Goal: Task Accomplishment & Management: Manage account settings

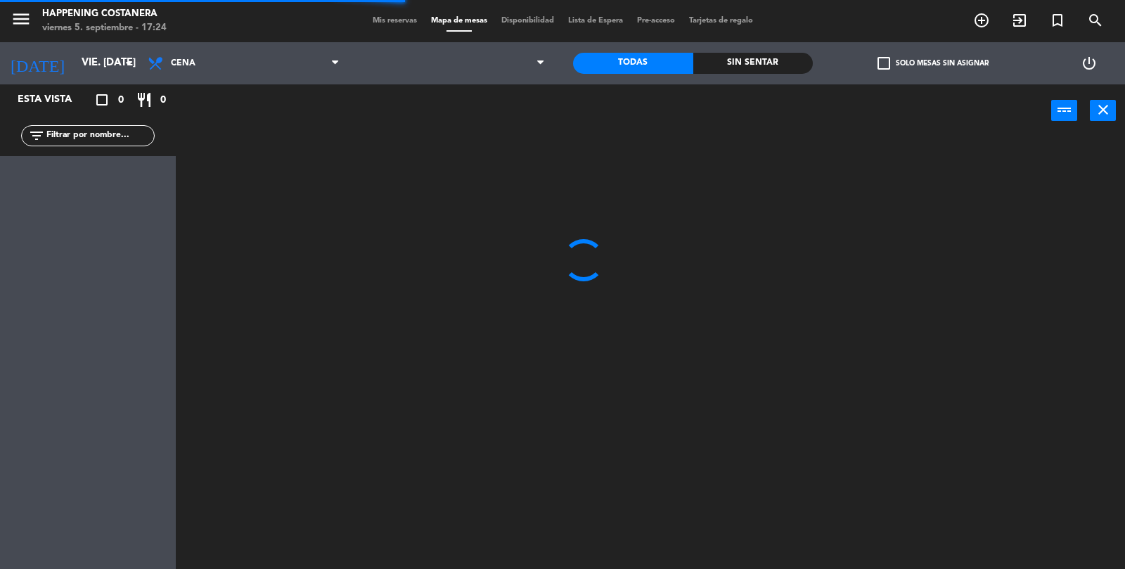
click at [885, 68] on span "check_box_outline_blank" at bounding box center [884, 63] width 13 height 13
click at [933, 63] on input "check_box_outline_blank Solo mesas sin asignar" at bounding box center [933, 63] width 0 height 0
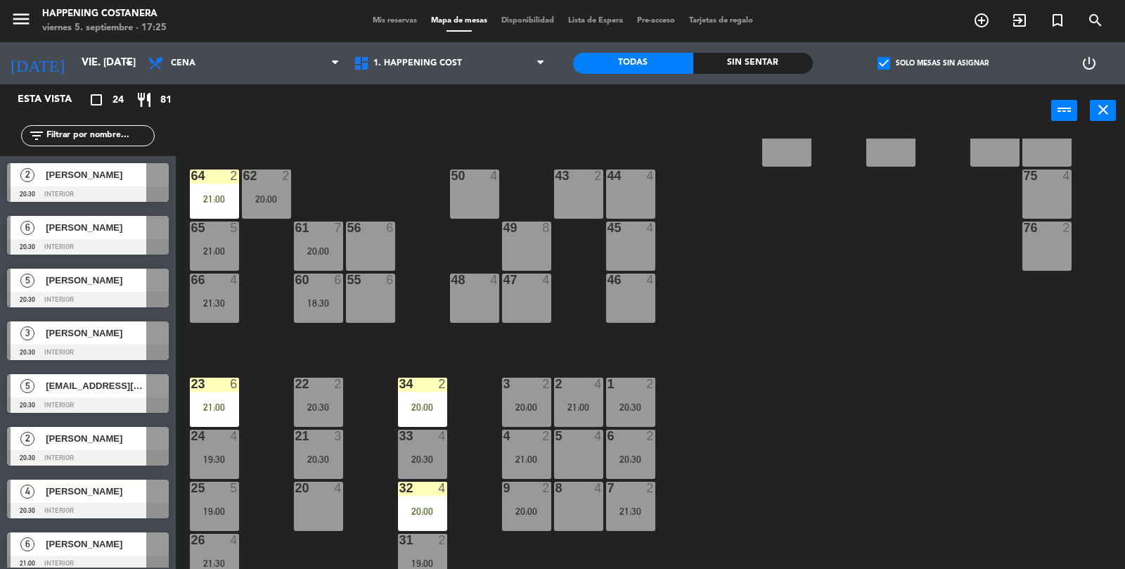
scroll to position [371, 0]
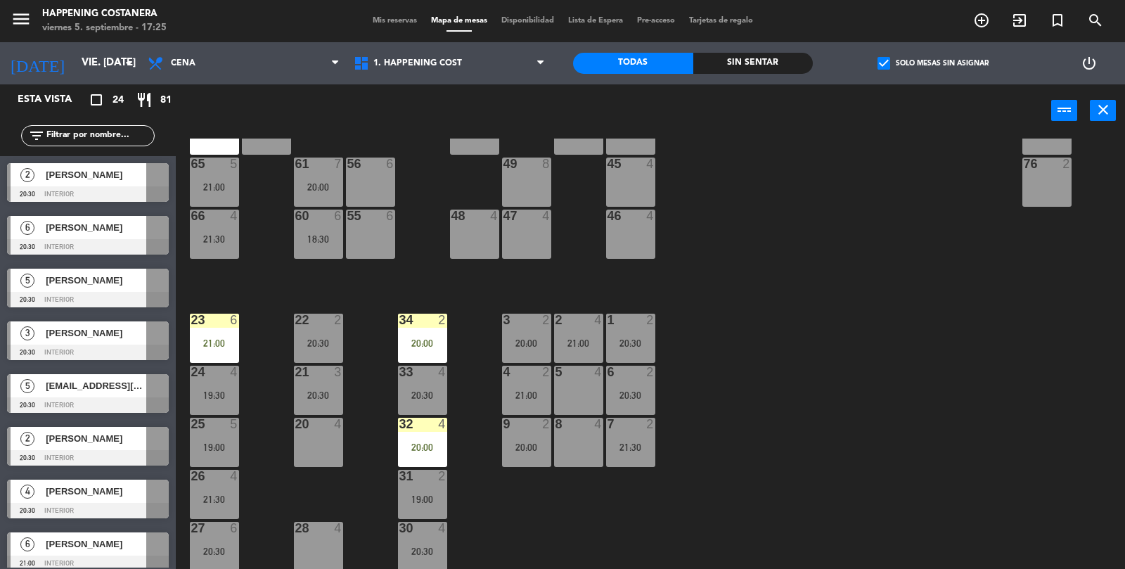
click at [101, 198] on div at bounding box center [88, 193] width 162 height 15
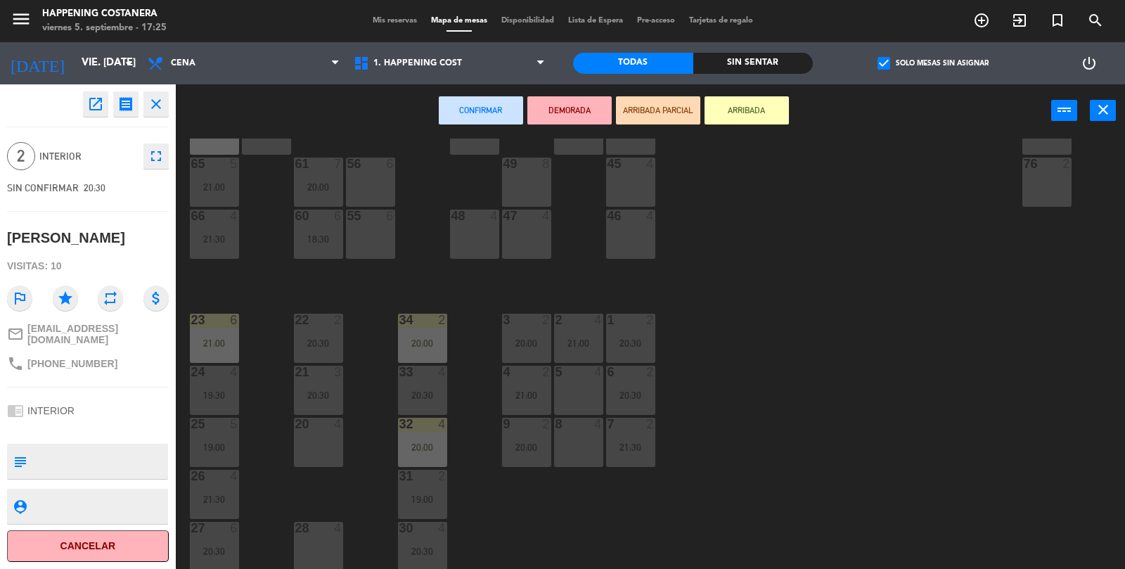
click at [577, 454] on div "8 4" at bounding box center [578, 442] width 49 height 49
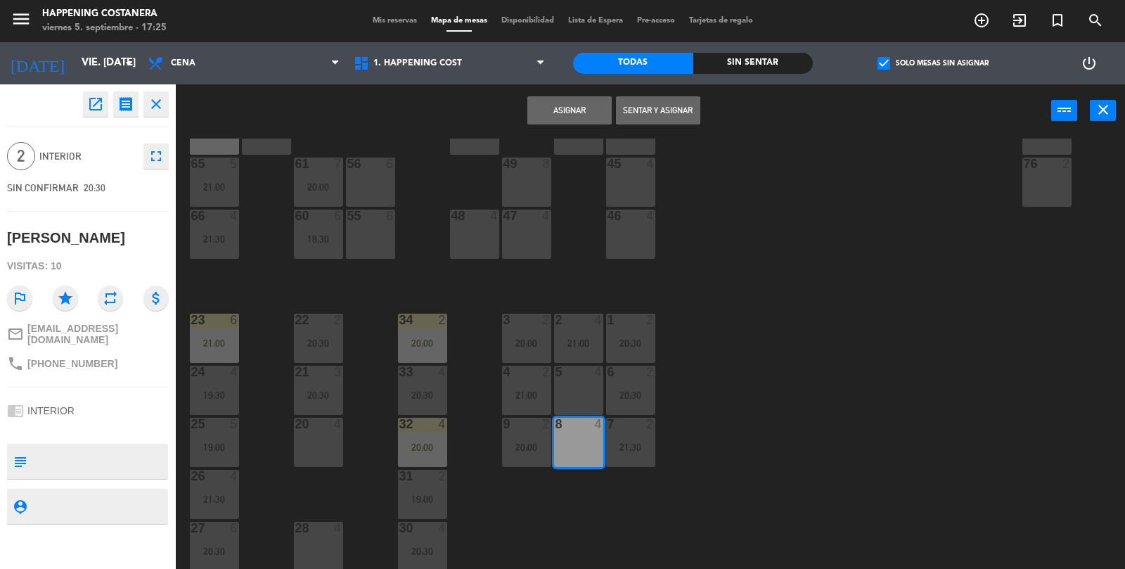
click at [561, 117] on button "Asignar" at bounding box center [570, 110] width 84 height 28
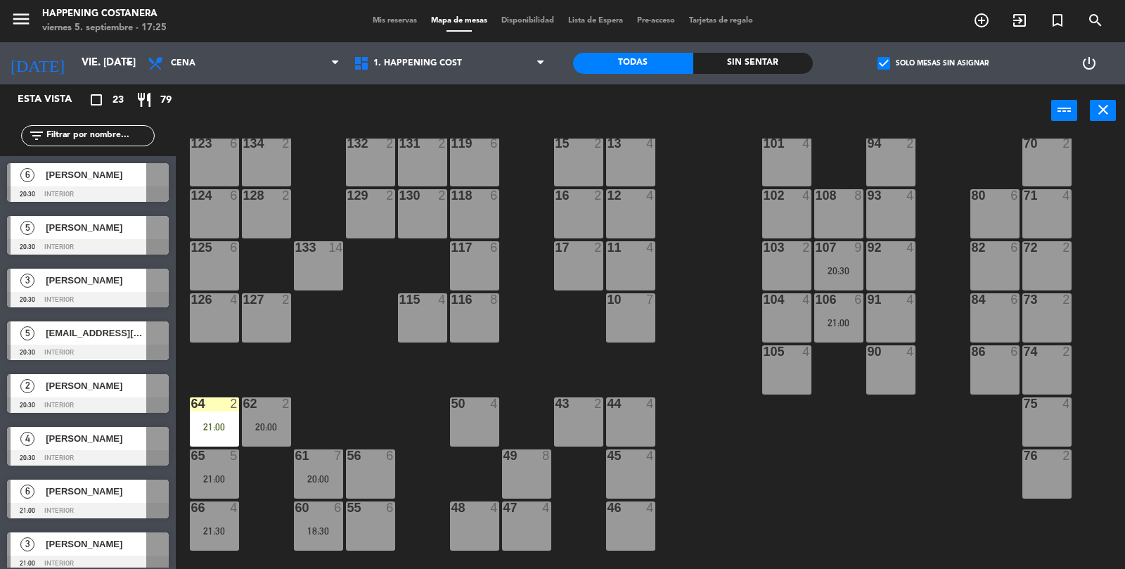
scroll to position [77, 0]
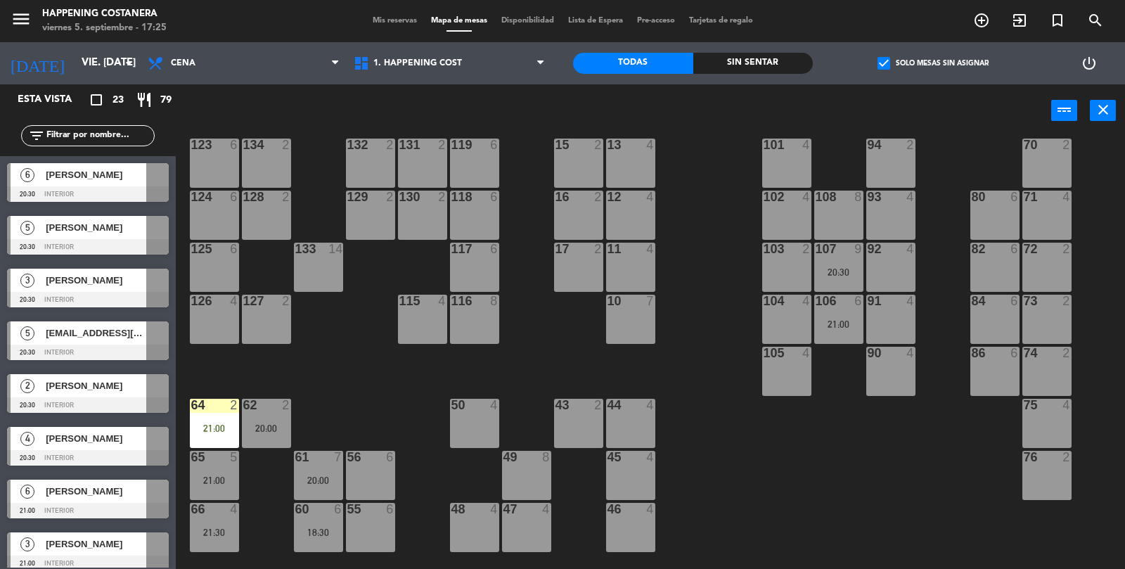
click at [106, 192] on div at bounding box center [88, 193] width 162 height 15
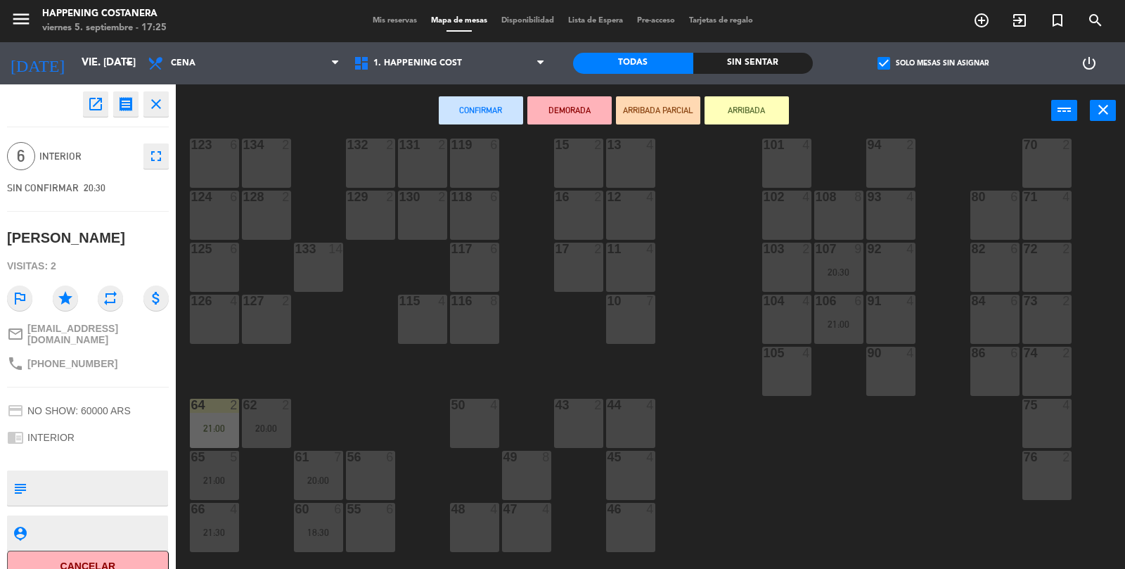
scroll to position [4, 0]
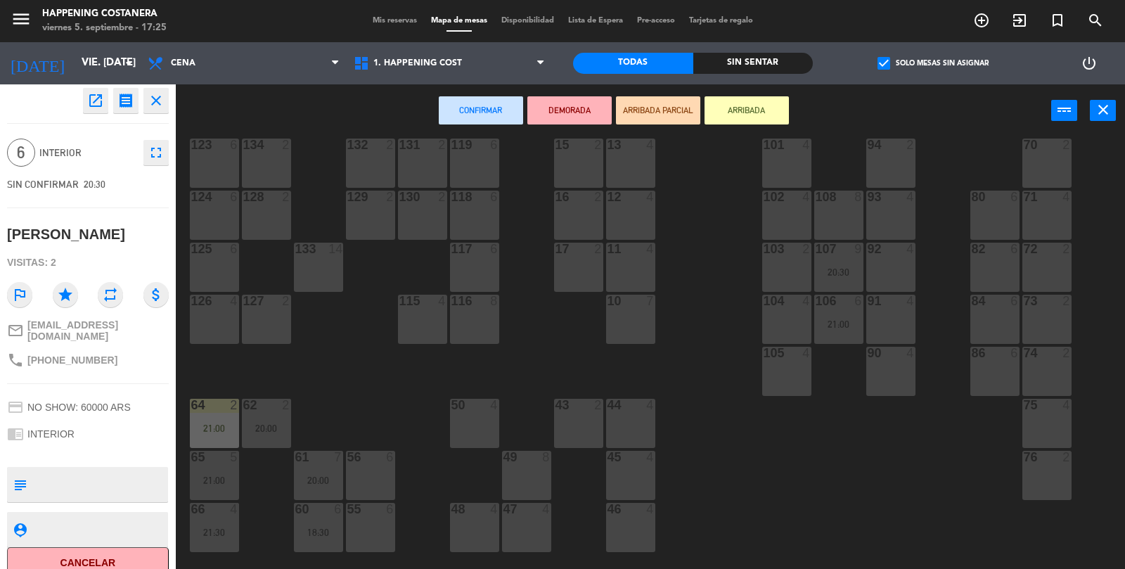
click at [754, 413] on div "69 2 122 6 121 6 120 6 14 4 CAVA 15 20:30 101 4 94 2 70 2 123 6 131 2 134 2 132…" at bounding box center [656, 355] width 938 height 432
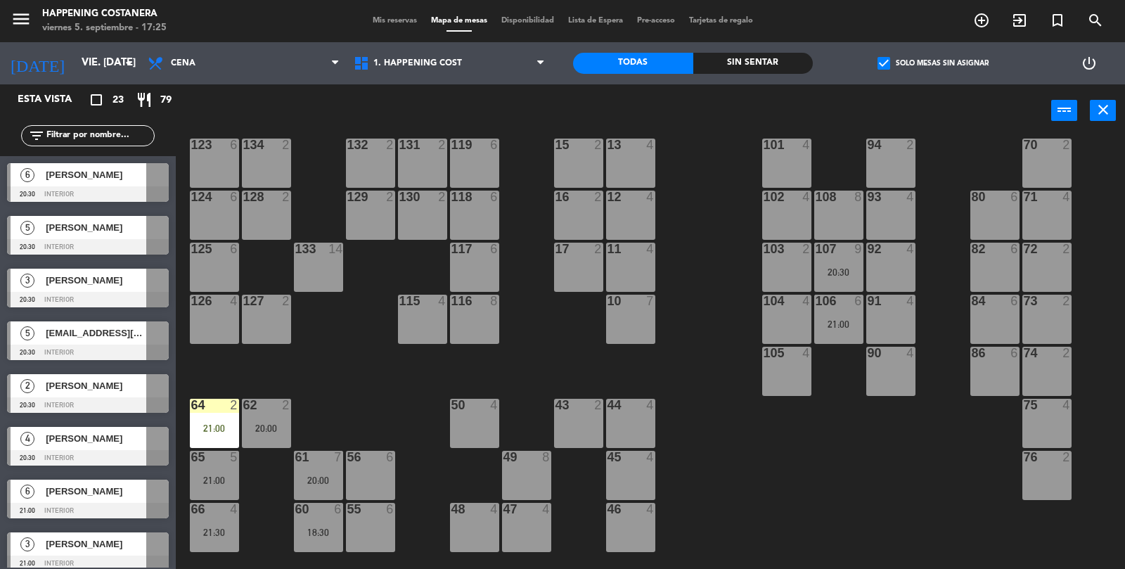
click at [99, 186] on div at bounding box center [88, 193] width 162 height 15
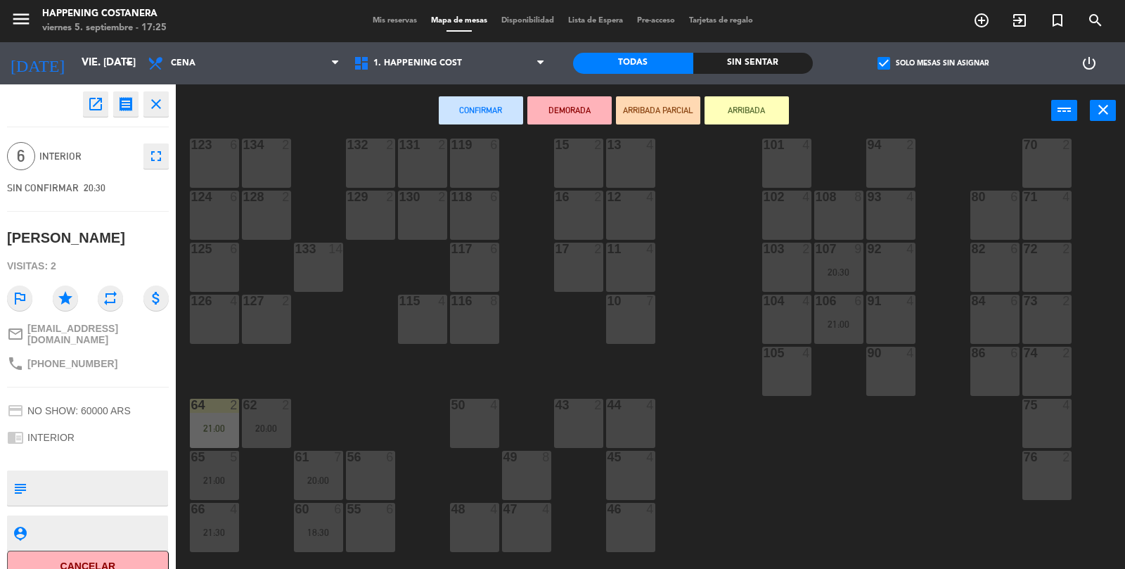
click at [840, 199] on div at bounding box center [838, 197] width 23 height 13
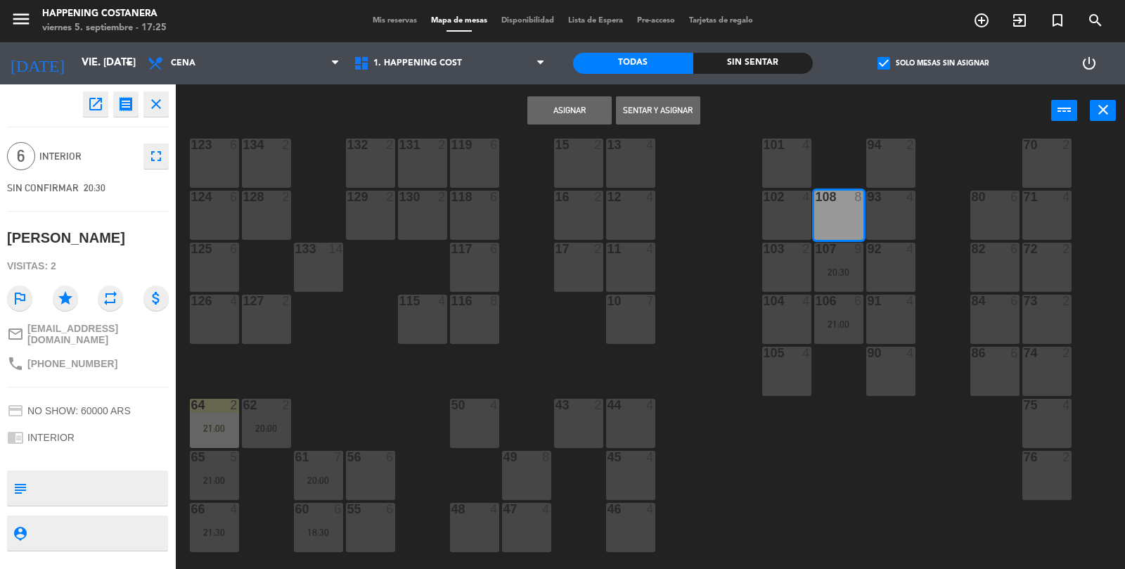
click at [592, 115] on button "Asignar" at bounding box center [570, 110] width 84 height 28
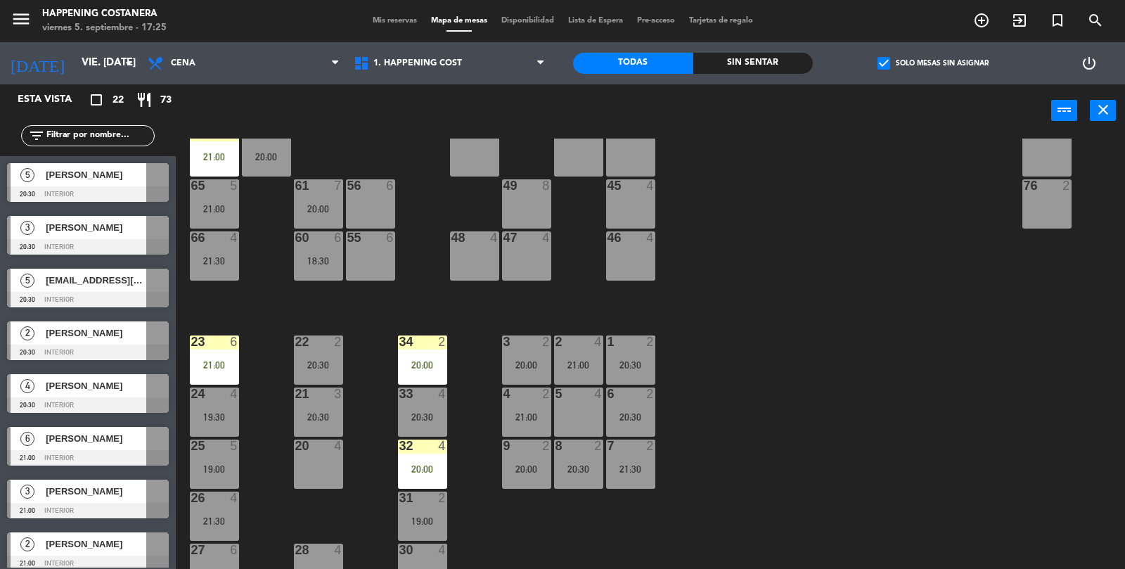
scroll to position [371, 0]
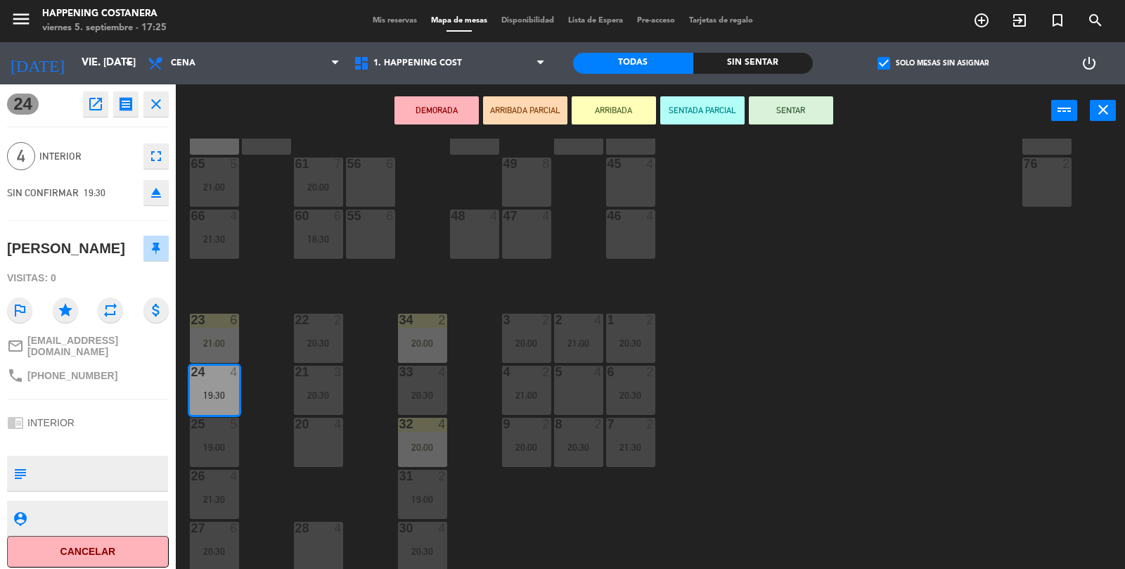
click at [328, 439] on div "20 4" at bounding box center [318, 442] width 49 height 49
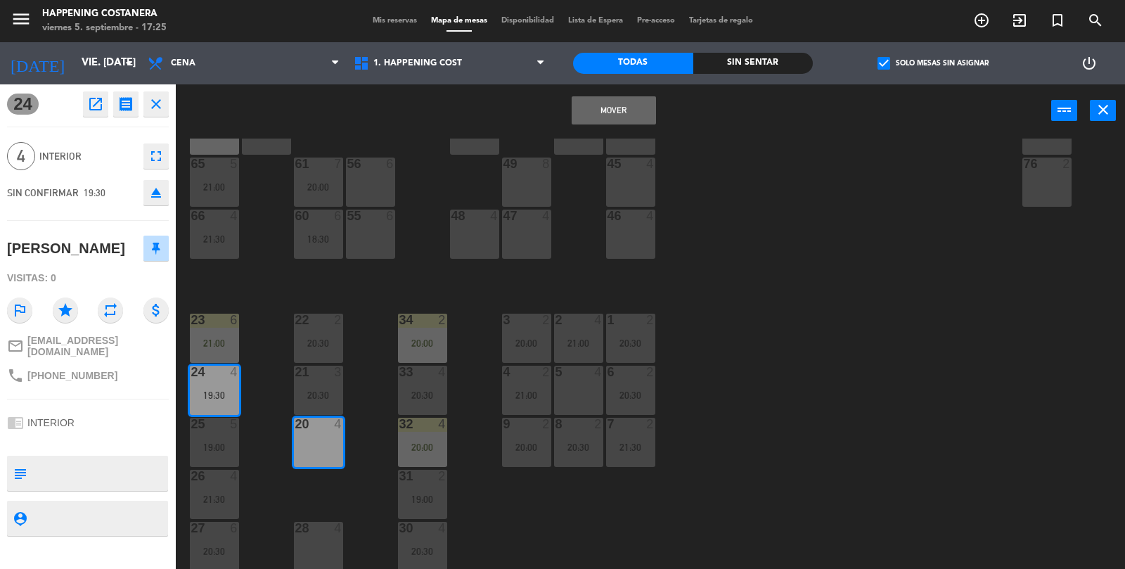
click at [594, 113] on button "Mover" at bounding box center [614, 110] width 84 height 28
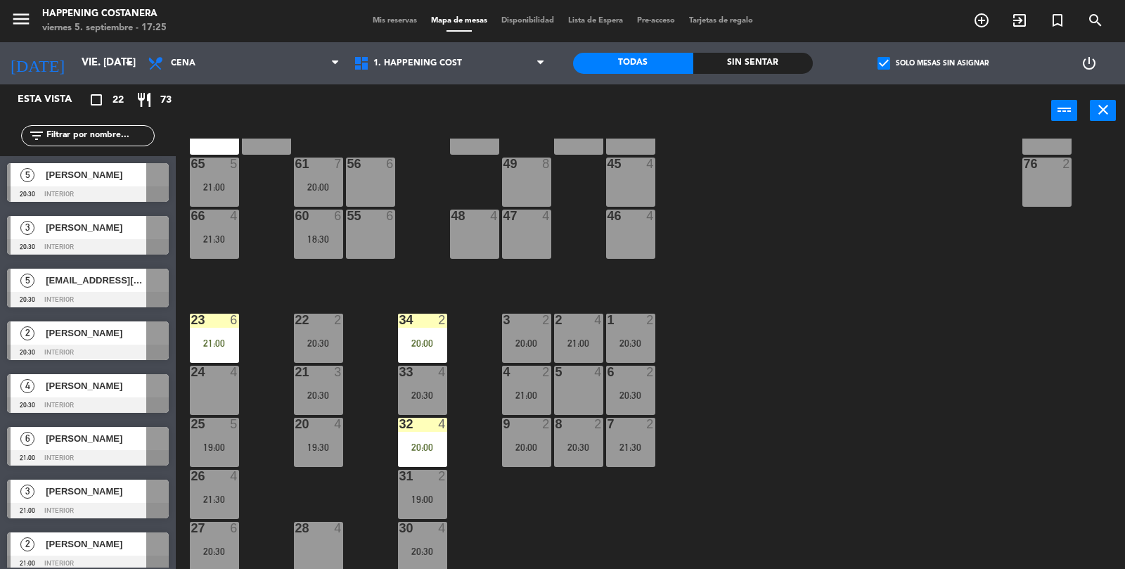
click at [124, 178] on span "[PERSON_NAME]" at bounding box center [96, 174] width 101 height 15
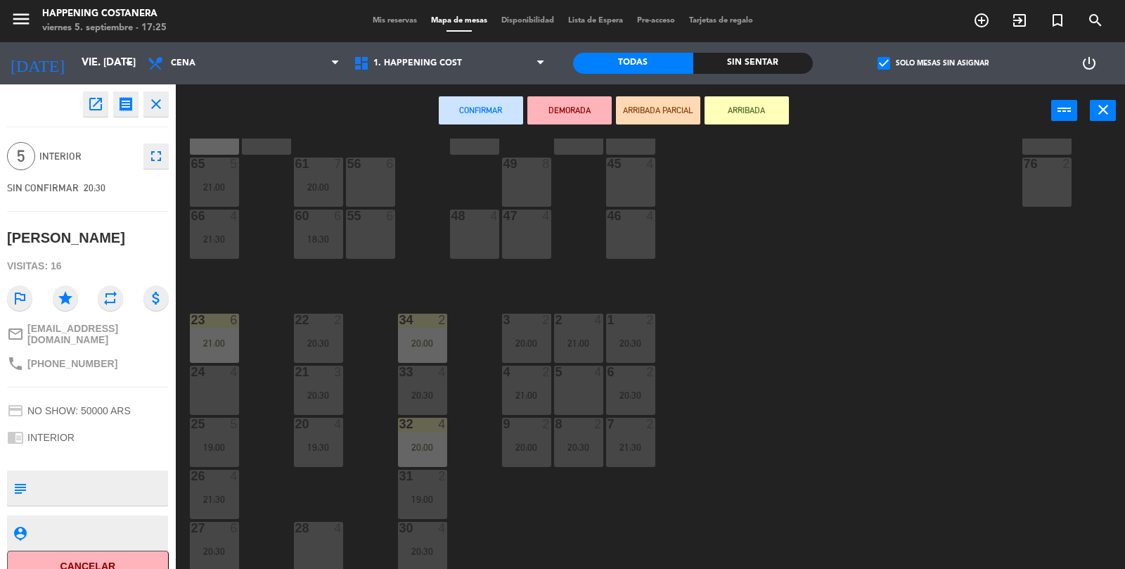
click at [217, 378] on div "24 4" at bounding box center [214, 373] width 49 height 14
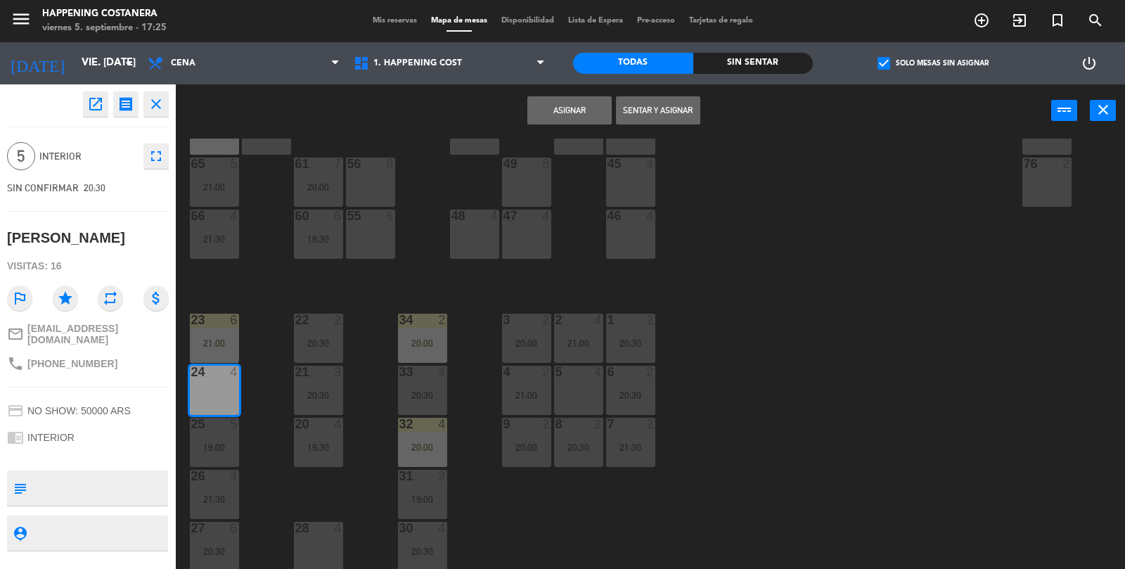
click at [573, 108] on button "Asignar" at bounding box center [570, 110] width 84 height 28
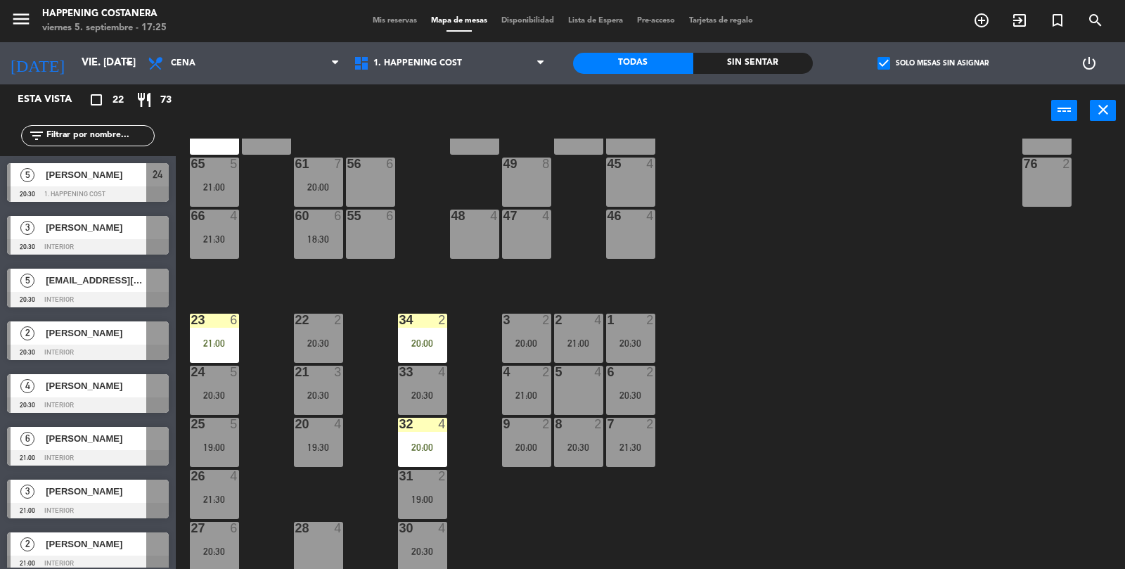
click at [217, 378] on div "24 5" at bounding box center [214, 373] width 49 height 14
click at [215, 387] on div "24 5 20:30" at bounding box center [214, 390] width 49 height 49
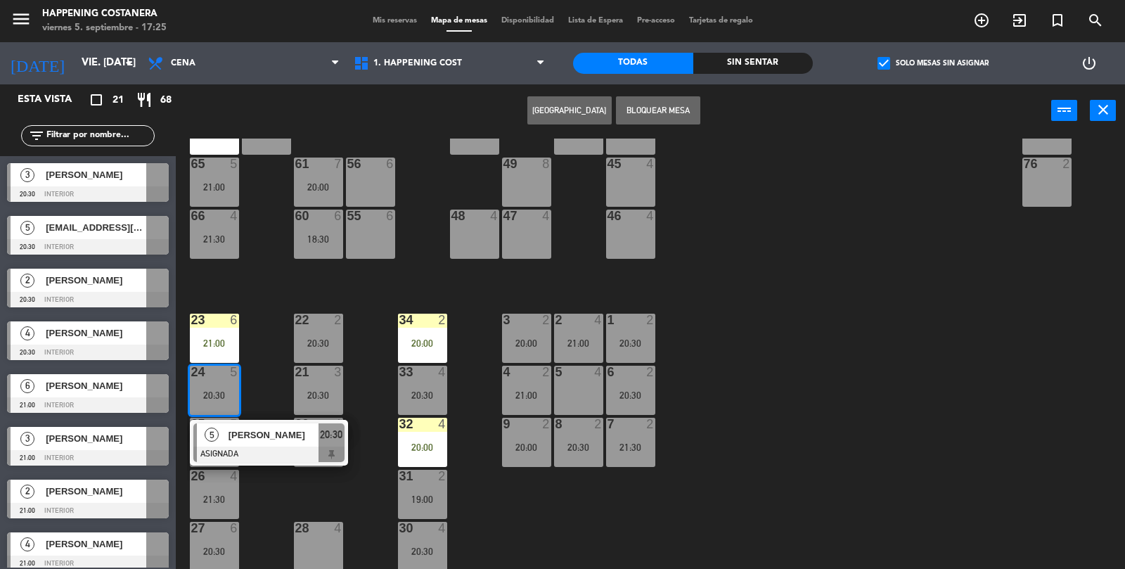
click at [224, 459] on div at bounding box center [268, 454] width 151 height 15
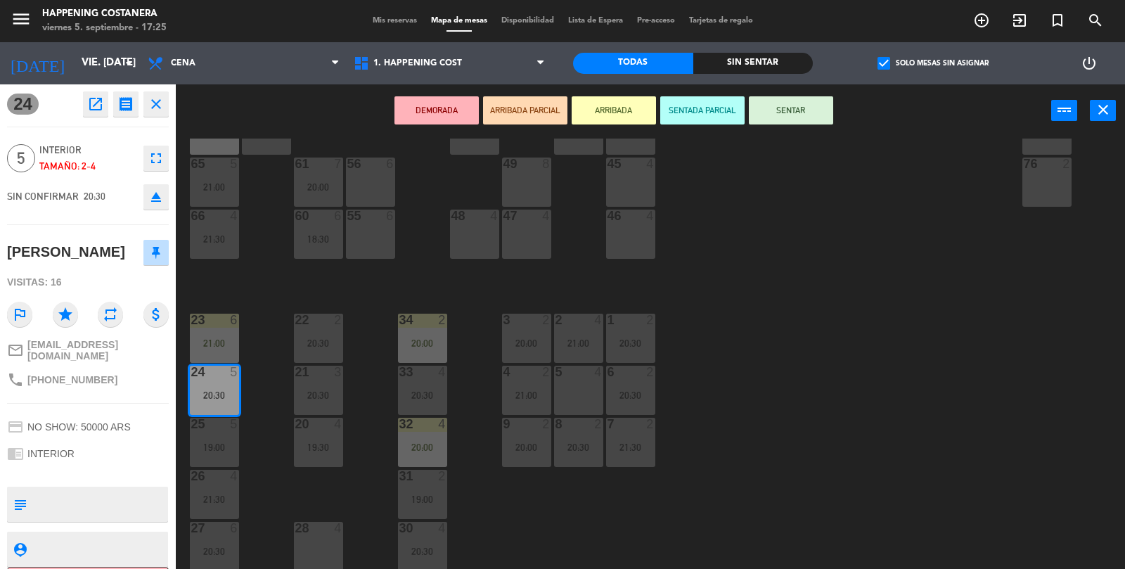
click at [625, 103] on button "ARRIBADA" at bounding box center [614, 110] width 84 height 28
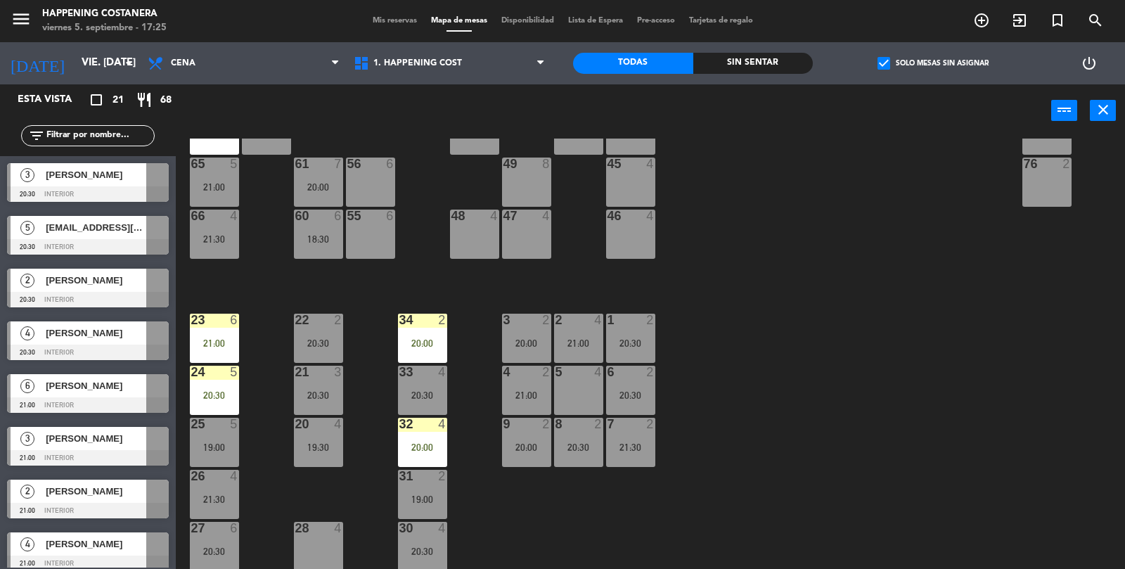
click at [224, 494] on div "21:30" at bounding box center [214, 499] width 49 height 10
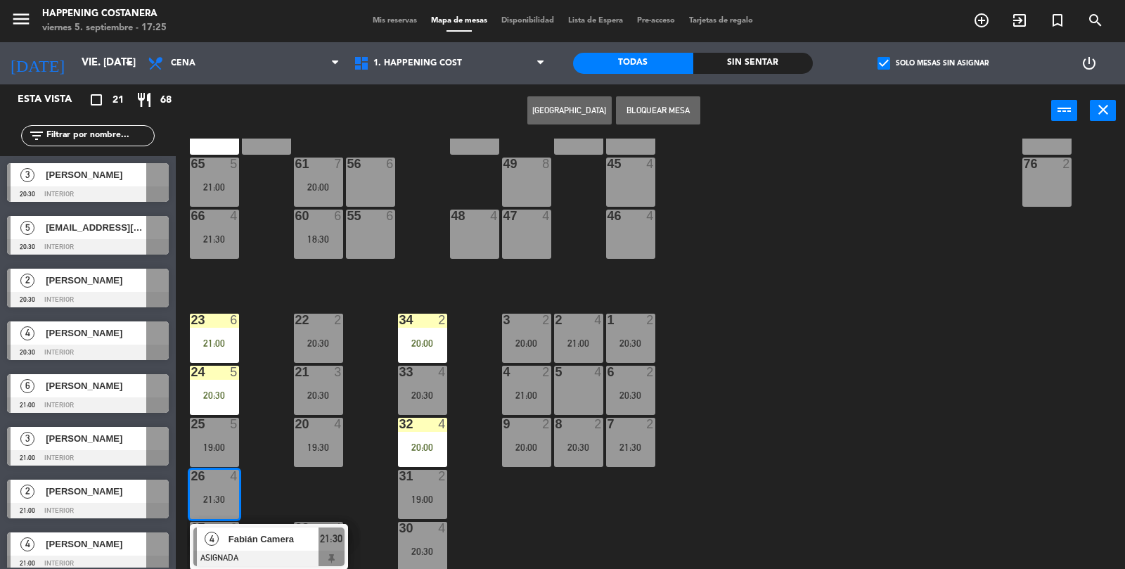
click at [246, 551] on div at bounding box center [268, 558] width 151 height 15
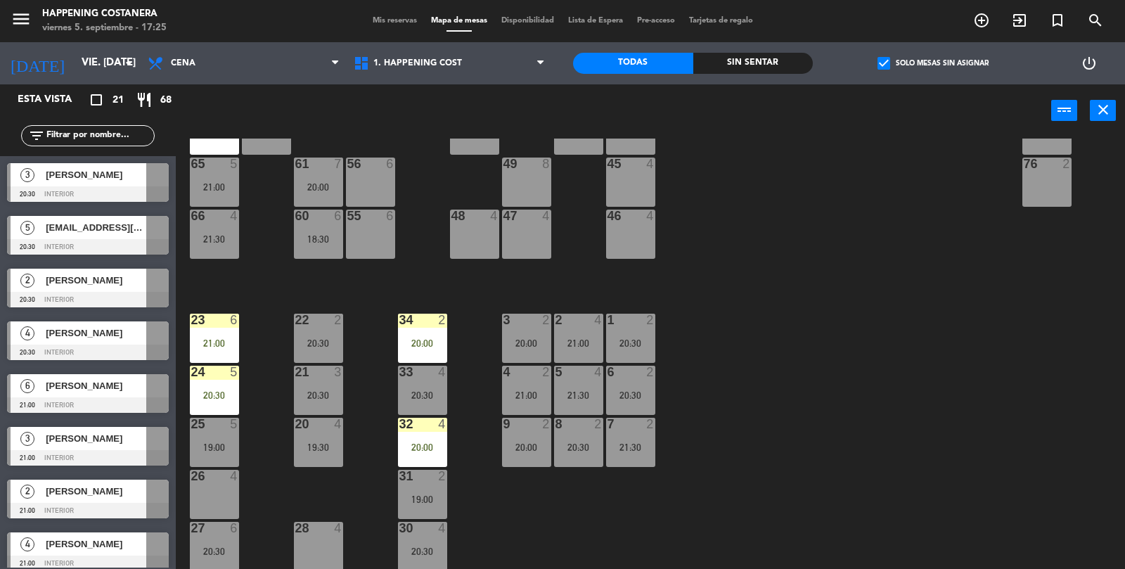
click at [113, 241] on div at bounding box center [88, 246] width 162 height 15
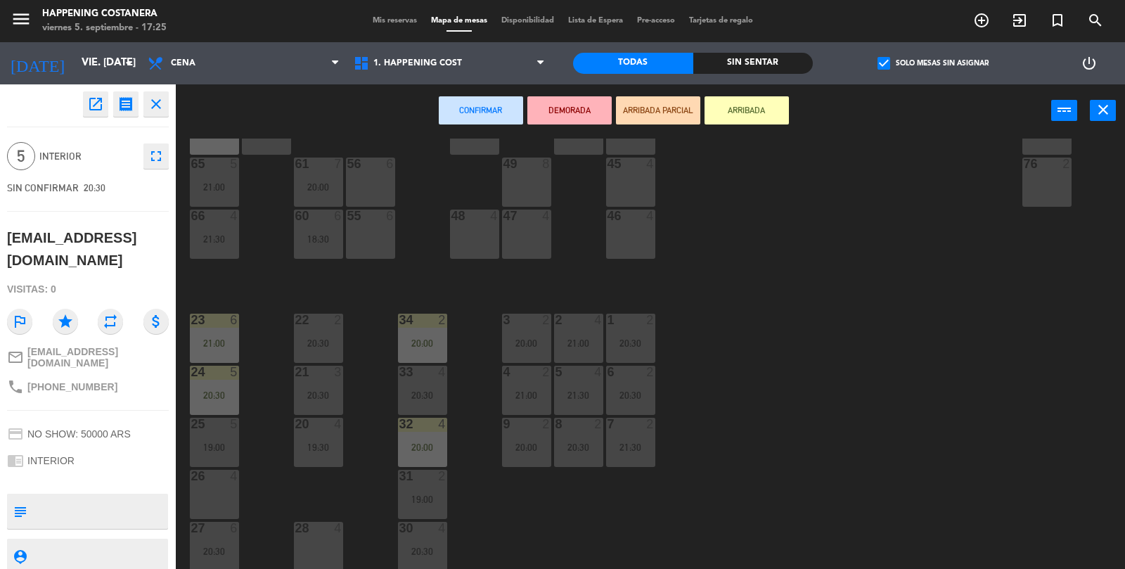
click at [218, 506] on div "26 4" at bounding box center [214, 494] width 49 height 49
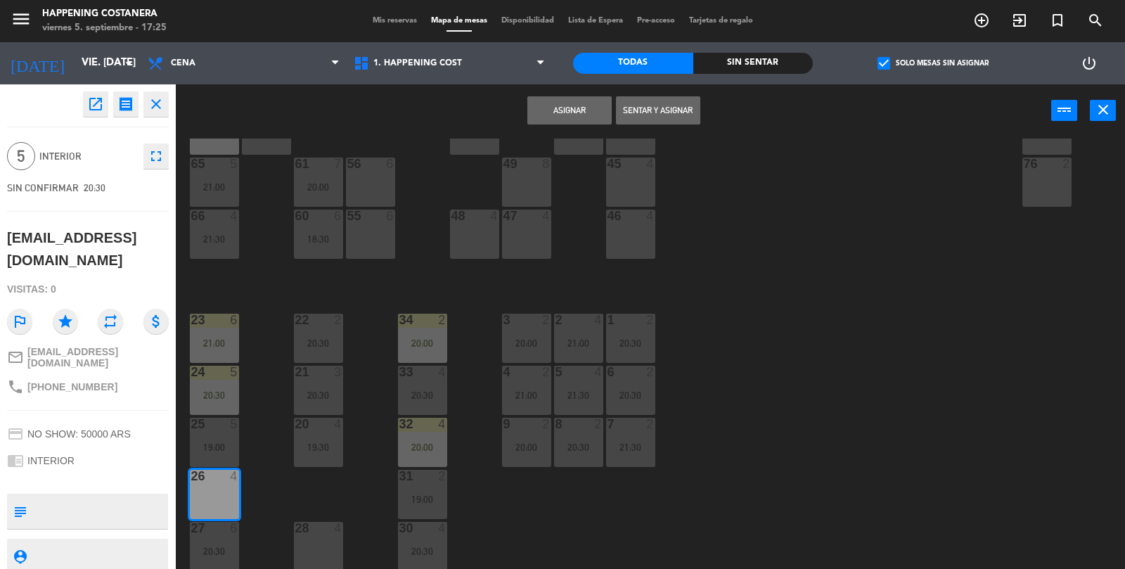
click at [587, 113] on button "Asignar" at bounding box center [570, 110] width 84 height 28
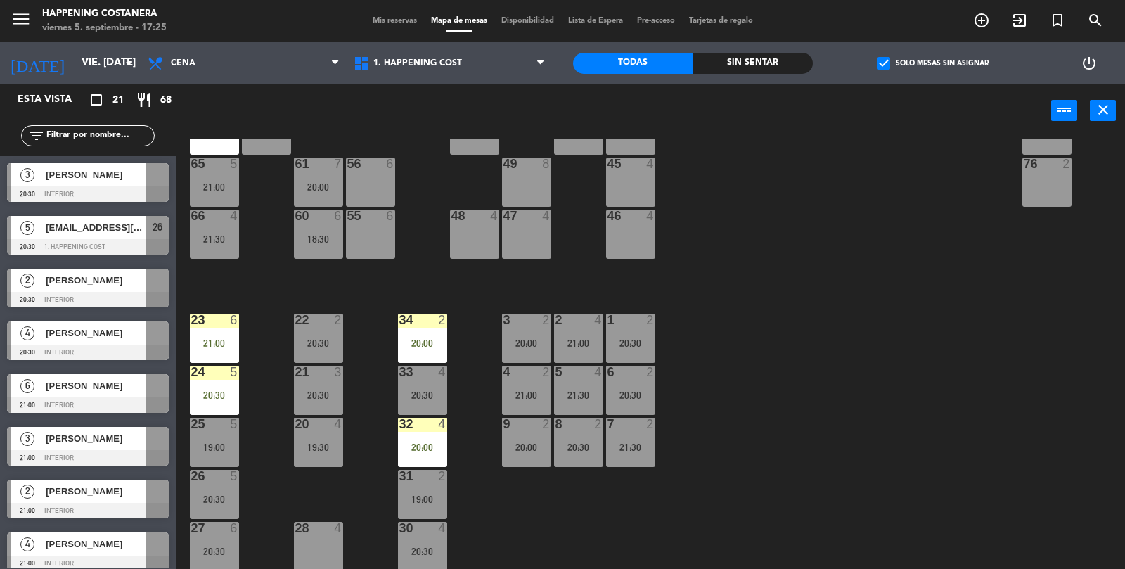
click at [235, 511] on div "26 5 20:30" at bounding box center [214, 494] width 49 height 49
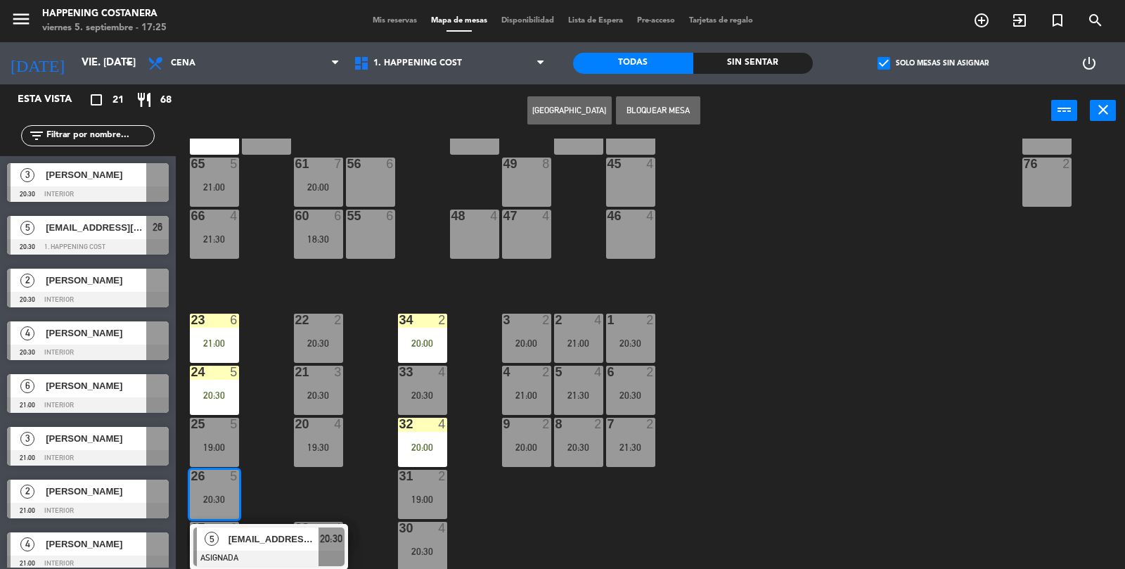
click at [290, 553] on div at bounding box center [268, 558] width 151 height 15
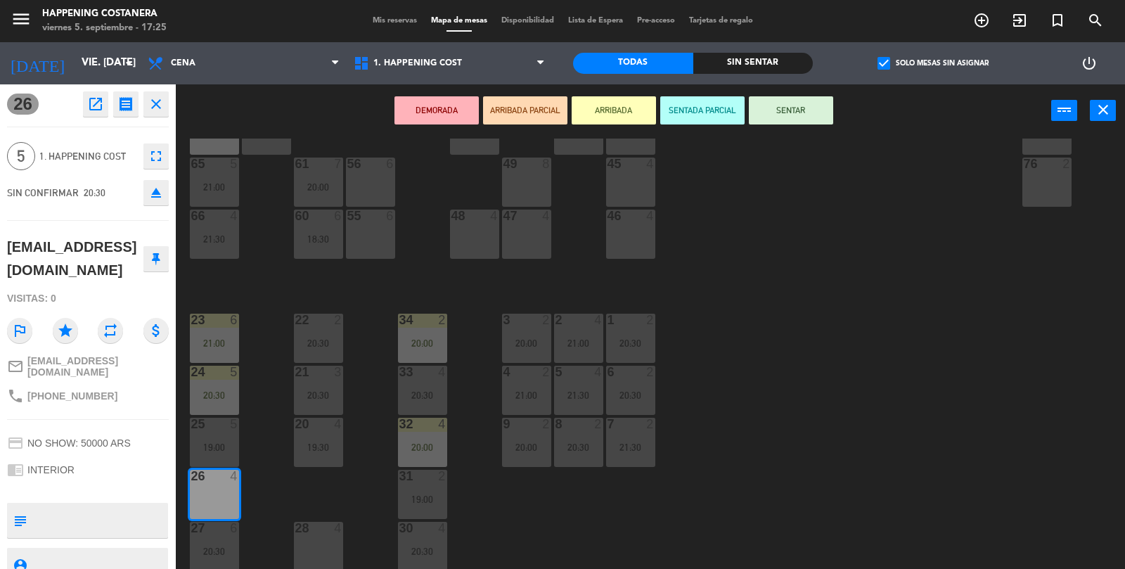
click at [617, 106] on button "ARRIBADA" at bounding box center [614, 110] width 84 height 28
click at [630, 101] on button "ARRIBADA" at bounding box center [614, 110] width 84 height 28
click at [624, 118] on button "ARRIBADA" at bounding box center [614, 110] width 84 height 28
click at [623, 116] on button "ARRIBADA" at bounding box center [614, 110] width 84 height 28
click at [636, 105] on button "ARRIBADA" at bounding box center [614, 110] width 84 height 28
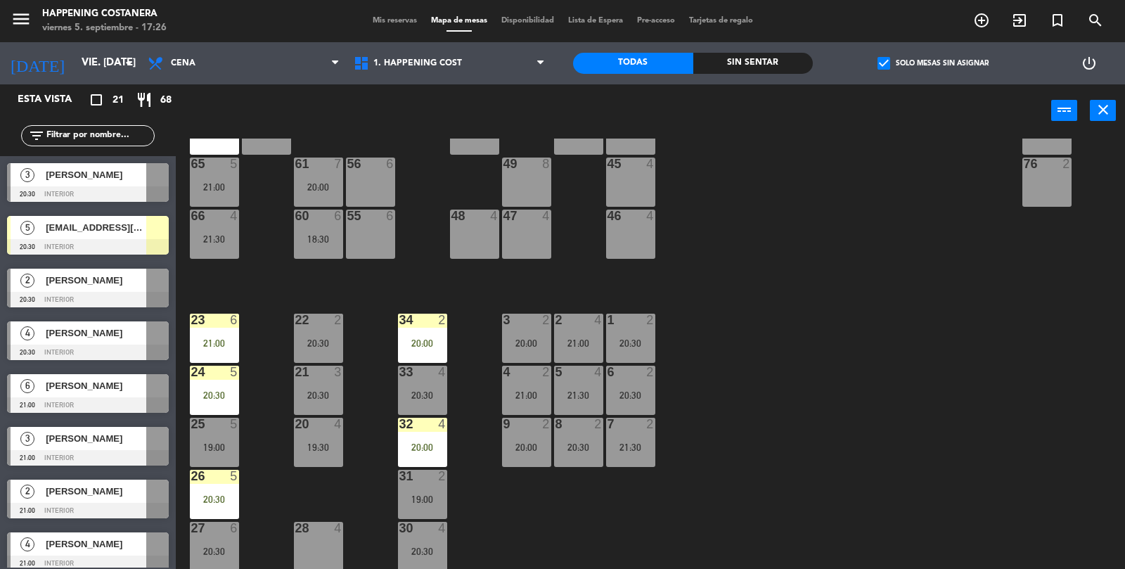
click at [890, 58] on span "check_box" at bounding box center [884, 63] width 13 height 13
click at [933, 63] on input "check_box Solo mesas sin asignar" at bounding box center [933, 63] width 0 height 0
click at [889, 60] on span "check_box_outline_blank" at bounding box center [884, 63] width 13 height 13
click at [933, 63] on input "check_box_outline_blank Solo mesas sin asignar" at bounding box center [933, 63] width 0 height 0
click at [98, 190] on div at bounding box center [88, 193] width 162 height 15
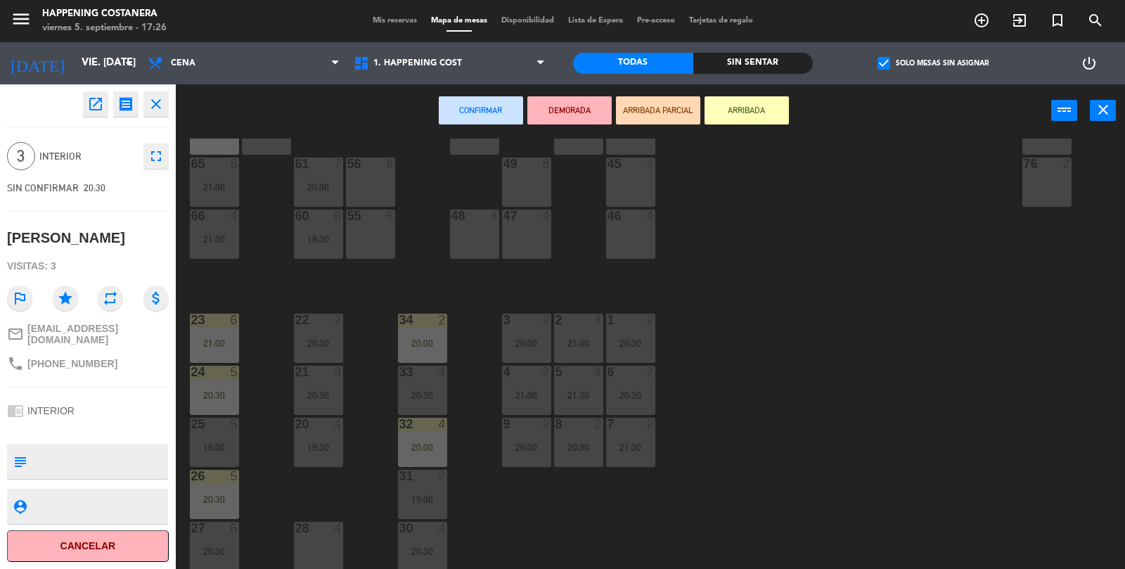
click at [327, 559] on div "28 4" at bounding box center [318, 546] width 49 height 49
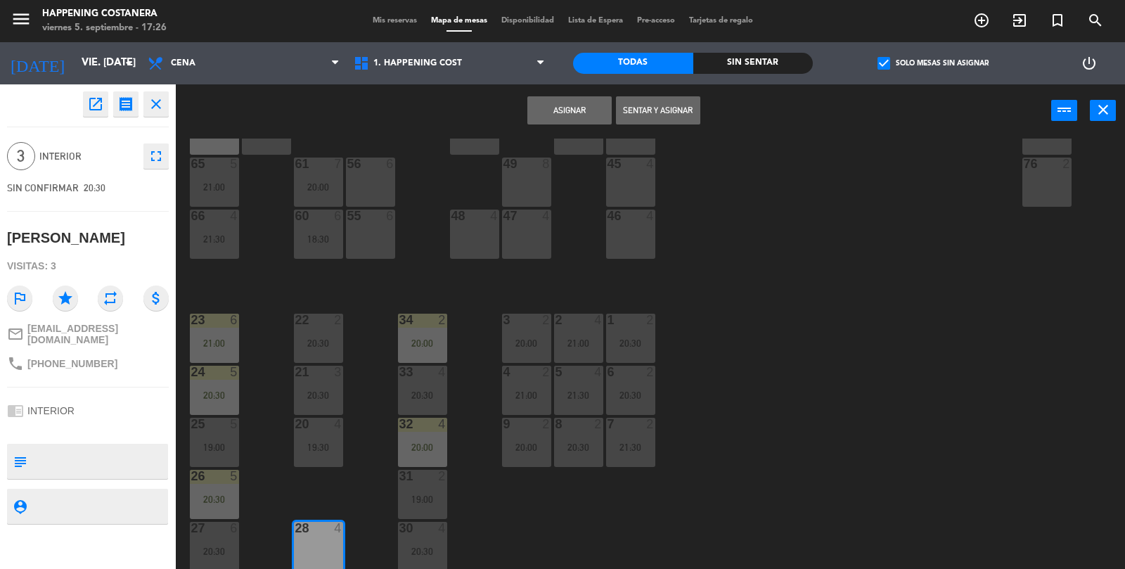
click at [571, 101] on button "Asignar" at bounding box center [570, 110] width 84 height 28
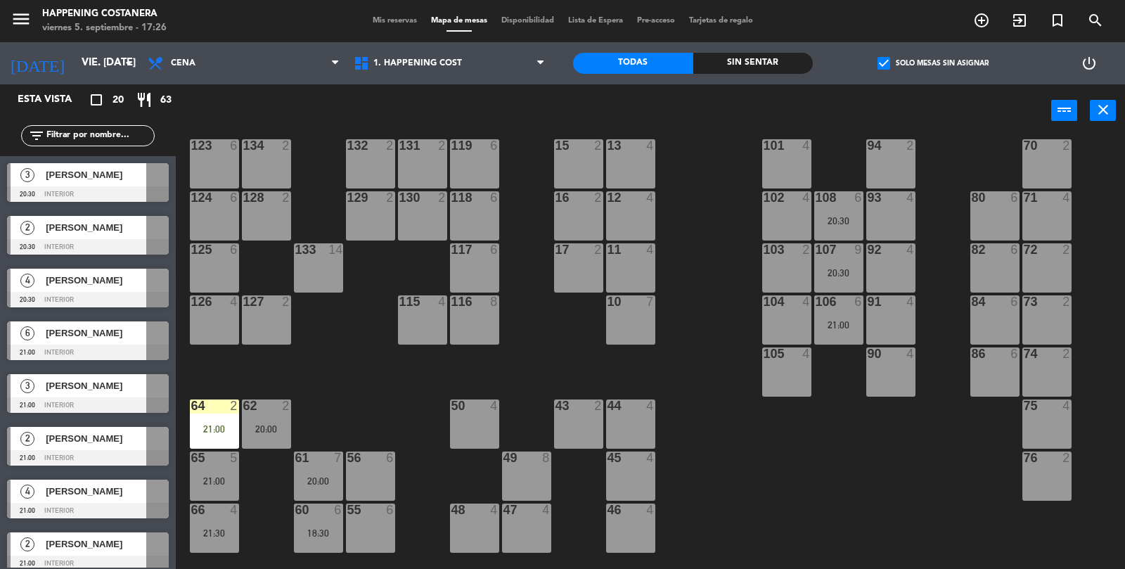
scroll to position [76, 0]
click at [114, 191] on div at bounding box center [88, 193] width 162 height 15
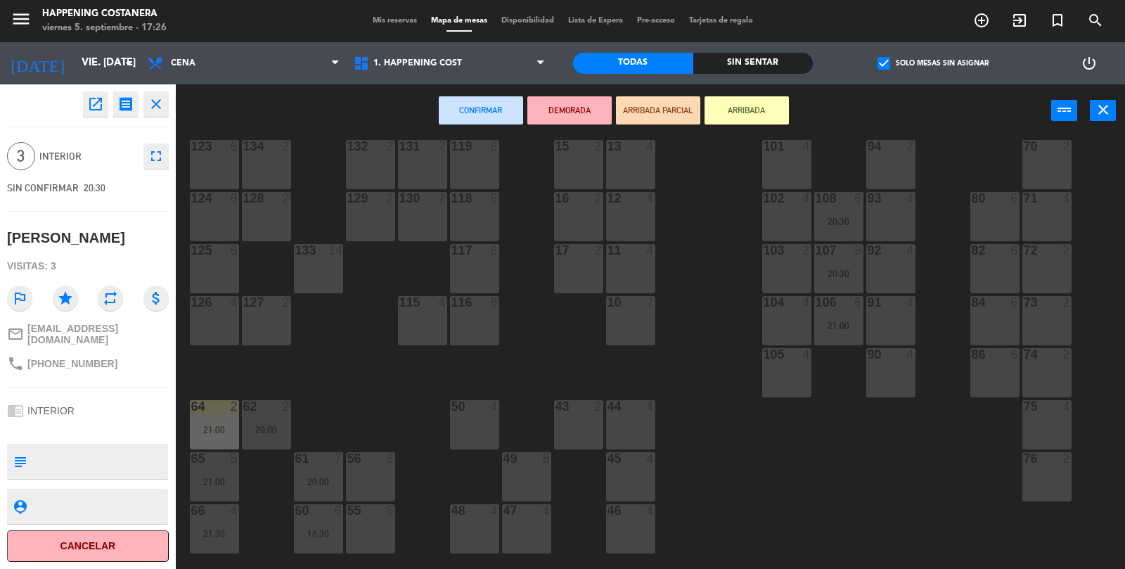
click at [802, 176] on div "101 4" at bounding box center [786, 164] width 49 height 49
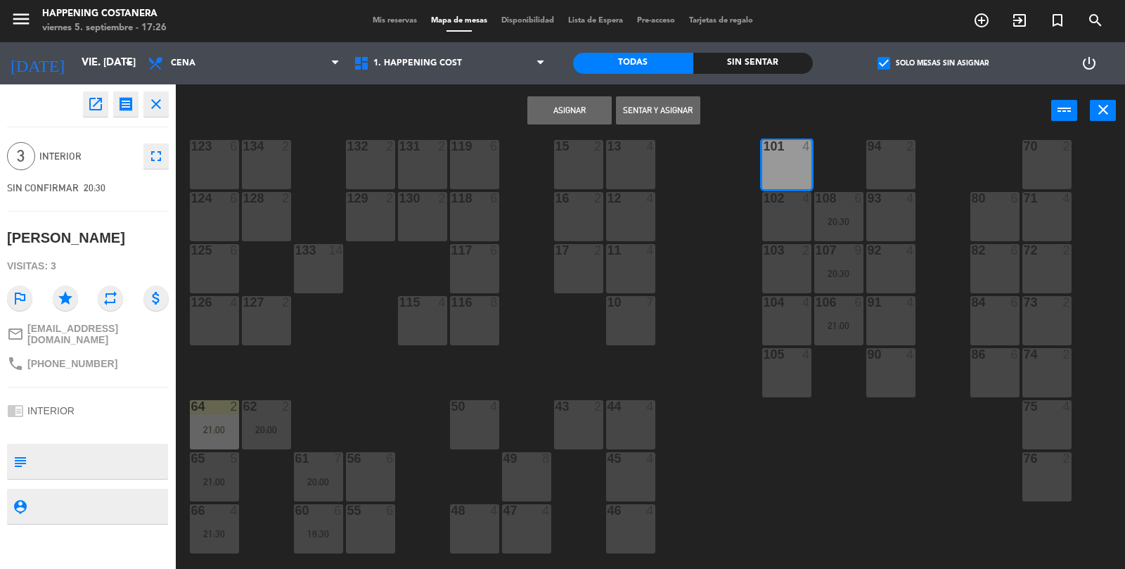
click at [580, 103] on button "Asignar" at bounding box center [570, 110] width 84 height 28
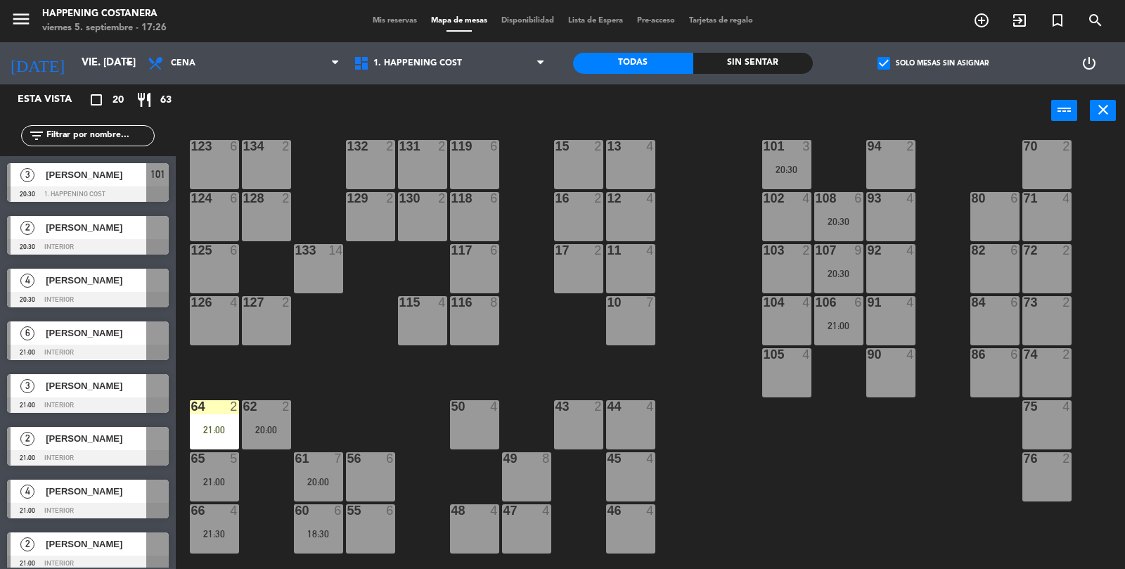
click at [91, 243] on div at bounding box center [88, 246] width 162 height 15
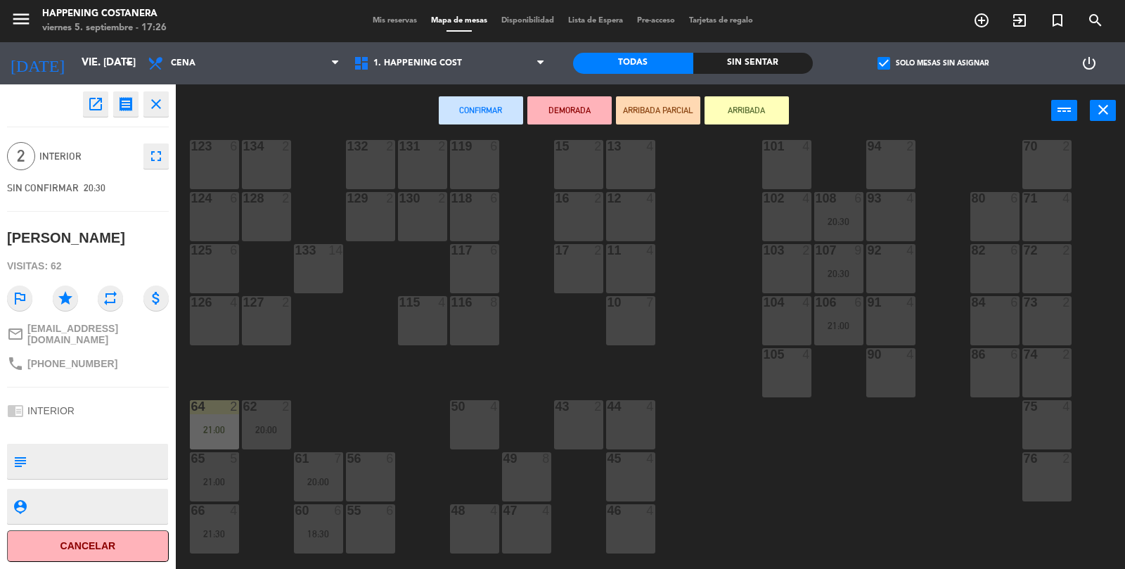
click at [792, 219] on div "102 4" at bounding box center [786, 216] width 49 height 49
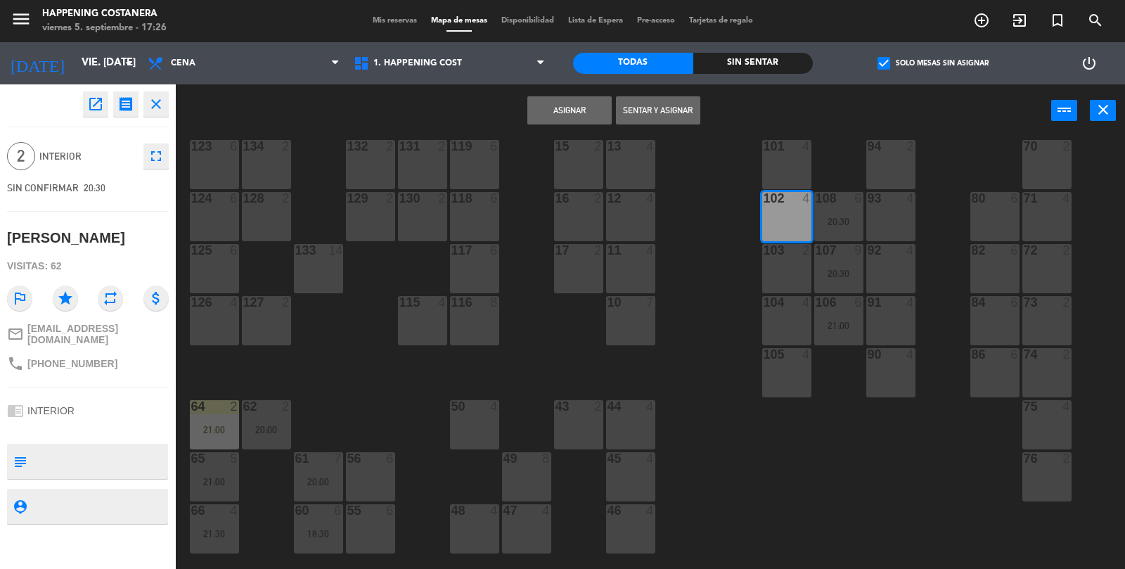
click at [539, 108] on button "Asignar" at bounding box center [570, 110] width 84 height 28
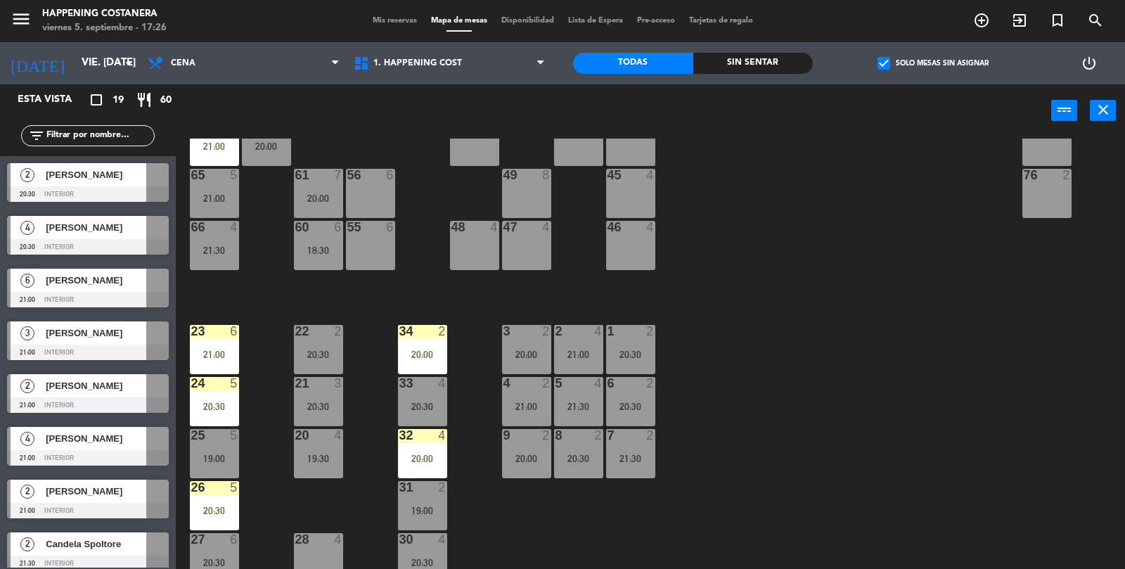
scroll to position [371, 0]
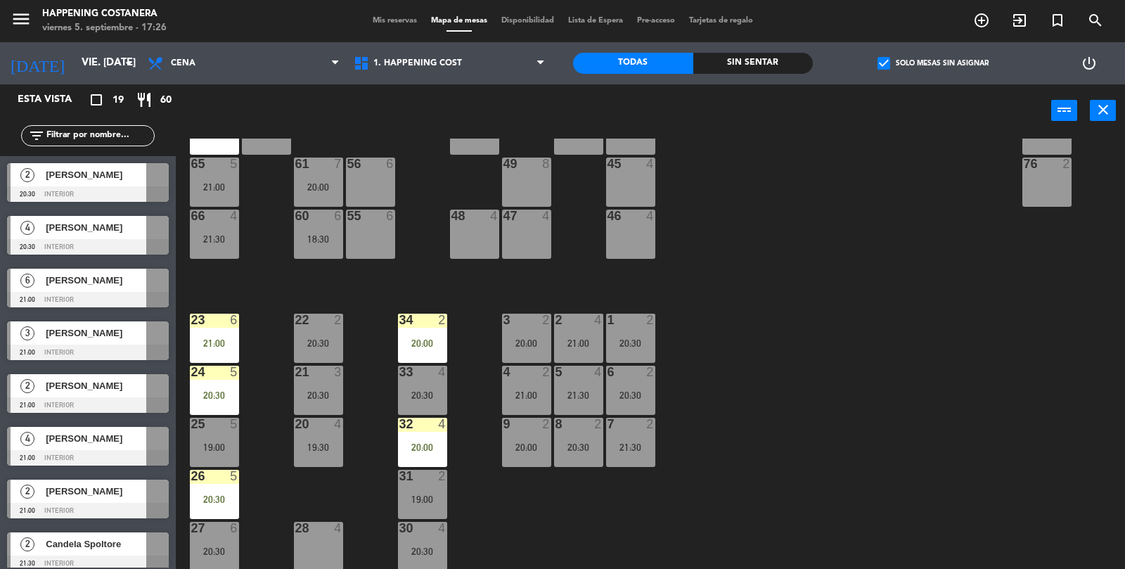
click at [78, 270] on div "[PERSON_NAME]" at bounding box center [95, 280] width 102 height 23
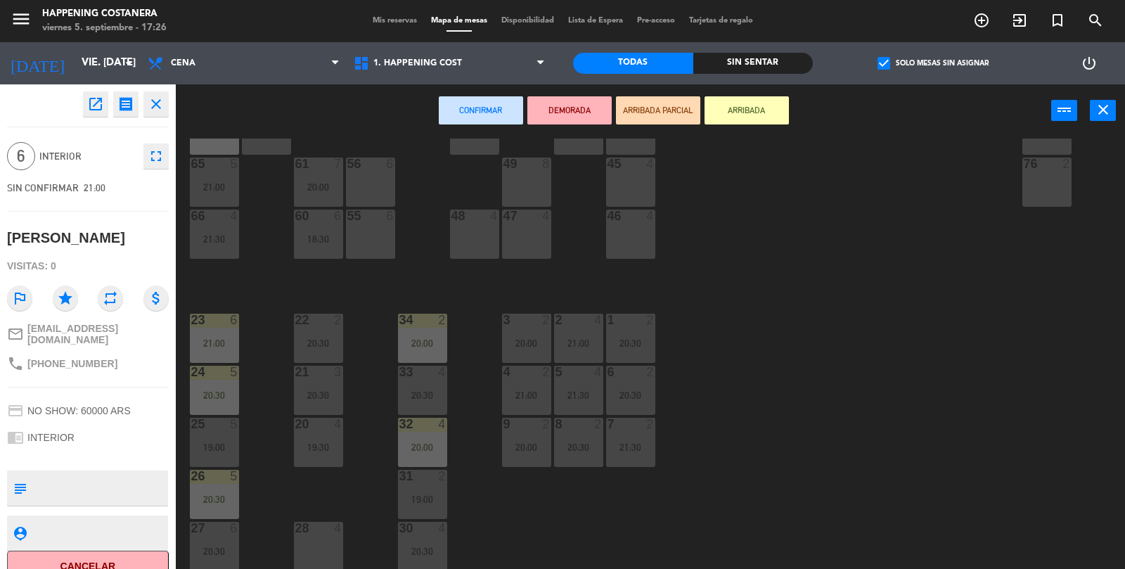
click at [341, 557] on div "28 4" at bounding box center [318, 546] width 49 height 49
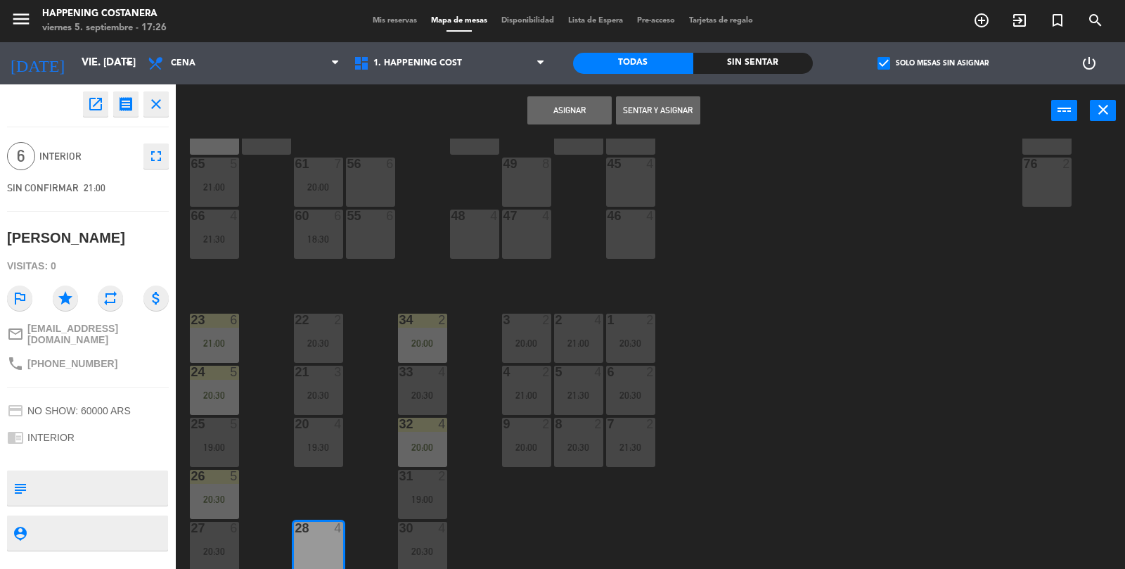
click at [550, 120] on button "Asignar" at bounding box center [570, 110] width 84 height 28
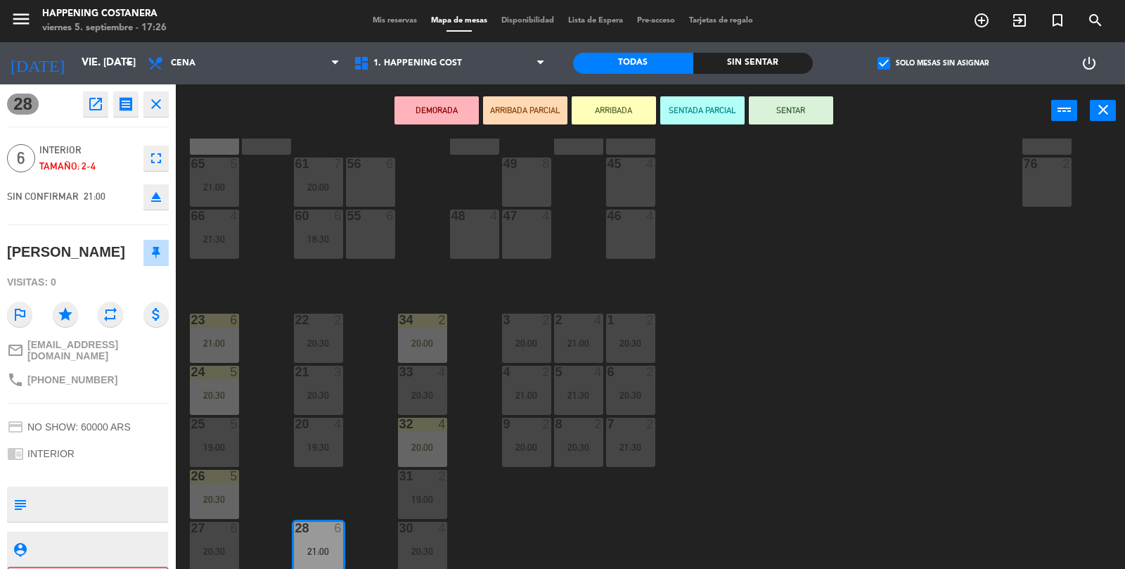
click at [156, 208] on button "eject" at bounding box center [155, 196] width 25 height 25
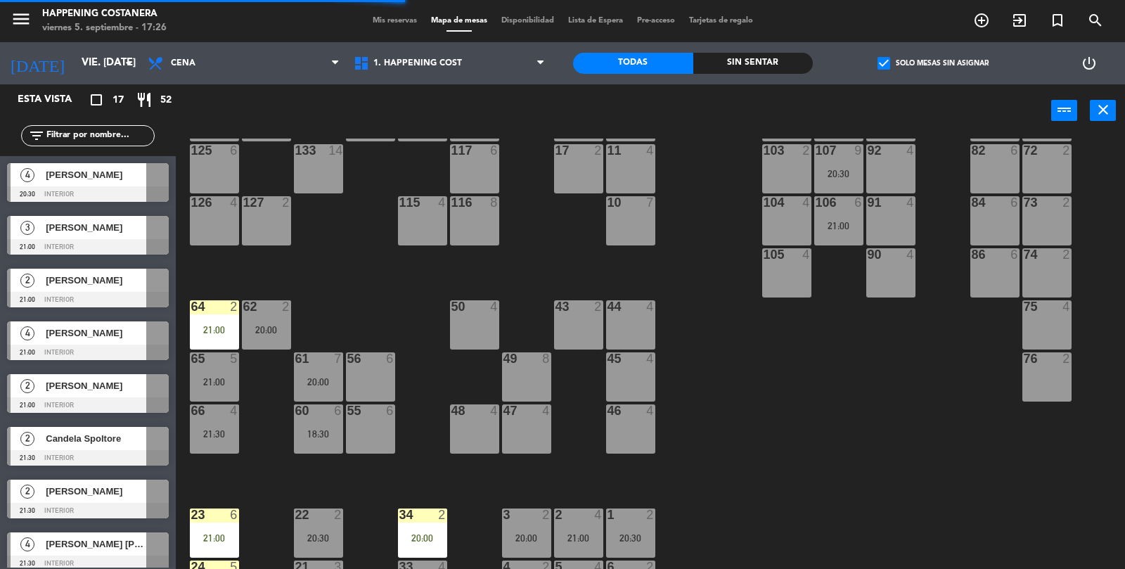
scroll to position [0, 0]
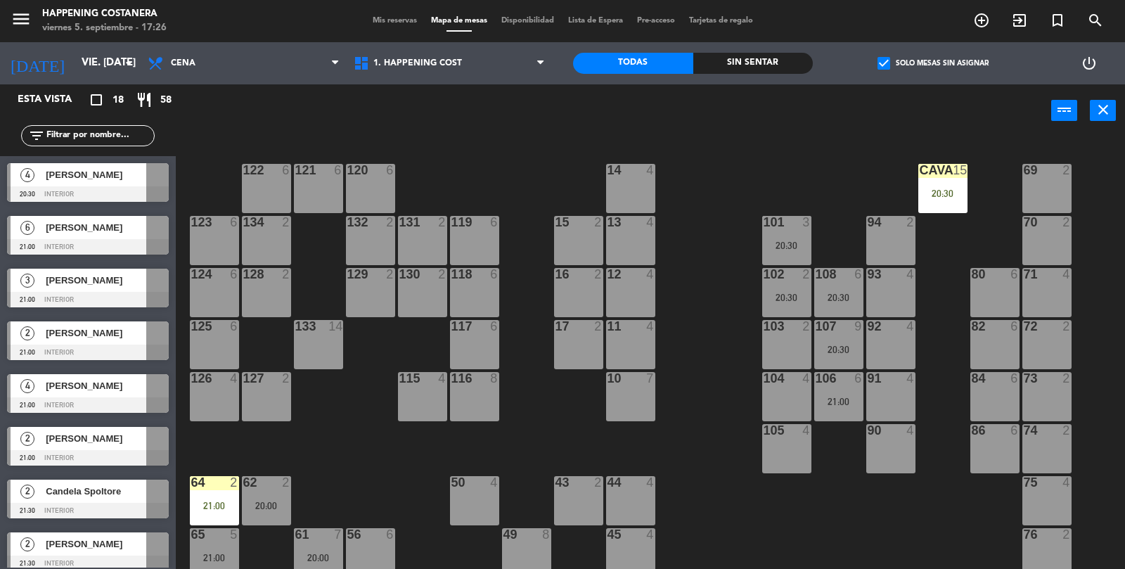
click at [988, 452] on div "86 6" at bounding box center [995, 448] width 49 height 49
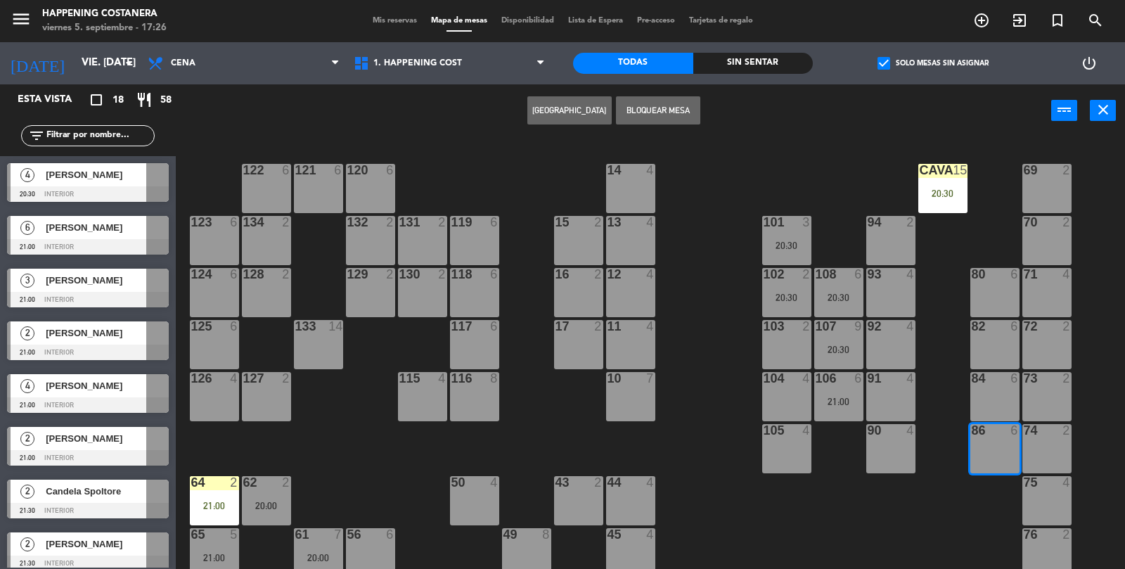
click at [547, 110] on button "[GEOGRAPHIC_DATA]" at bounding box center [570, 110] width 84 height 28
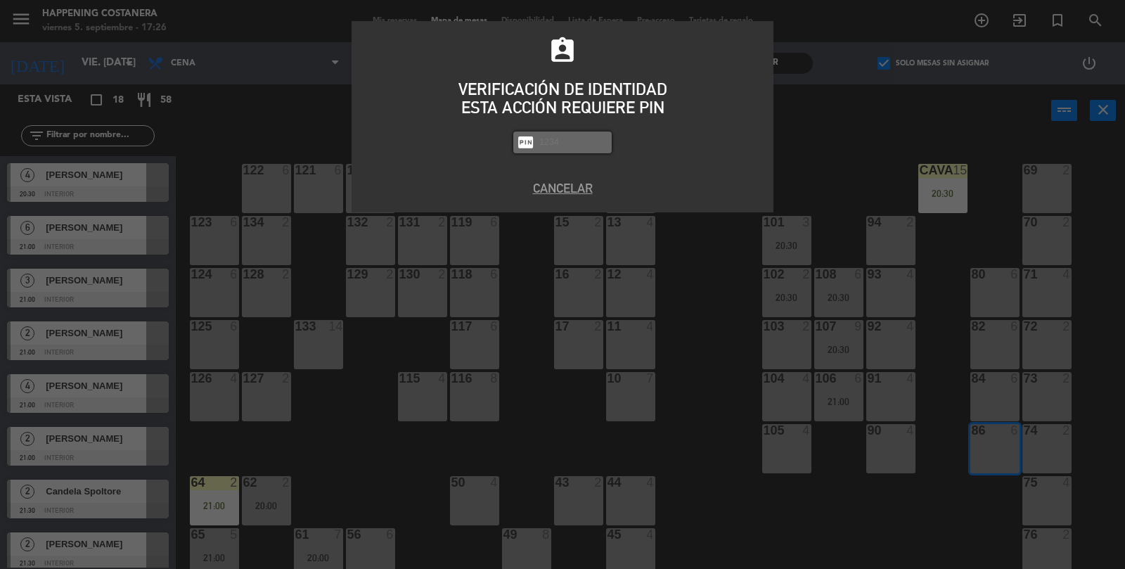
click at [592, 214] on div "assignment_ind VERIFICACIÓN DE IDENTIDAD ESTA ACCIÓN REQUIERE PIN fiber_pin PAS…" at bounding box center [562, 284] width 1125 height 569
click at [591, 194] on button "Cancelar" at bounding box center [562, 188] width 401 height 19
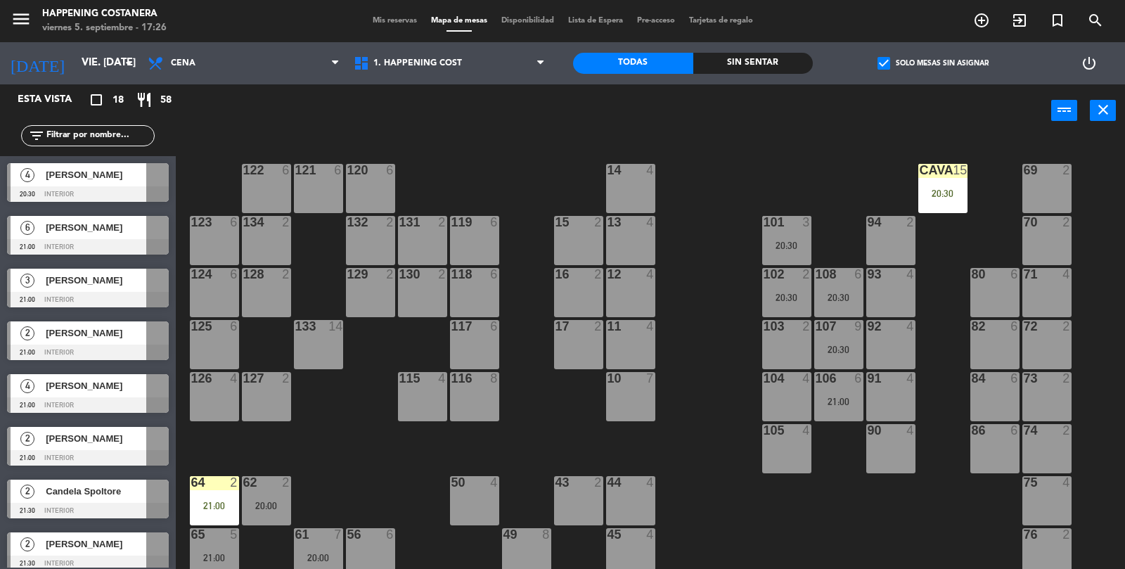
click at [735, 363] on div "69 2 122 6 121 6 120 6 14 4 CAVA 15 20:30 101 3 20:30 94 2 70 2 123 6 131 2 134…" at bounding box center [656, 355] width 938 height 432
click at [102, 235] on span "[PERSON_NAME]" at bounding box center [96, 227] width 101 height 15
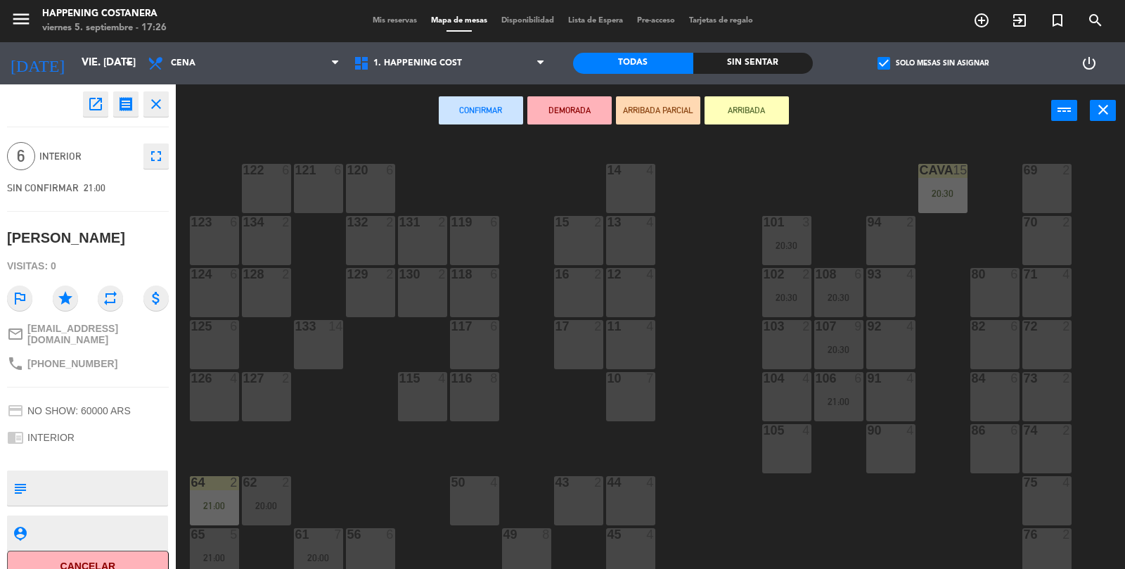
click at [994, 444] on div "86 6" at bounding box center [995, 448] width 49 height 49
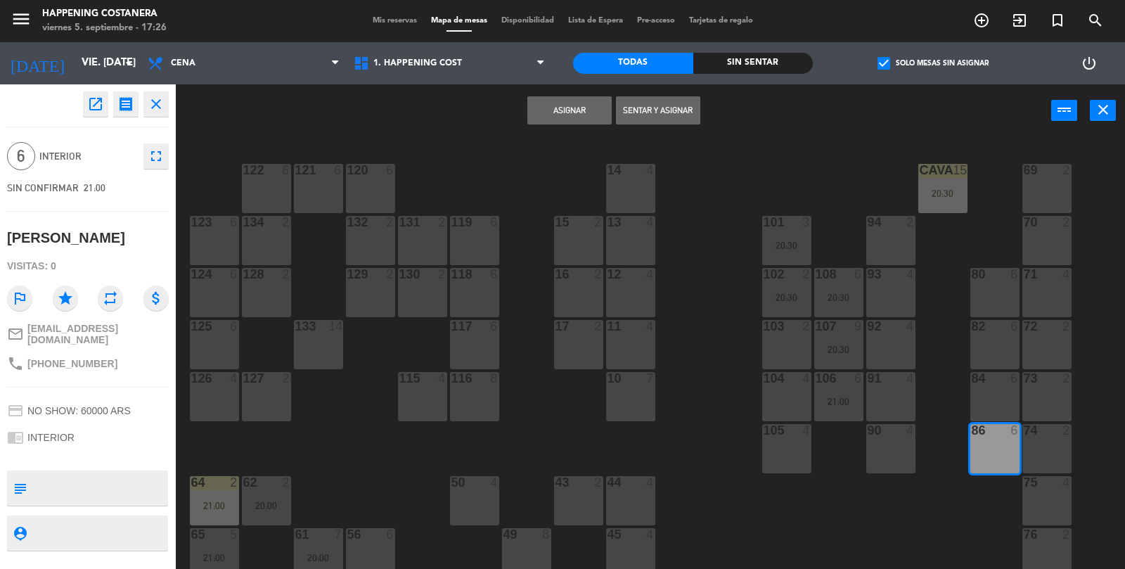
click at [555, 123] on button "Asignar" at bounding box center [570, 110] width 84 height 28
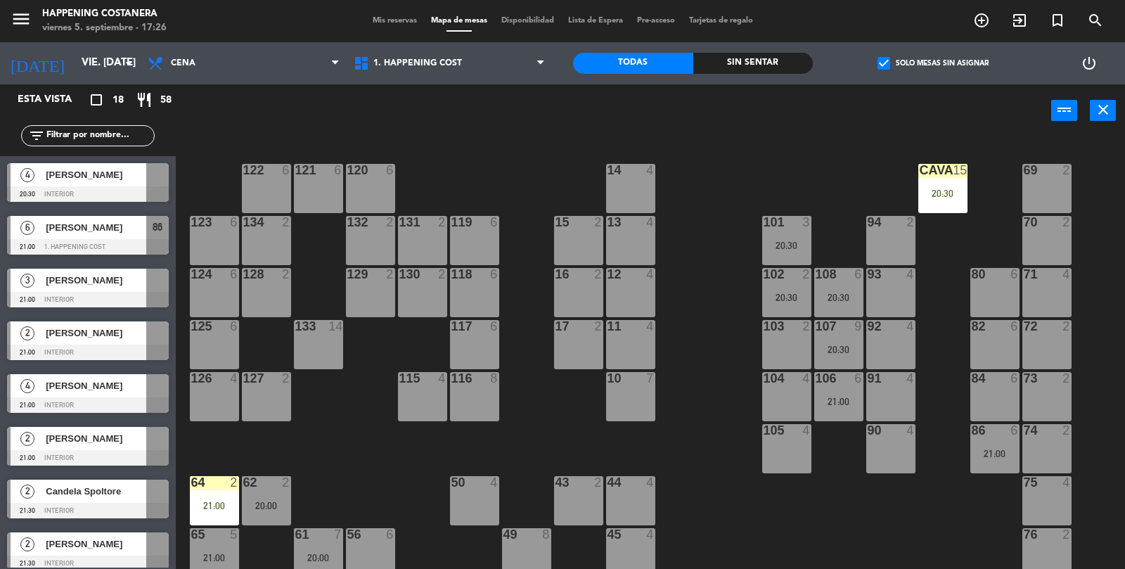
click at [995, 449] on div "21:00" at bounding box center [995, 454] width 49 height 10
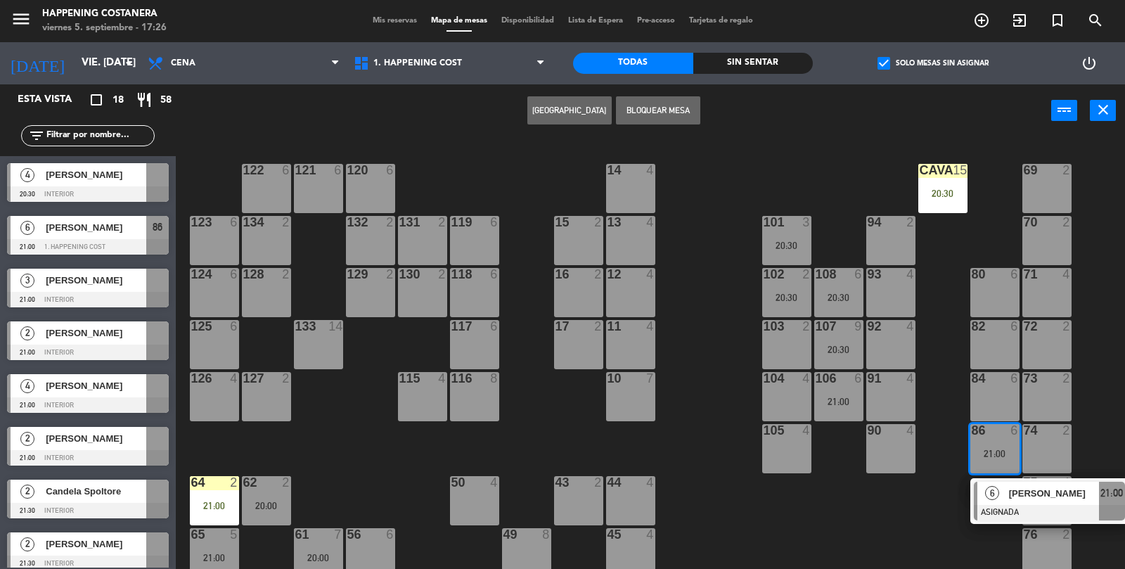
click at [1020, 500] on span "[PERSON_NAME]" at bounding box center [1054, 493] width 90 height 15
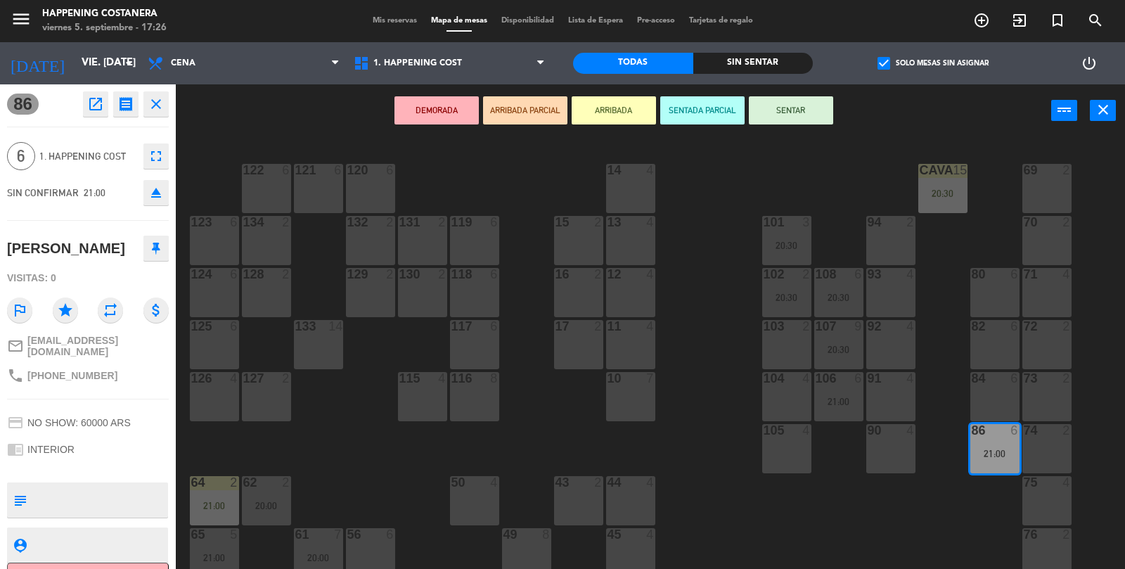
click at [618, 118] on button "ARRIBADA" at bounding box center [614, 110] width 84 height 28
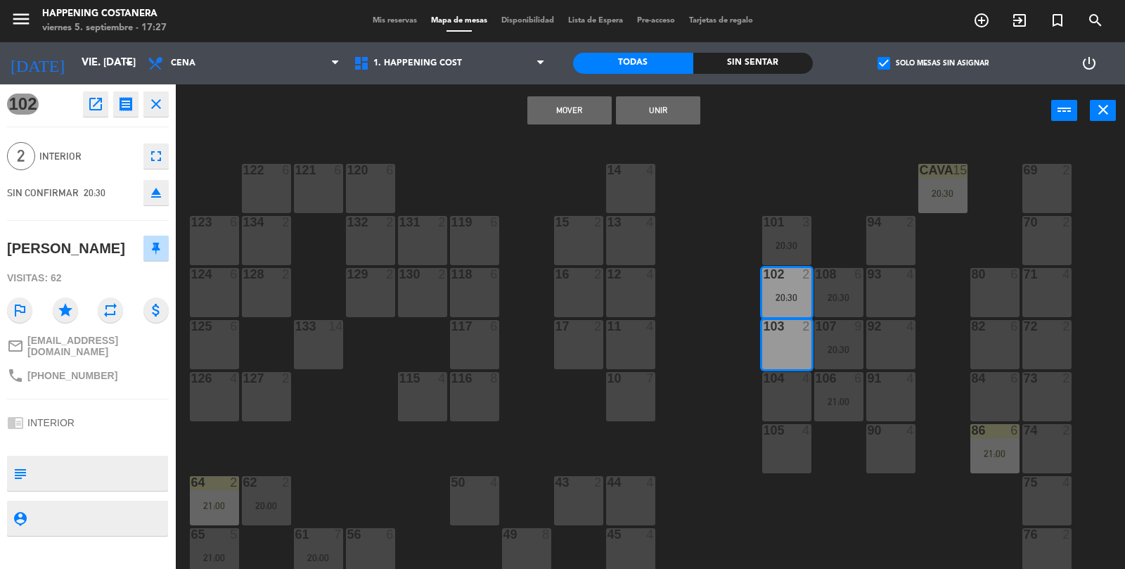
click at [570, 117] on button "Mover" at bounding box center [570, 110] width 84 height 28
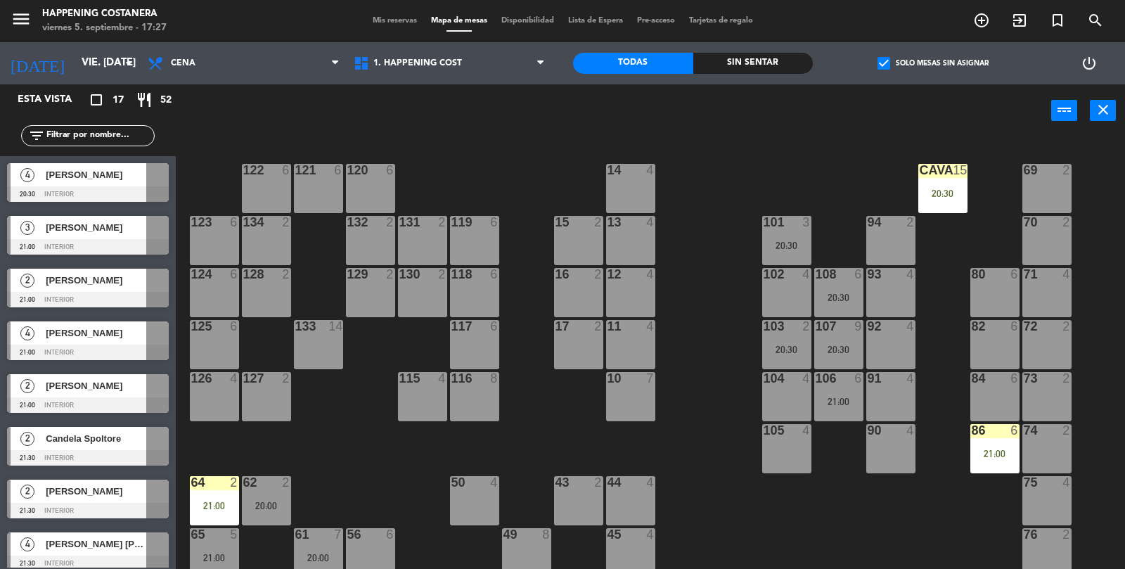
click at [45, 183] on div "[PERSON_NAME]" at bounding box center [95, 174] width 102 height 23
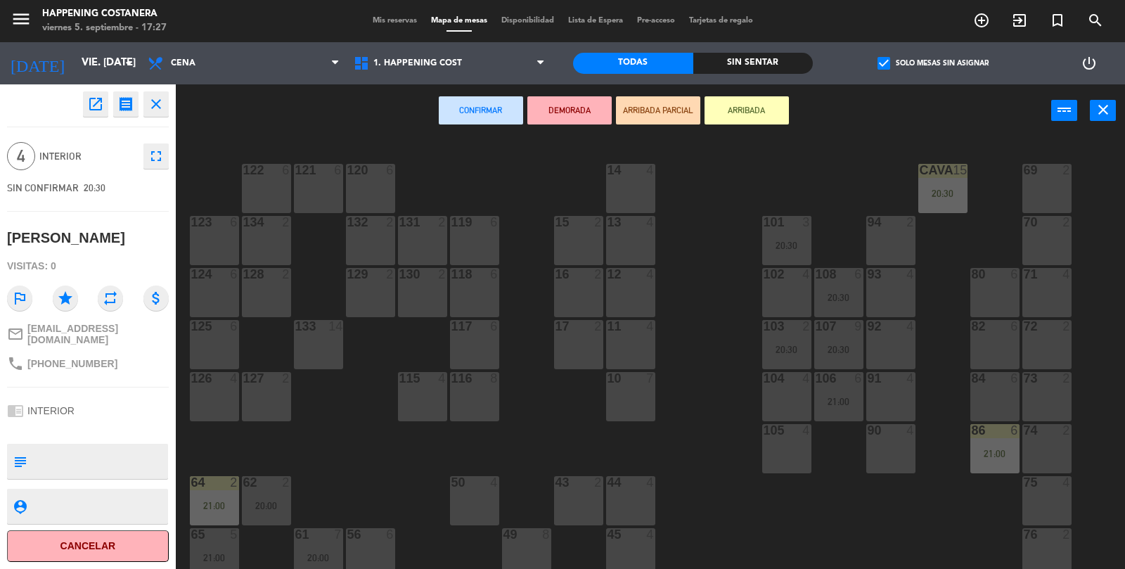
click at [765, 309] on div "102 4" at bounding box center [786, 292] width 49 height 49
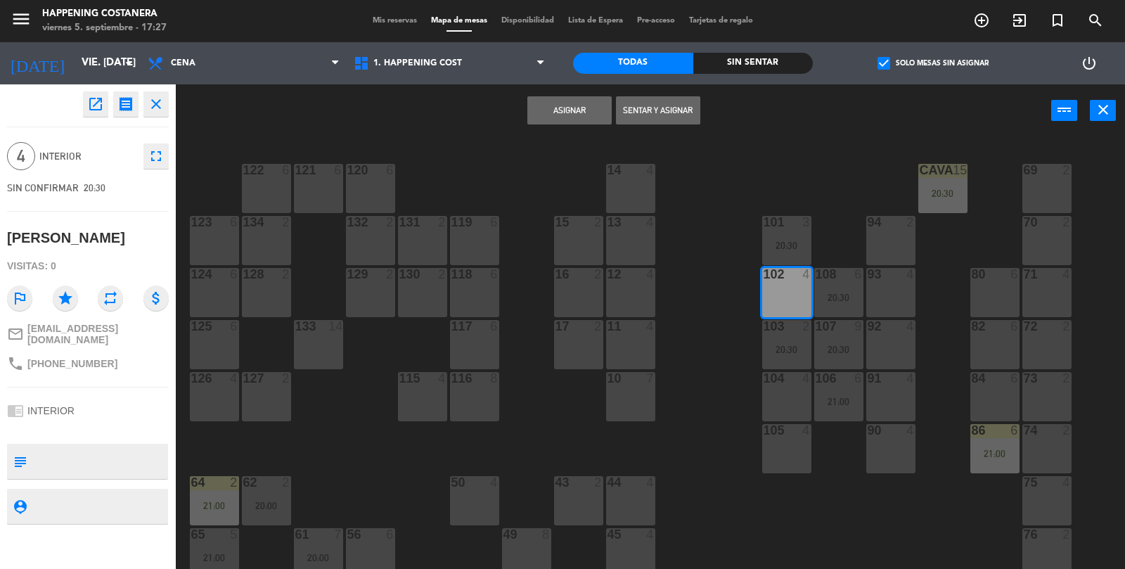
click at [570, 110] on button "Asignar" at bounding box center [570, 110] width 84 height 28
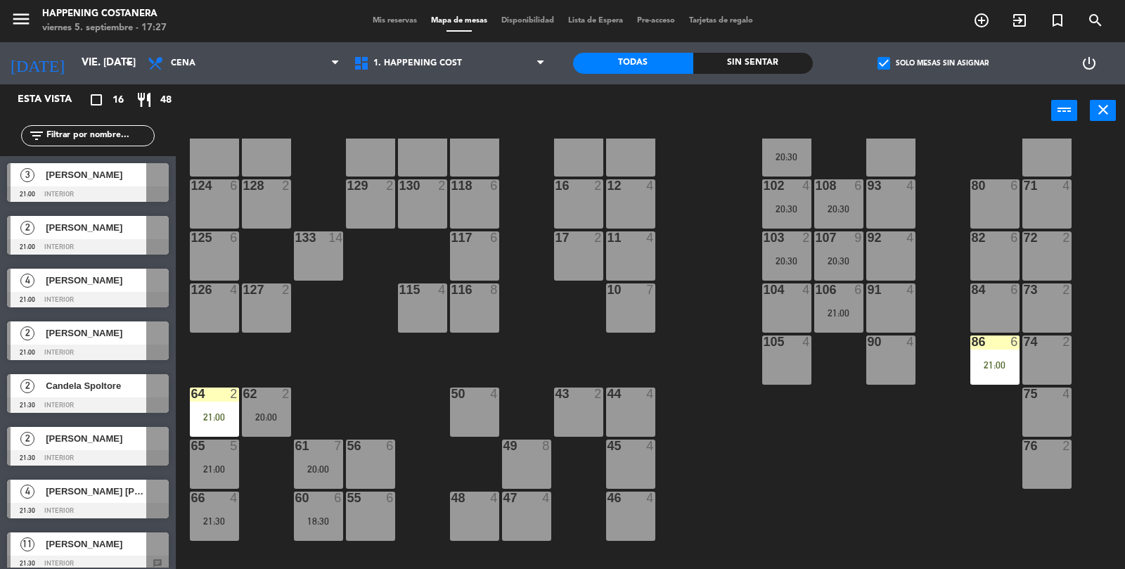
scroll to position [89, 0]
click at [79, 178] on span "[PERSON_NAME]" at bounding box center [96, 174] width 101 height 15
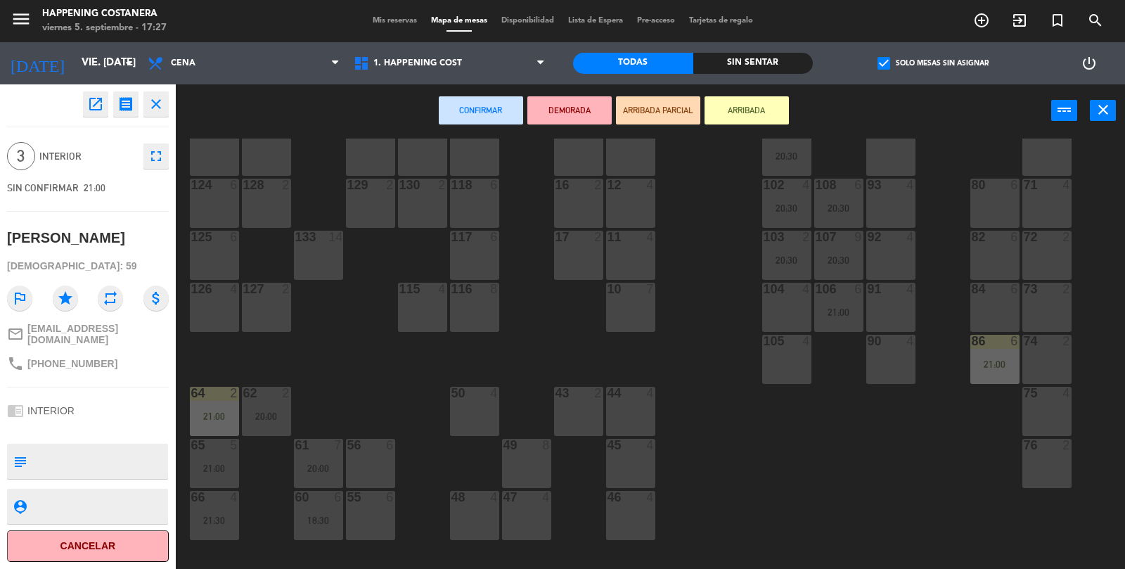
click at [806, 321] on div "104 4" at bounding box center [786, 307] width 49 height 49
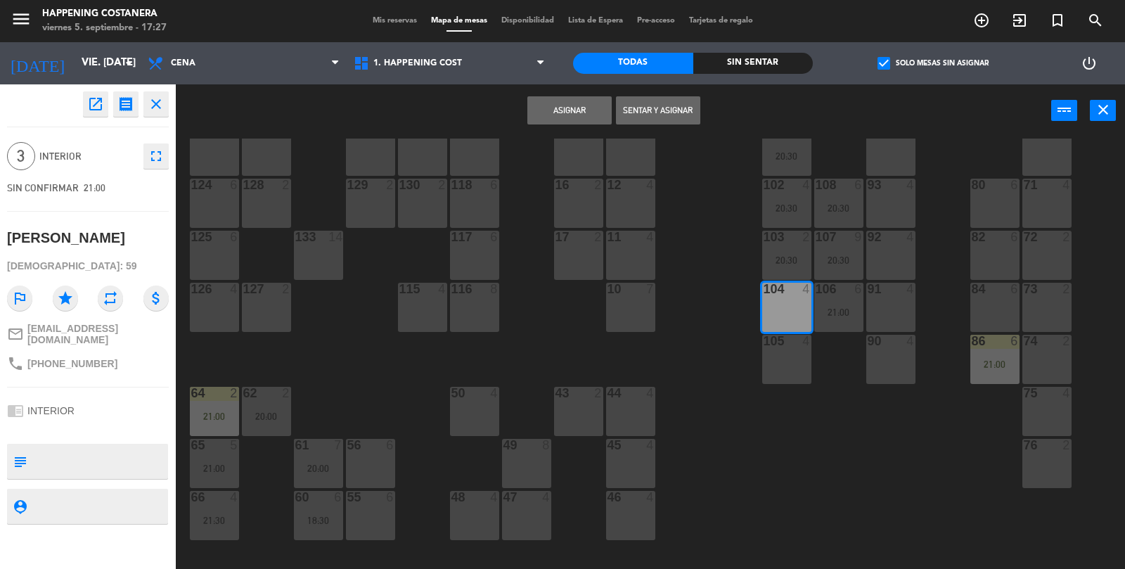
click at [580, 122] on button "Asignar" at bounding box center [570, 110] width 84 height 28
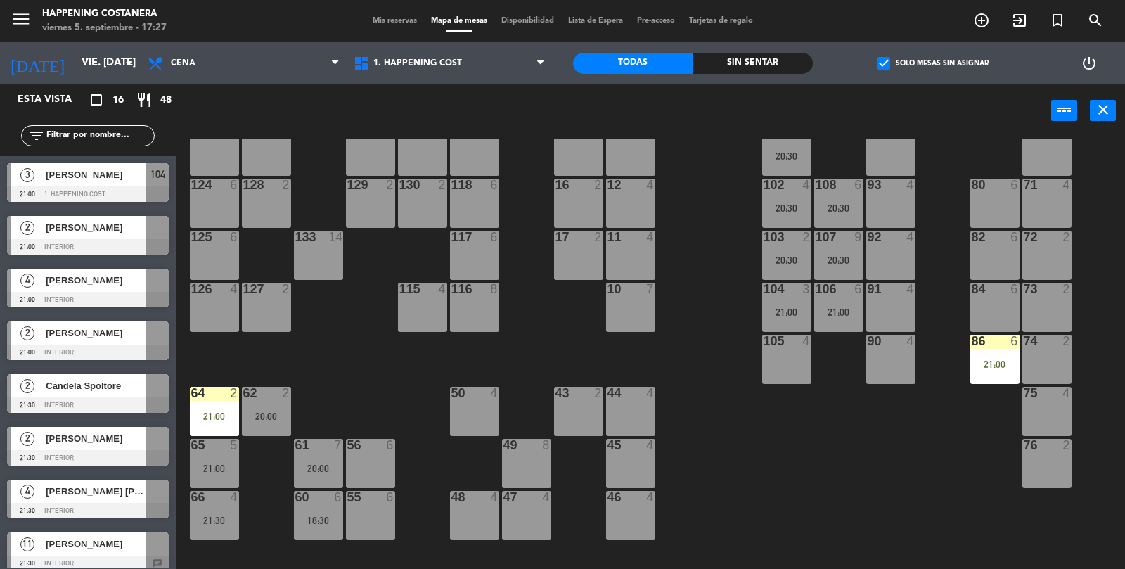
click at [59, 236] on div "[PERSON_NAME]" at bounding box center [95, 227] width 102 height 23
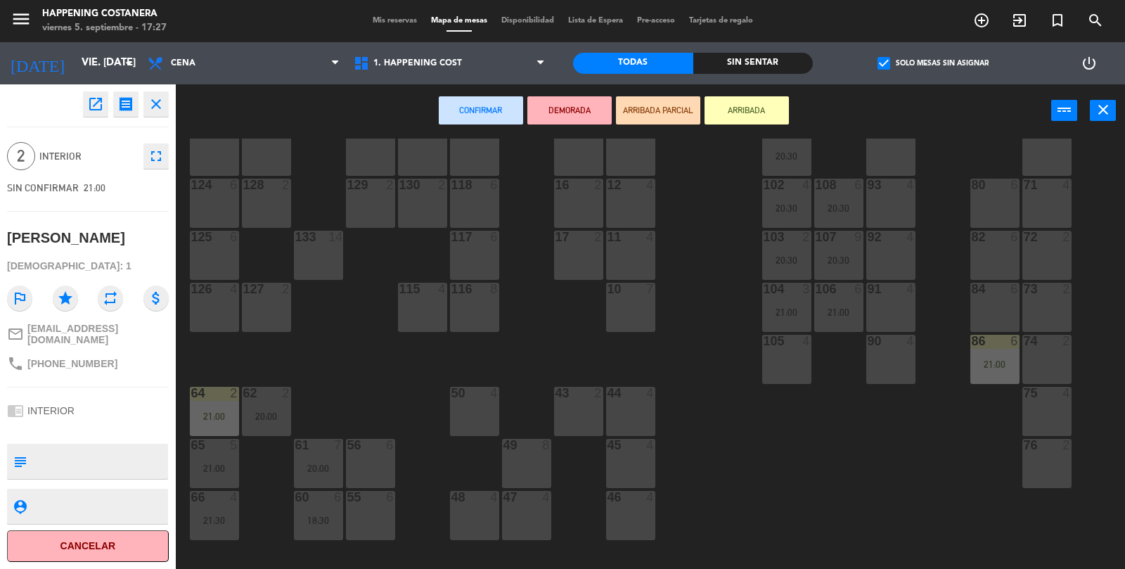
click at [897, 152] on div "94 2" at bounding box center [891, 151] width 49 height 49
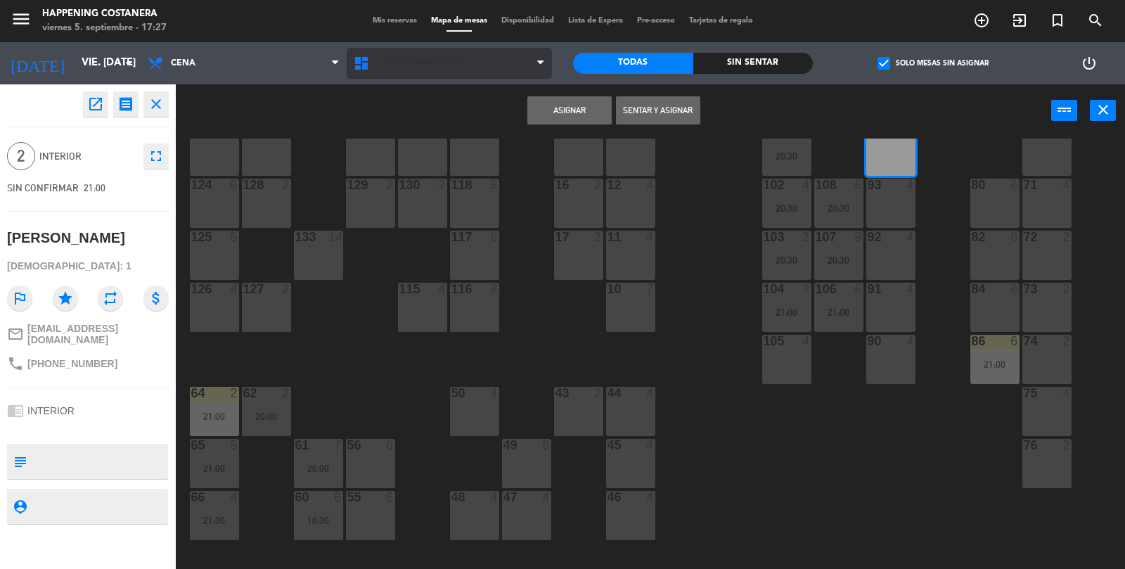
click at [551, 75] on span "1. HAPPENING COST" at bounding box center [450, 63] width 206 height 31
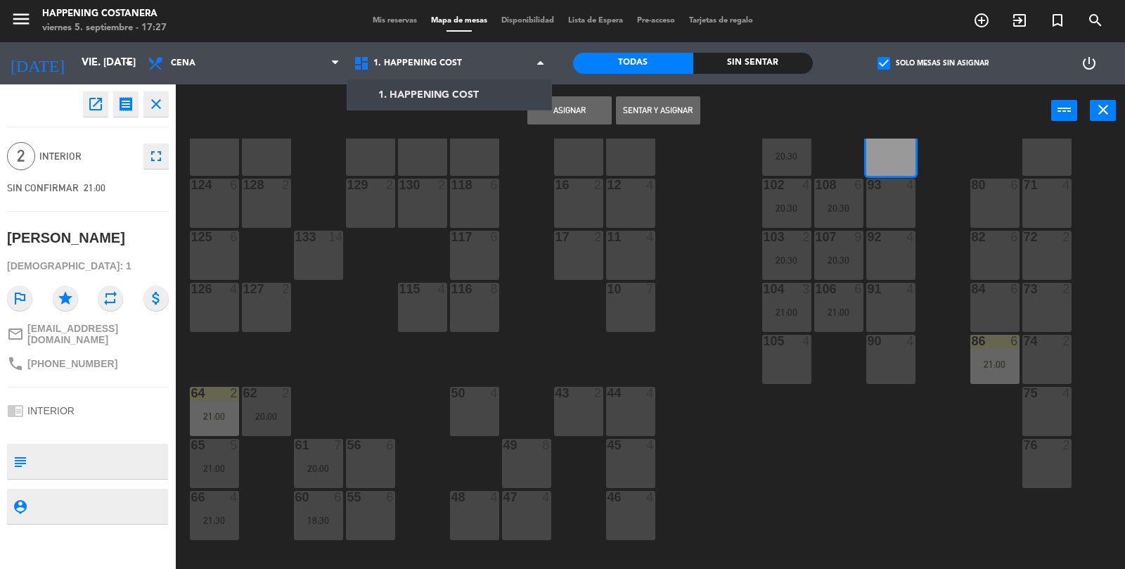
click at [582, 115] on button "Asignar" at bounding box center [570, 110] width 84 height 28
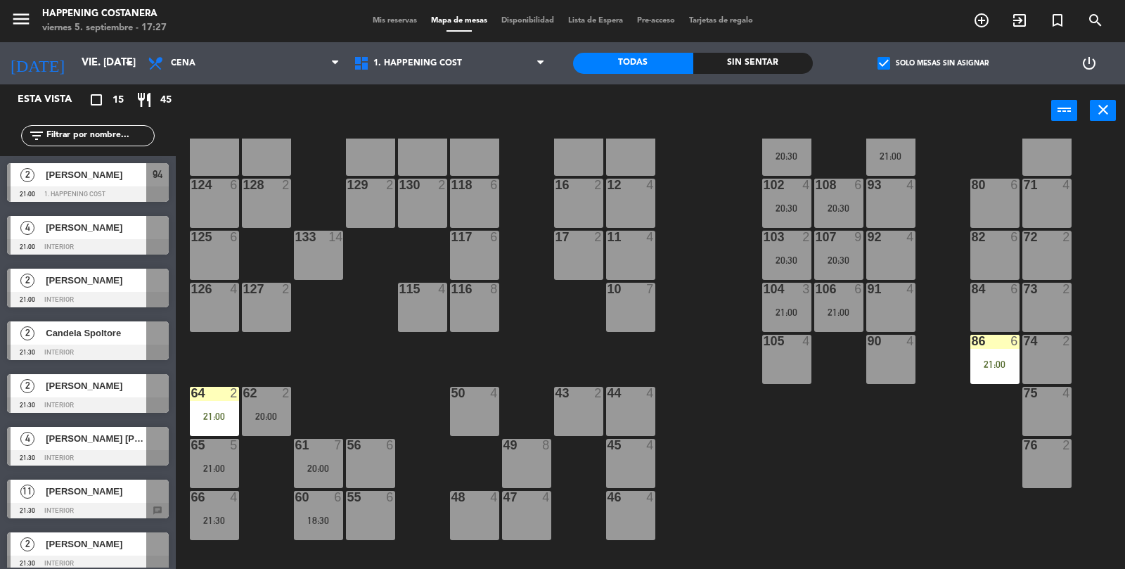
click at [103, 238] on div "[PERSON_NAME]" at bounding box center [95, 227] width 102 height 23
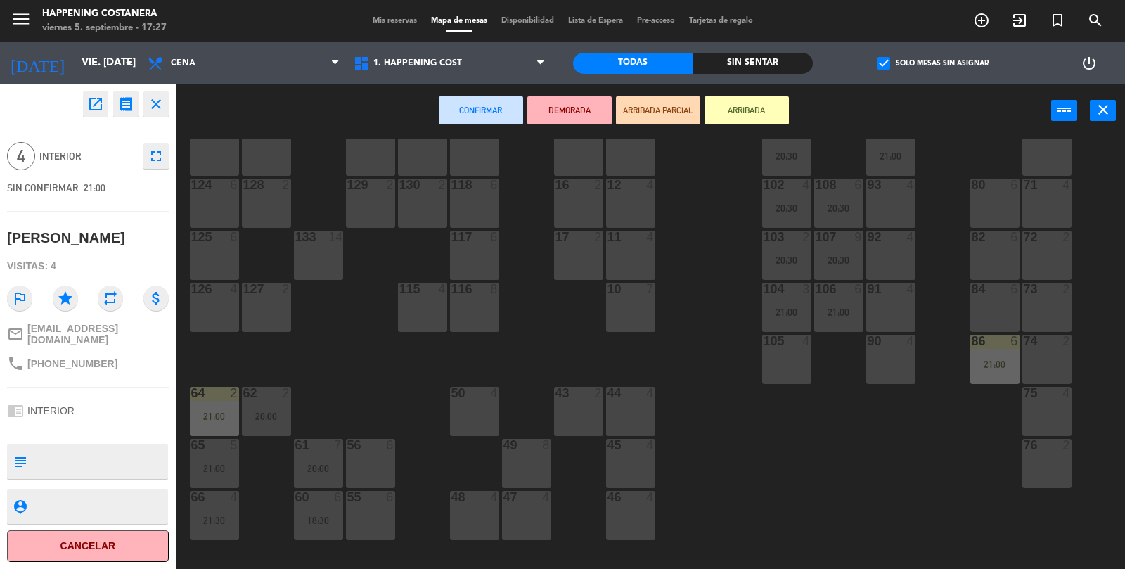
click at [893, 211] on div "93 4" at bounding box center [891, 203] width 49 height 49
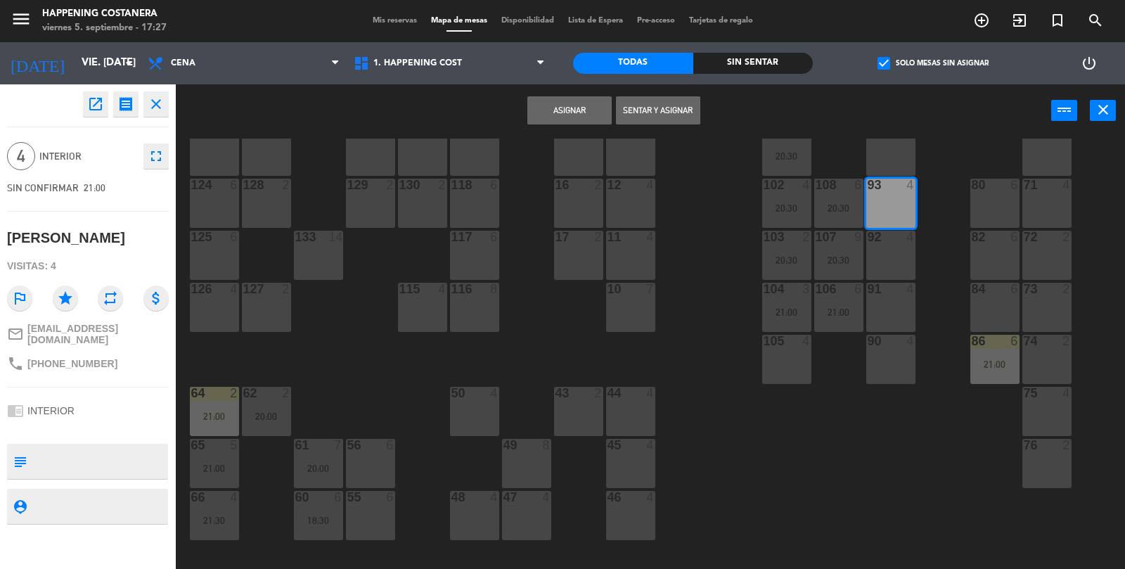
click at [574, 114] on button "Asignar" at bounding box center [570, 110] width 84 height 28
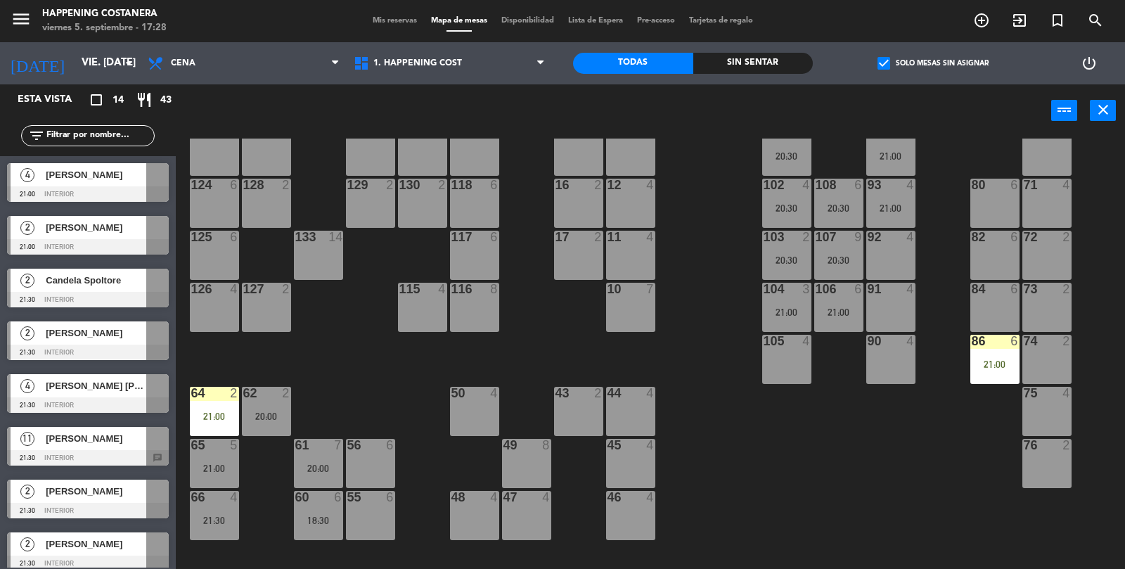
click at [122, 459] on div at bounding box center [88, 457] width 162 height 15
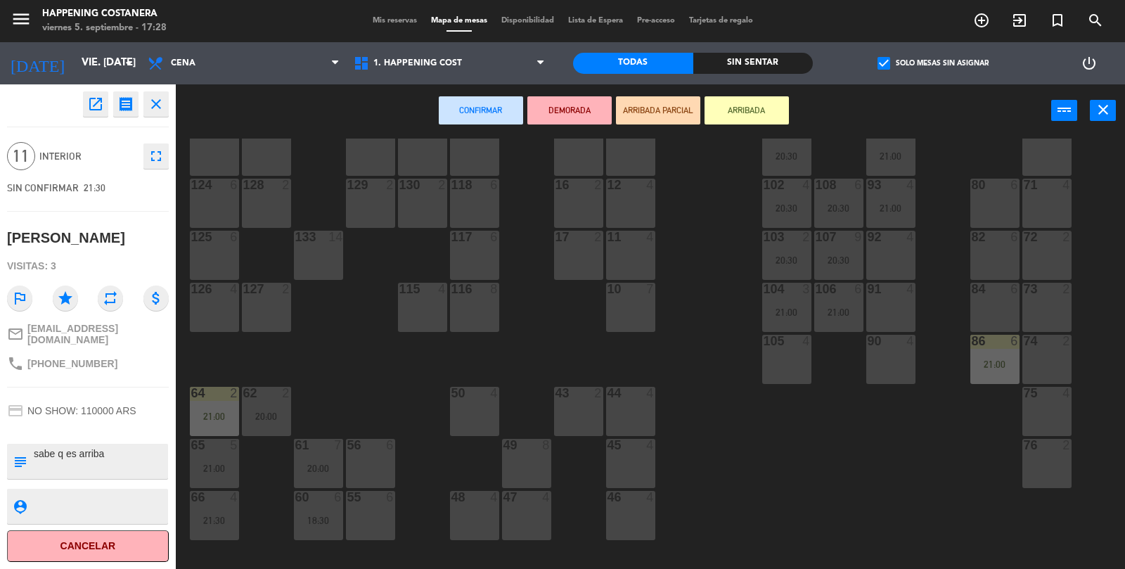
click at [733, 471] on div "69 2 122 6 121 6 120 6 14 4 CAVA 15 20:30 101 3 20:30 94 2 21:00 70 2 123 6 131…" at bounding box center [656, 355] width 938 height 432
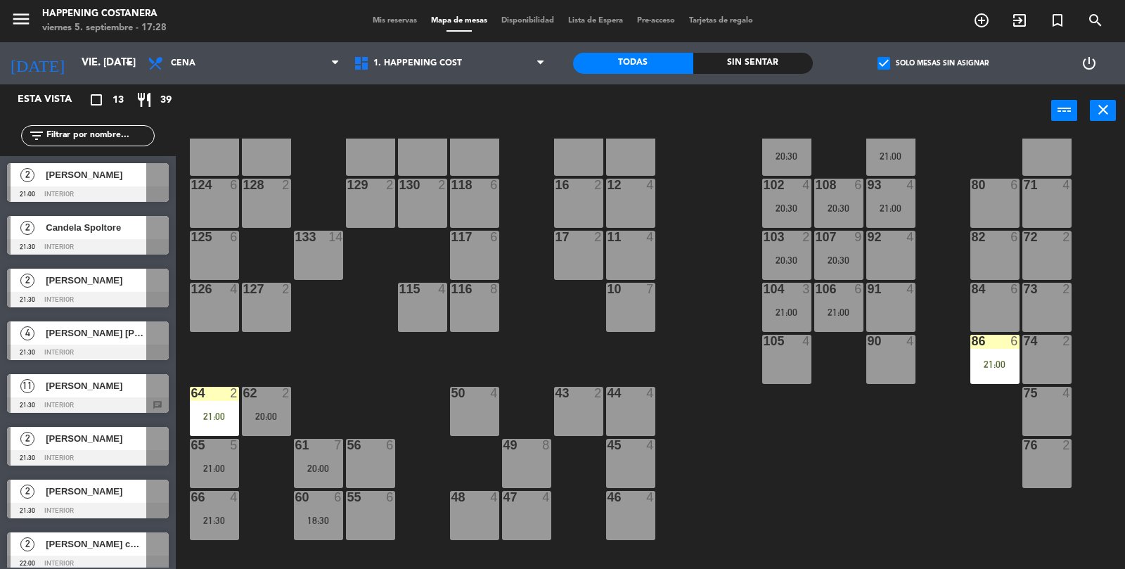
click at [999, 201] on div "80 6" at bounding box center [995, 203] width 49 height 49
click at [1008, 256] on div "82 6" at bounding box center [995, 255] width 49 height 49
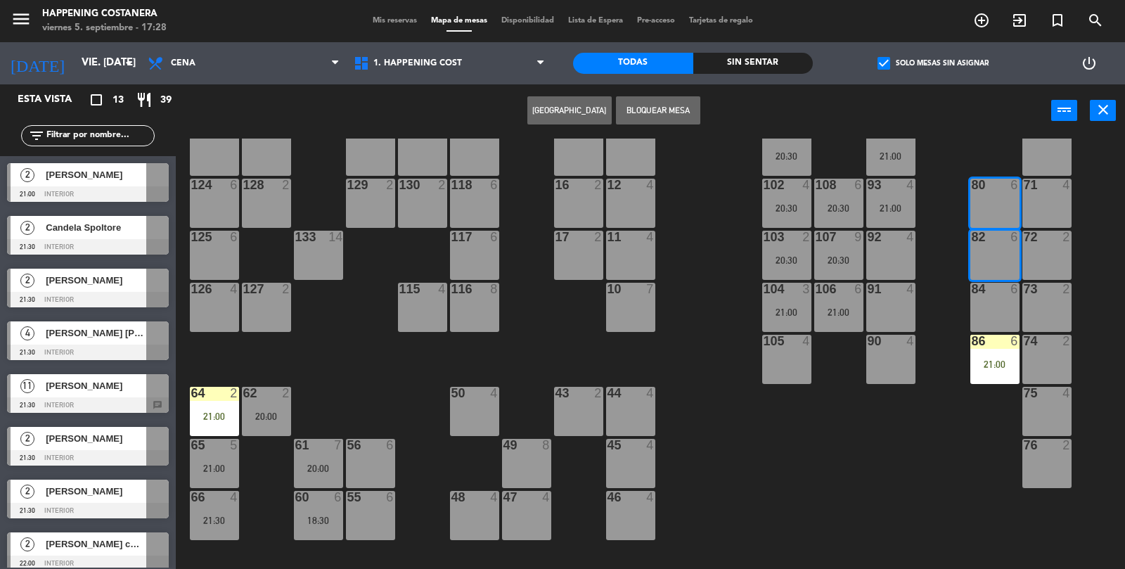
click at [70, 390] on span "[PERSON_NAME]" at bounding box center [96, 385] width 101 height 15
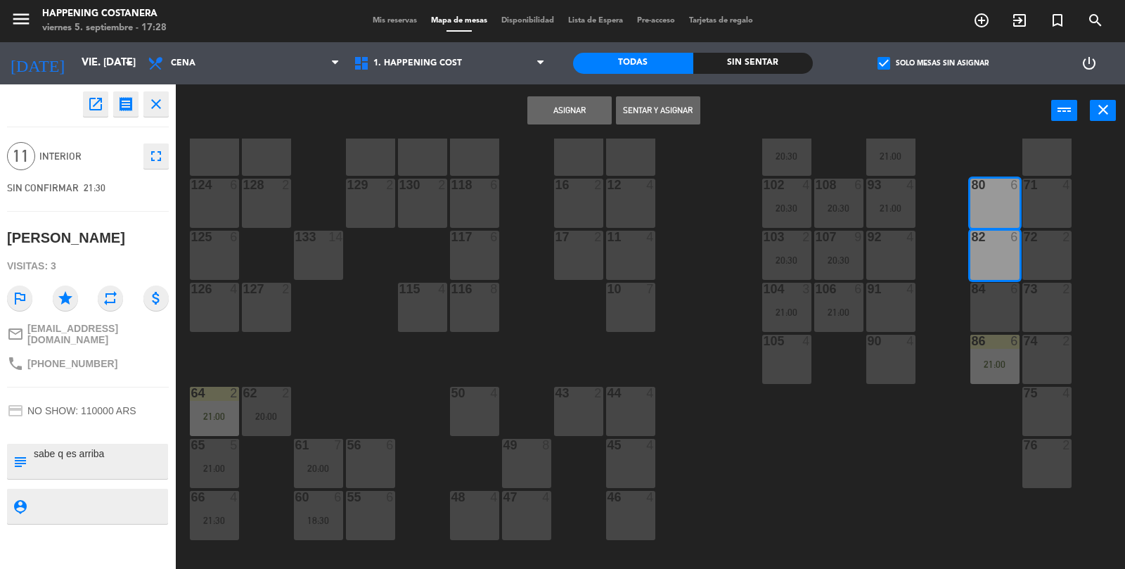
click at [572, 133] on div "Asignar Sentar y Asignar power_input close" at bounding box center [614, 110] width 876 height 53
click at [546, 116] on button "Asignar" at bounding box center [570, 110] width 84 height 28
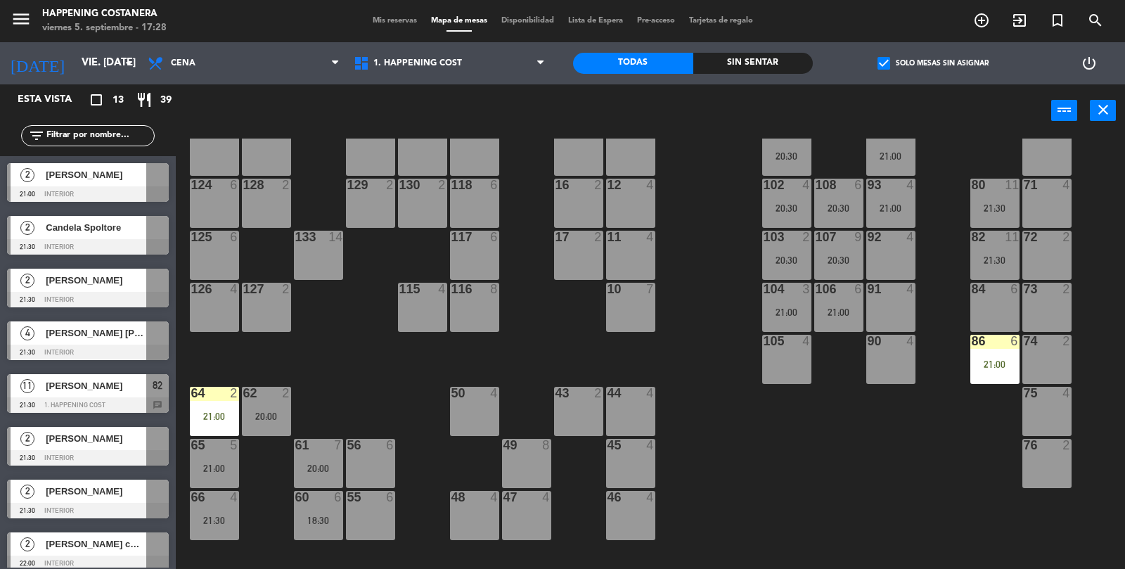
click at [989, 246] on div "82 11 21:30" at bounding box center [995, 255] width 49 height 49
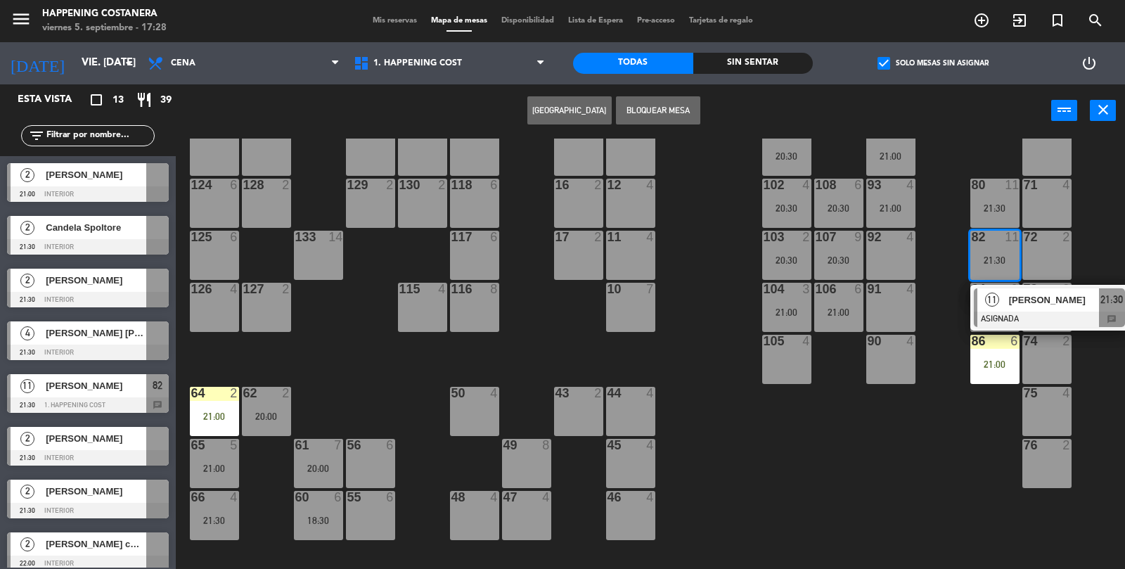
click at [1033, 299] on span "[PERSON_NAME]" at bounding box center [1054, 300] width 90 height 15
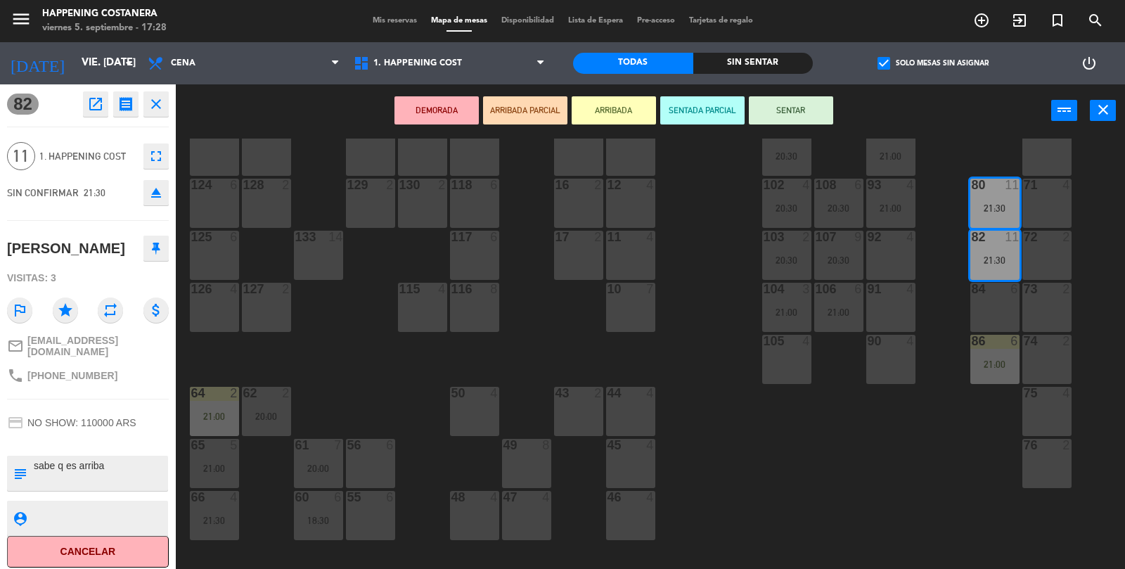
click at [608, 115] on button "ARRIBADA" at bounding box center [614, 110] width 84 height 28
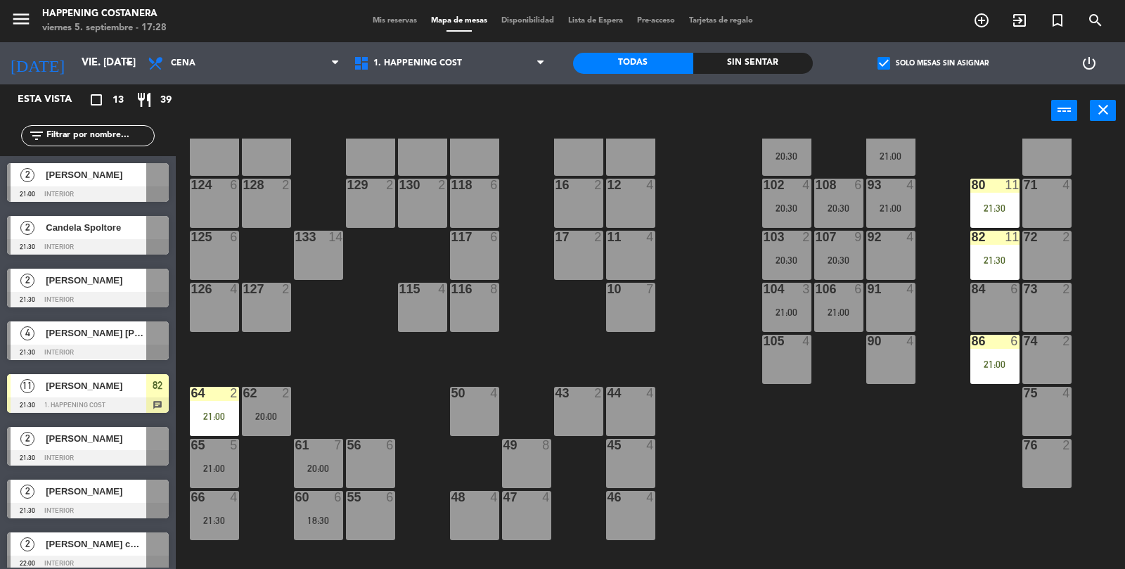
click at [881, 57] on span "check_box" at bounding box center [884, 63] width 13 height 13
click at [933, 63] on input "check_box Solo mesas sin asignar" at bounding box center [933, 63] width 0 height 0
click at [890, 63] on span "check_box_outline_blank" at bounding box center [884, 63] width 13 height 13
click at [933, 63] on input "check_box_outline_blank Solo mesas sin asignar" at bounding box center [933, 63] width 0 height 0
click at [98, 184] on div "[PERSON_NAME]" at bounding box center [95, 174] width 102 height 23
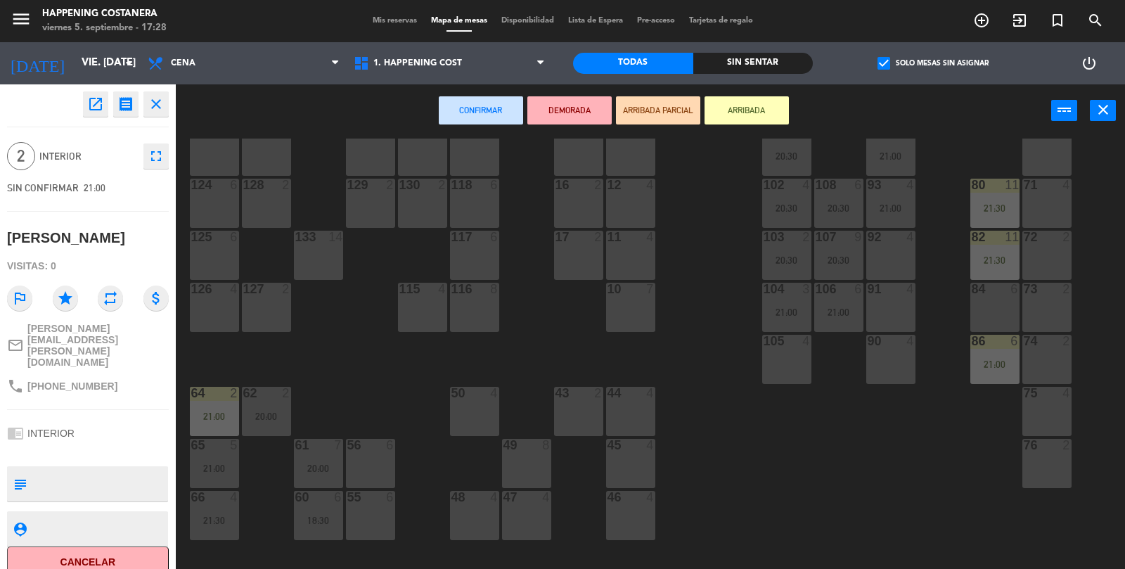
click at [902, 257] on div "92 4" at bounding box center [891, 255] width 49 height 49
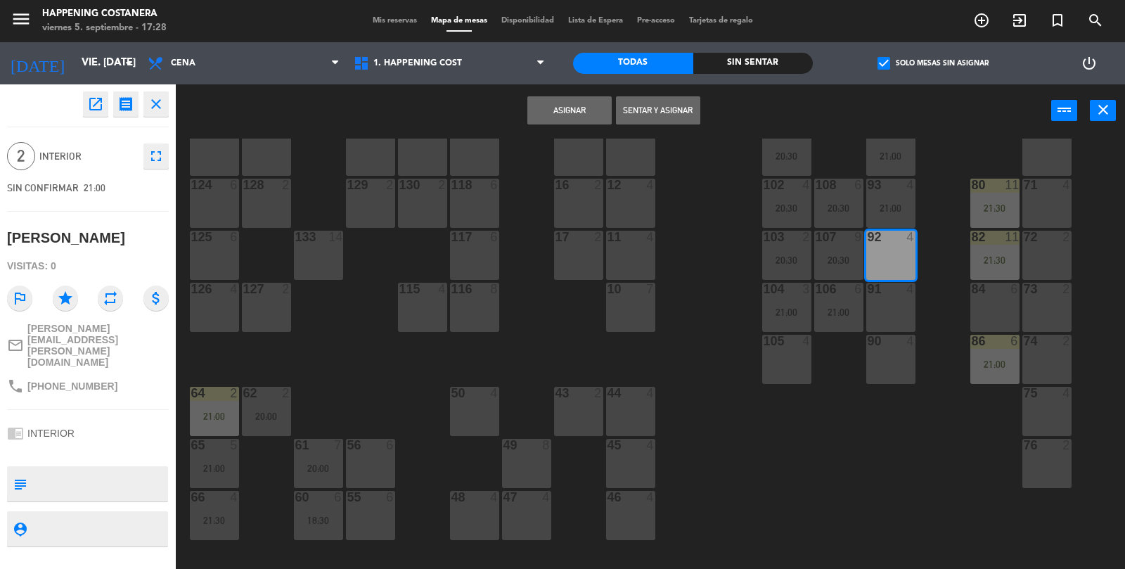
click at [568, 108] on button "Asignar" at bounding box center [570, 110] width 84 height 28
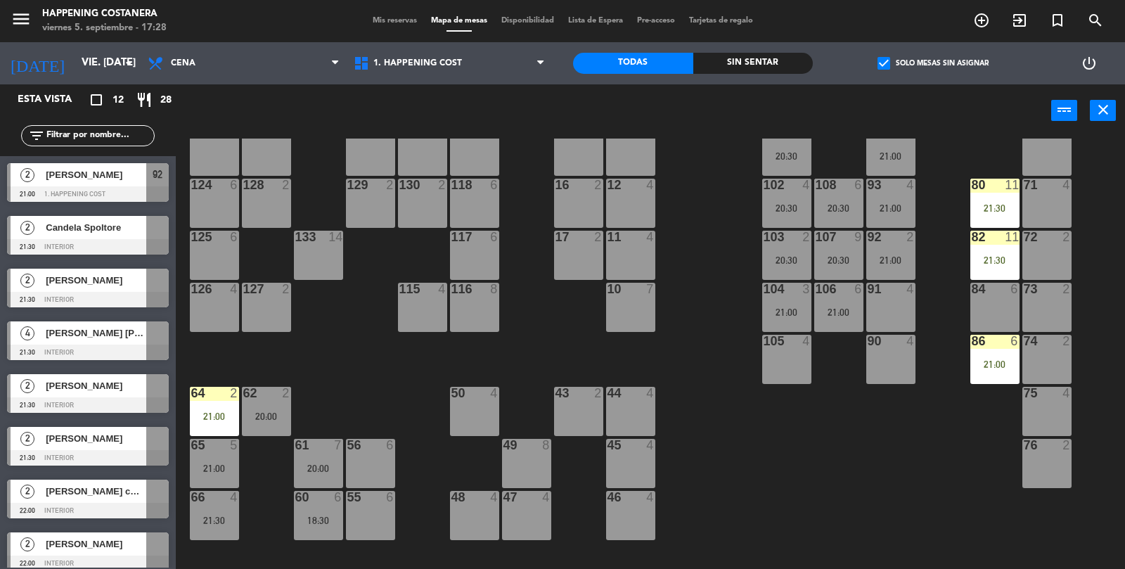
click at [114, 248] on div at bounding box center [88, 246] width 162 height 15
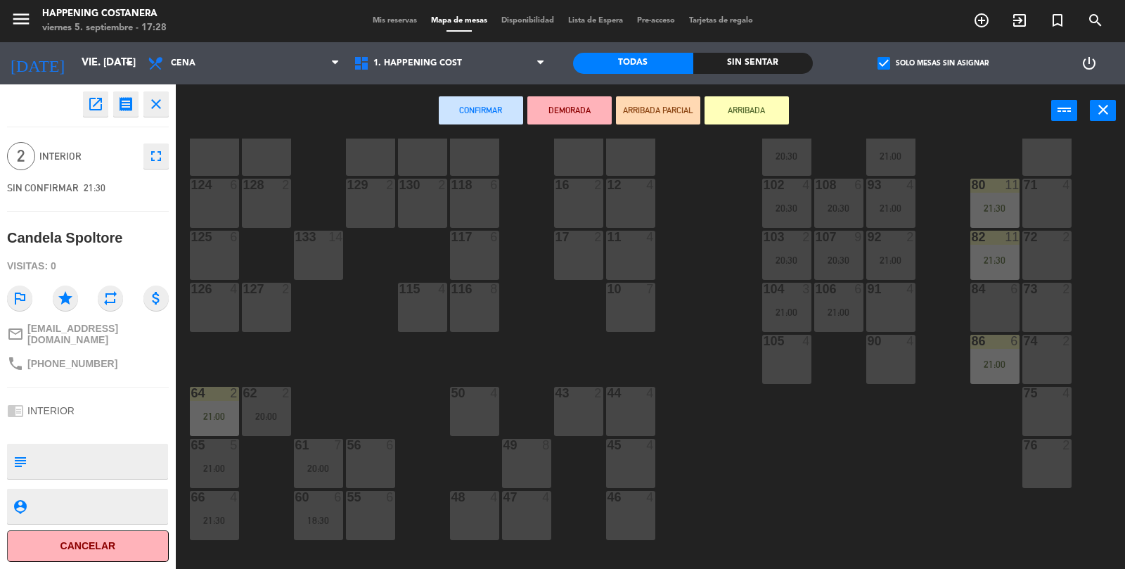
click at [900, 310] on div "91 4" at bounding box center [891, 307] width 49 height 49
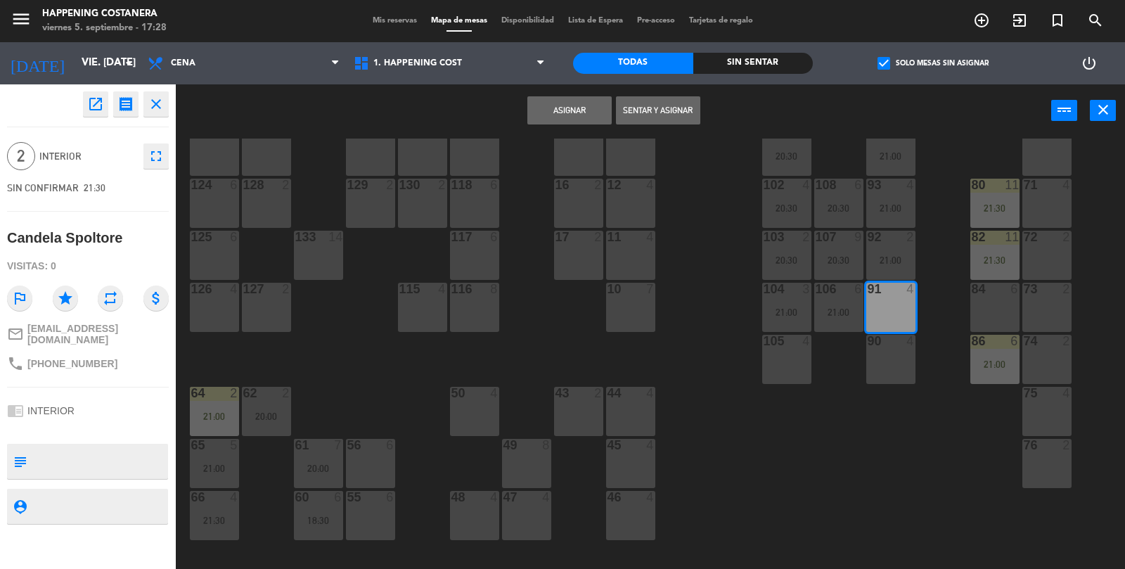
click at [574, 124] on button "Asignar" at bounding box center [570, 110] width 84 height 28
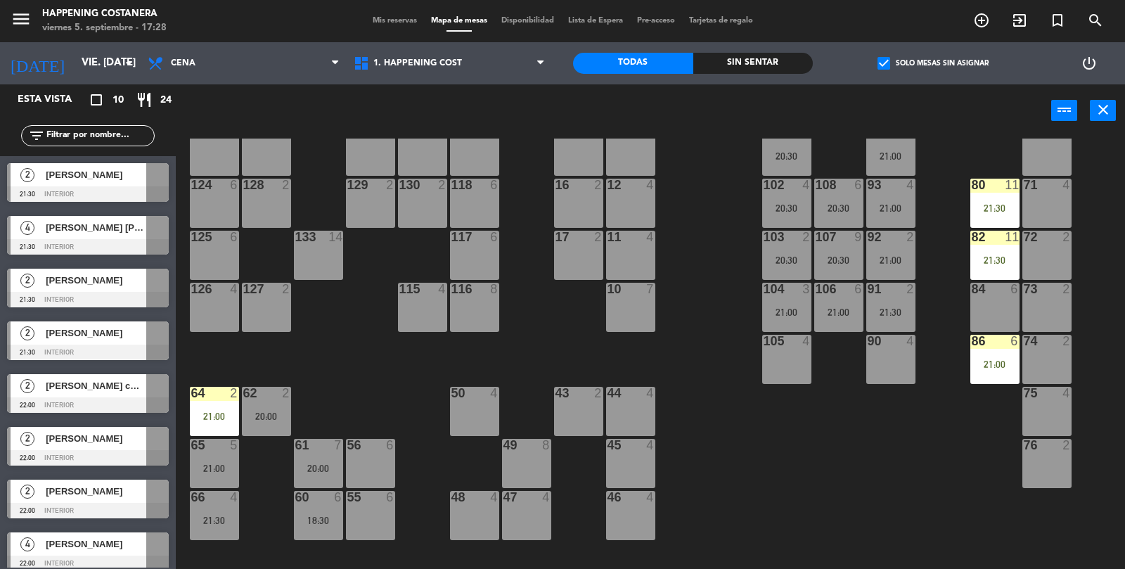
click at [106, 183] on div "[PERSON_NAME]" at bounding box center [95, 174] width 102 height 23
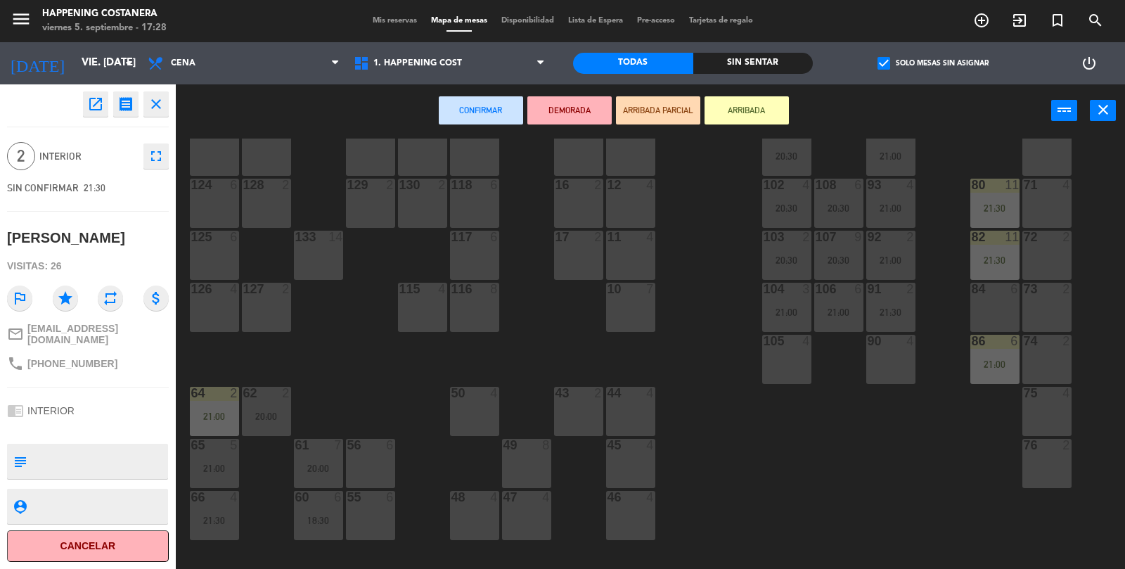
click at [808, 369] on div "105 4" at bounding box center [786, 359] width 49 height 49
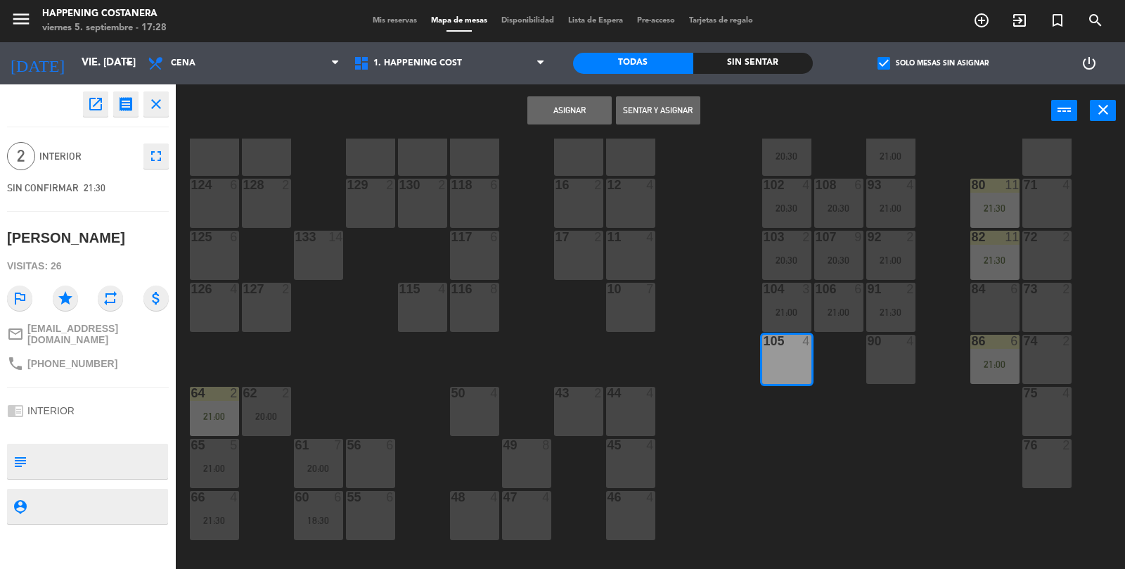
click at [559, 107] on button "Asignar" at bounding box center [570, 110] width 84 height 28
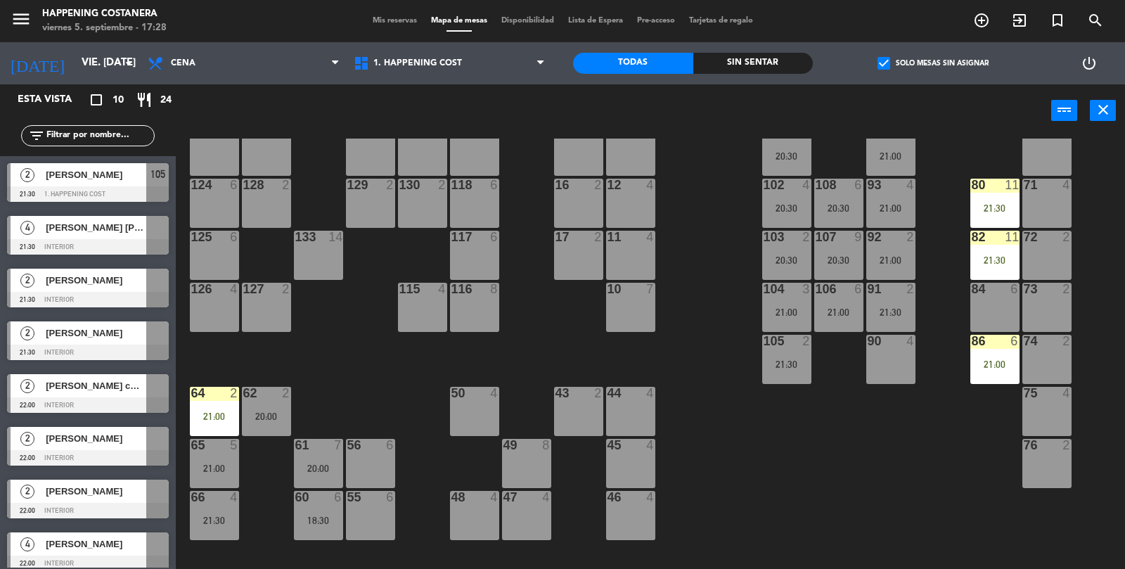
click at [124, 243] on div at bounding box center [88, 246] width 162 height 15
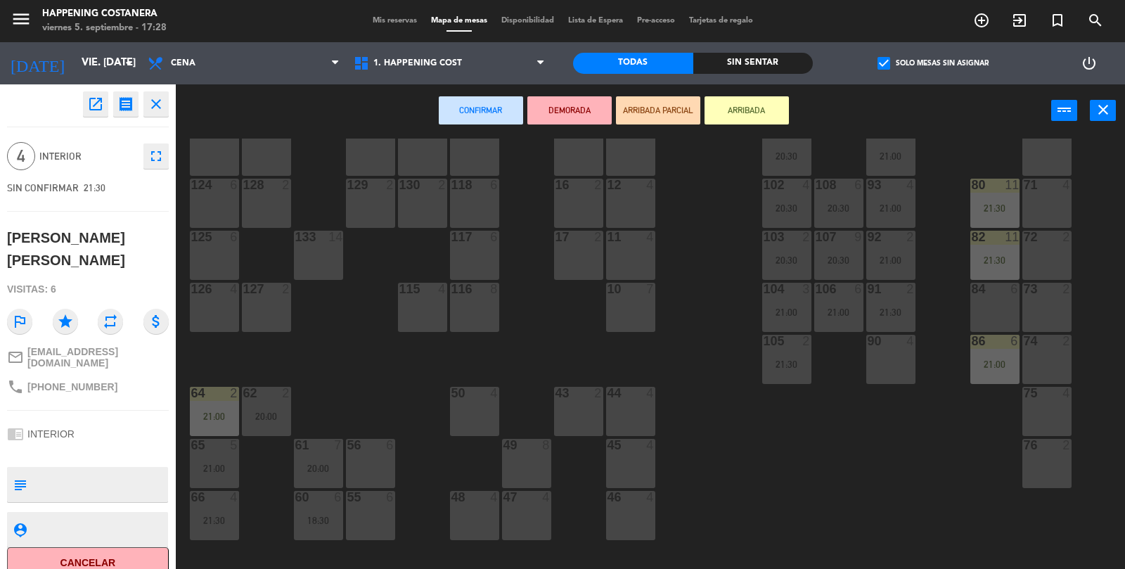
click at [890, 354] on div "90 4" at bounding box center [891, 359] width 49 height 49
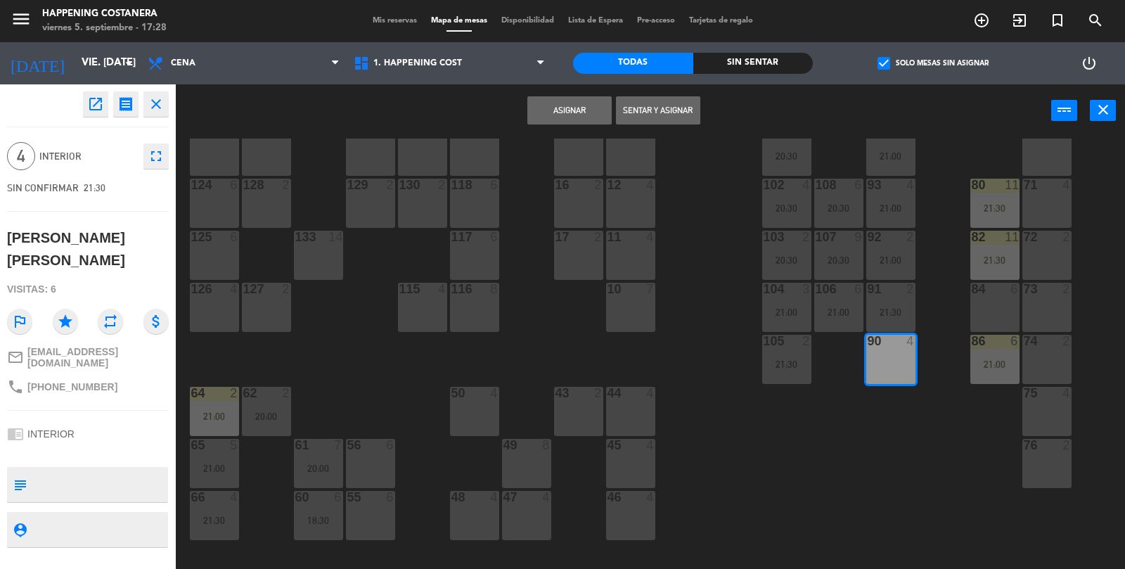
click at [564, 108] on button "Asignar" at bounding box center [570, 110] width 84 height 28
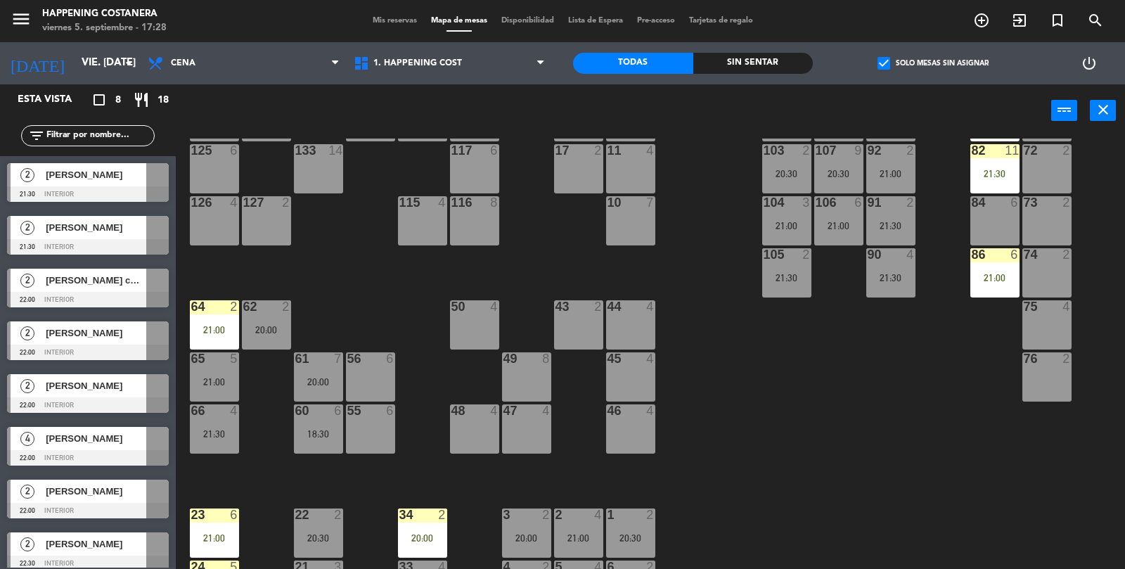
scroll to position [371, 0]
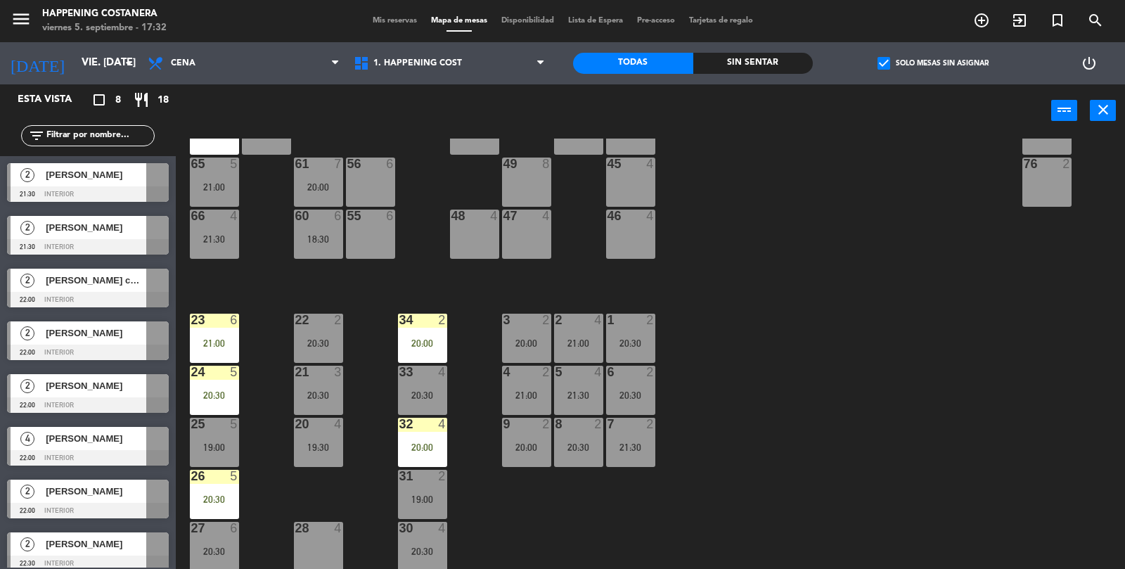
click at [300, 190] on div "20:00" at bounding box center [318, 187] width 49 height 10
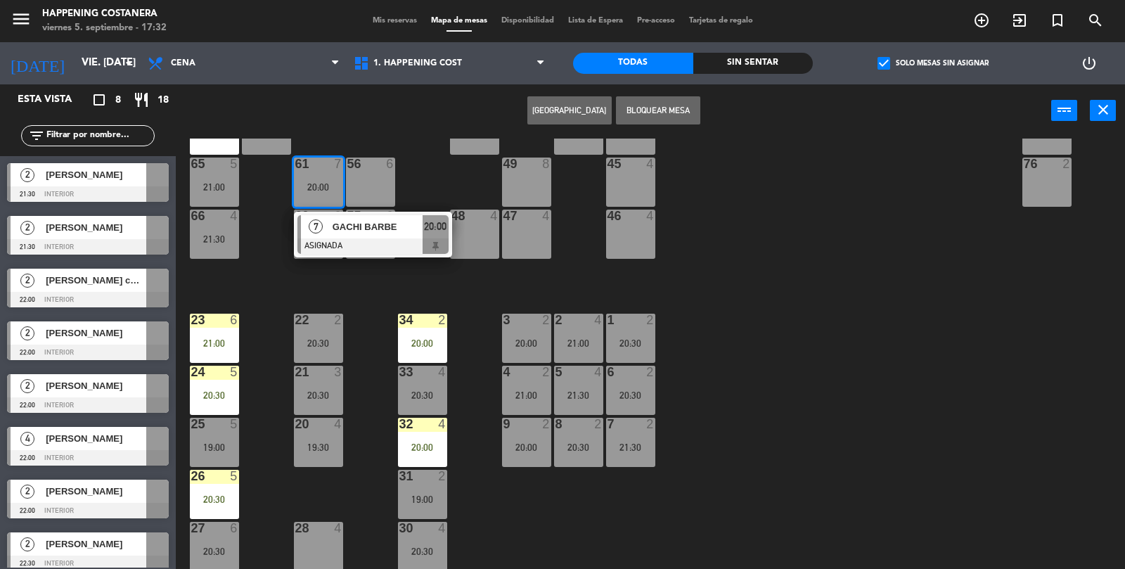
click at [331, 249] on div at bounding box center [373, 245] width 151 height 15
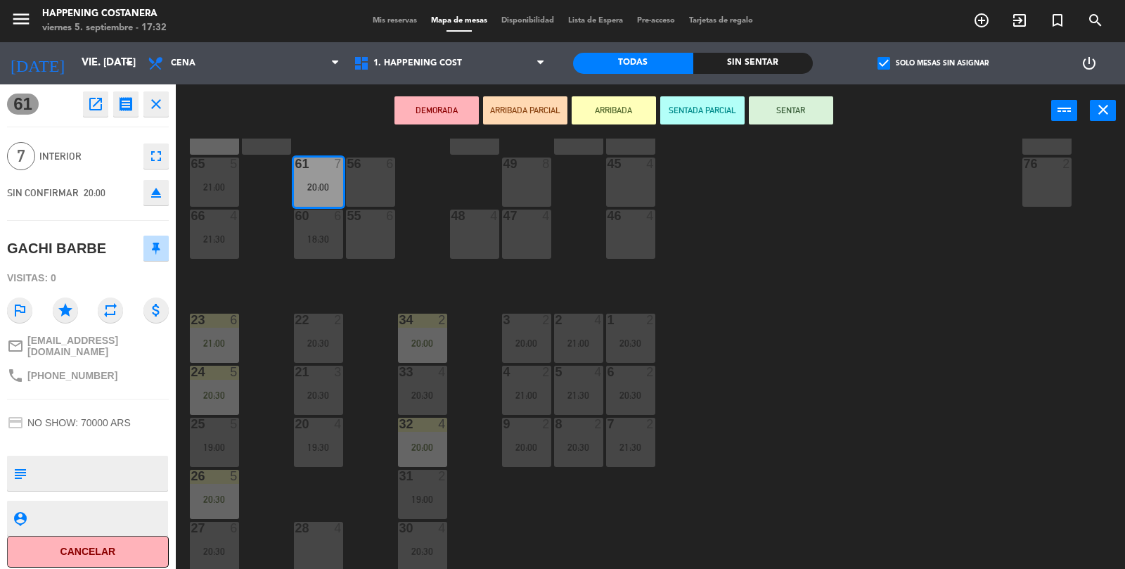
click at [265, 285] on div "69 2 122 6 121 6 120 6 14 4 CAVA 15 20:30 101 3 20:30 94 2 21:00 70 2 123 6 131…" at bounding box center [656, 355] width 938 height 432
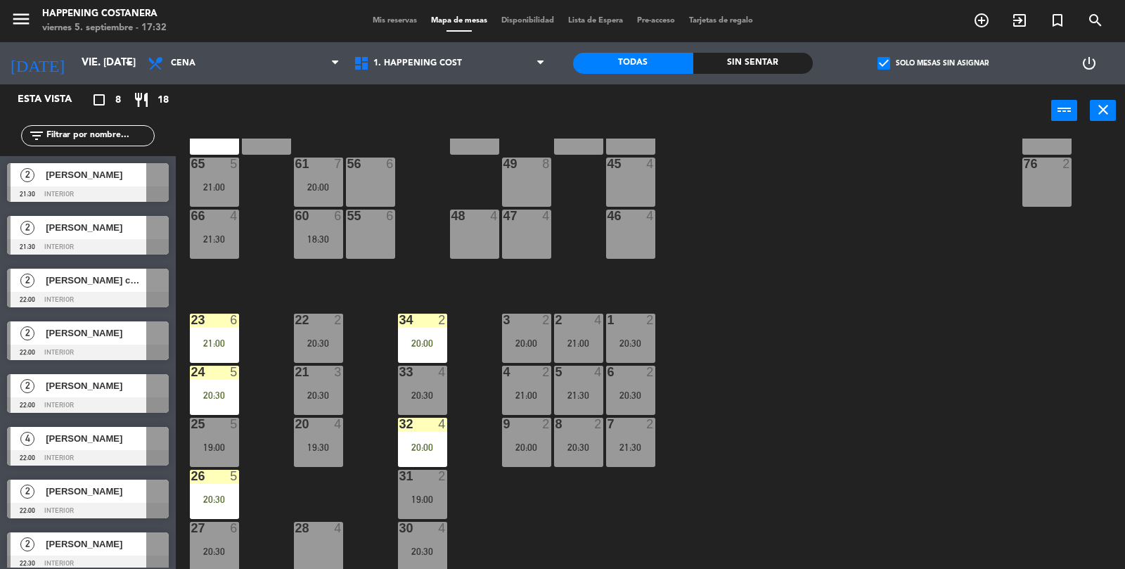
click at [309, 247] on div "60 6 18:30" at bounding box center [318, 234] width 49 height 49
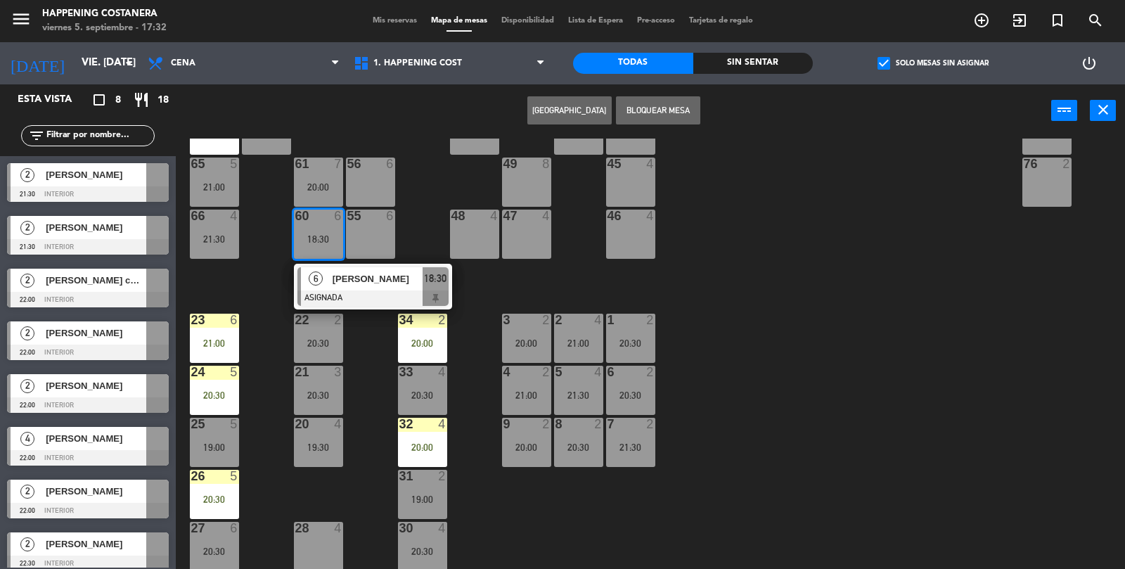
click at [329, 297] on div at bounding box center [373, 297] width 151 height 15
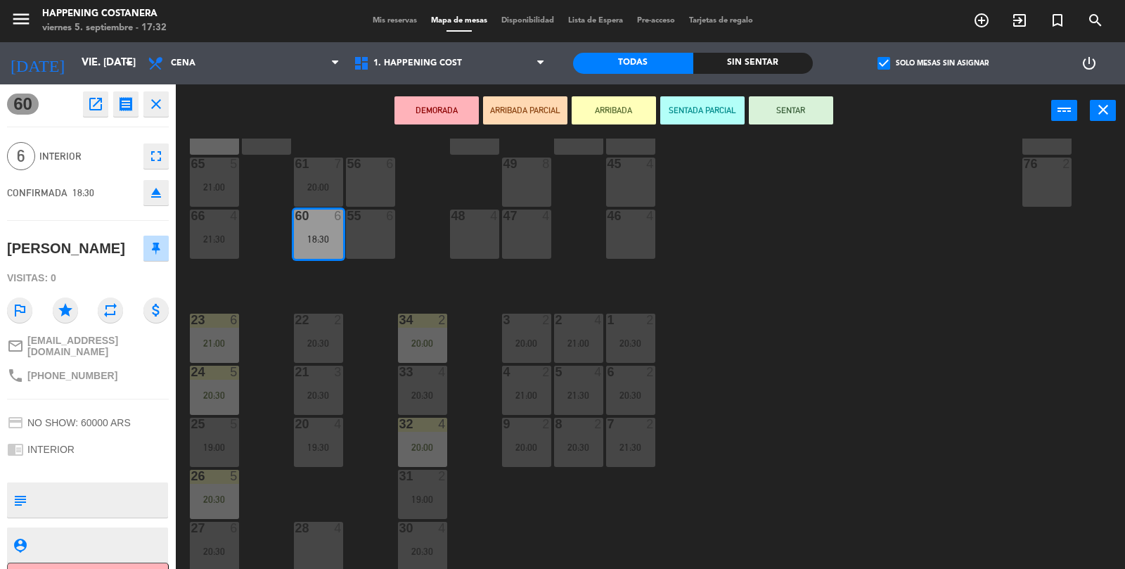
scroll to position [25, 0]
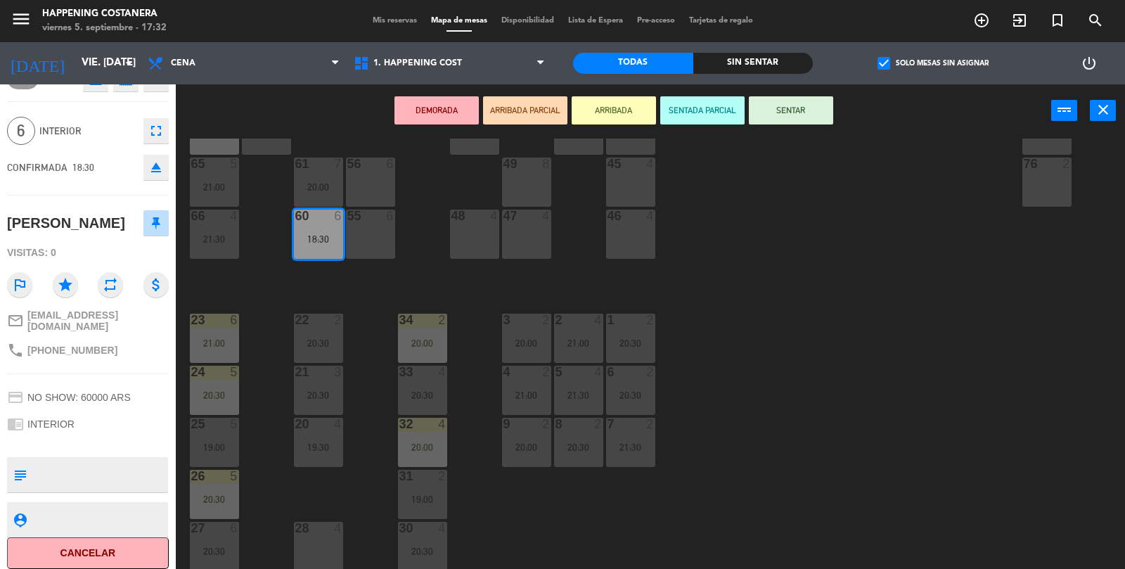
click at [664, 566] on div "69 2 122 6 121 6 120 6 14 4 CAVA 15 20:30 101 3 20:30 94 2 21:00 70 2 123 6 131…" at bounding box center [656, 355] width 938 height 432
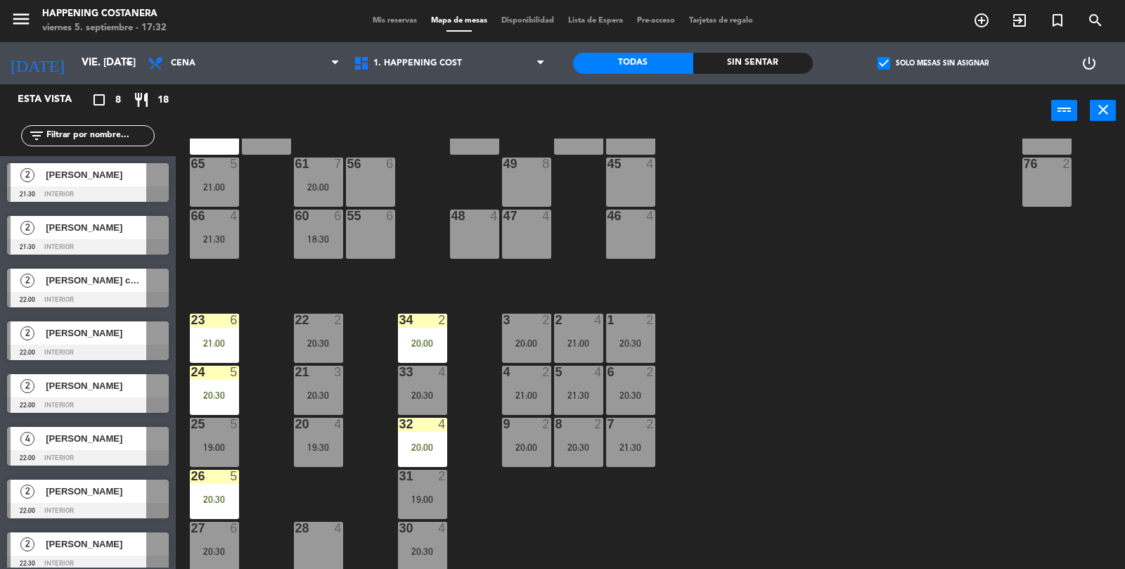
click at [207, 563] on div "27 6 20:30" at bounding box center [214, 546] width 49 height 49
click at [248, 459] on div "69 2 122 6 121 6 120 6 14 4 CAVA 15 20:30 101 3 20:30 94 2 21:00 70 2 123 6 131…" at bounding box center [656, 355] width 938 height 432
click at [307, 243] on div "18:30" at bounding box center [318, 239] width 49 height 10
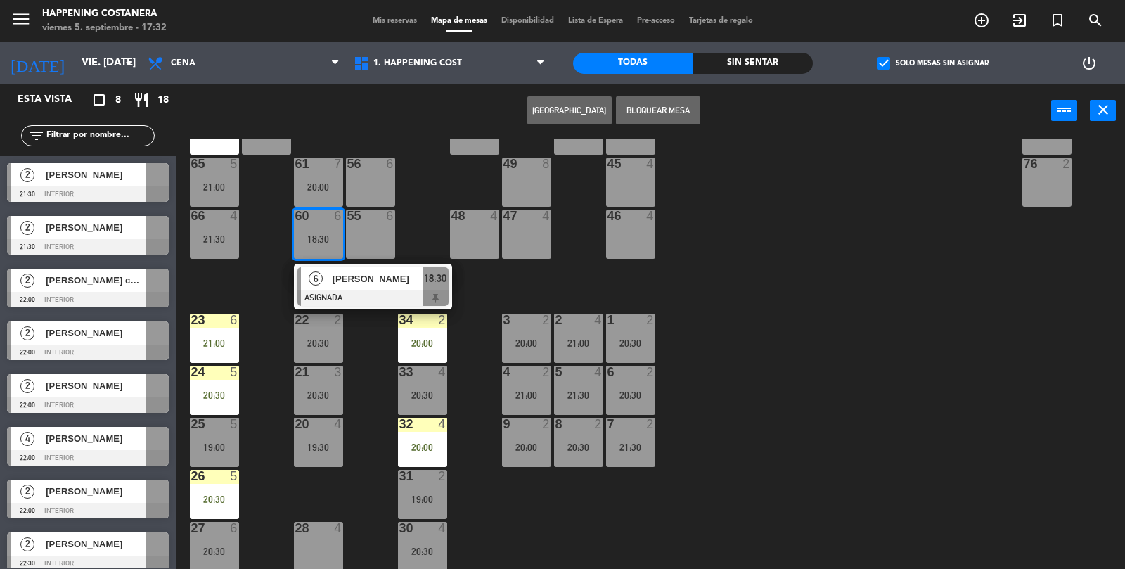
click at [850, 353] on div "69 2 122 6 121 6 120 6 14 4 CAVA 15 20:30 101 3 20:30 94 2 21:00 70 2 123 6 131…" at bounding box center [656, 355] width 938 height 432
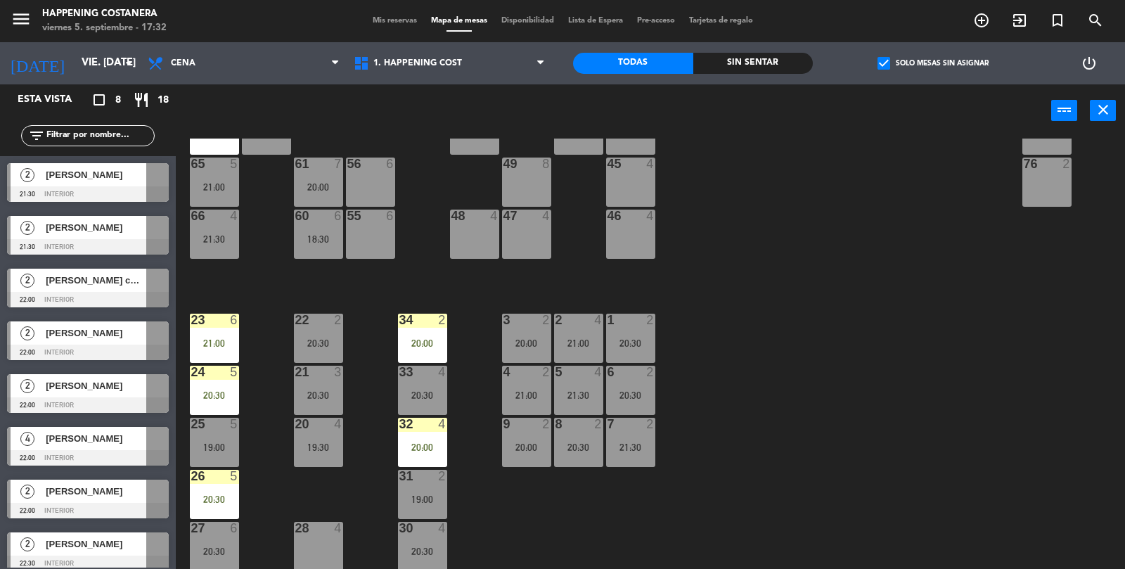
click at [890, 67] on span "check_box" at bounding box center [884, 63] width 13 height 13
click at [933, 63] on input "check_box Solo mesas sin asignar" at bounding box center [933, 63] width 0 height 0
click at [898, 66] on label "check_box_outline_blank Solo mesas sin asignar" at bounding box center [933, 63] width 111 height 13
click at [933, 63] on input "check_box_outline_blank Solo mesas sin asignar" at bounding box center [933, 63] width 0 height 0
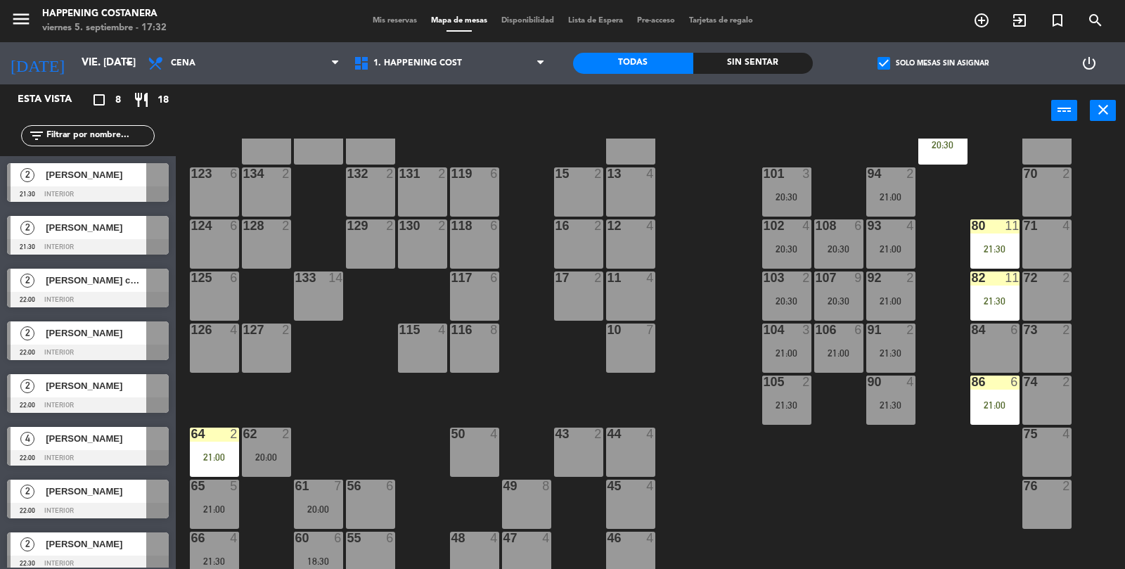
scroll to position [30, 0]
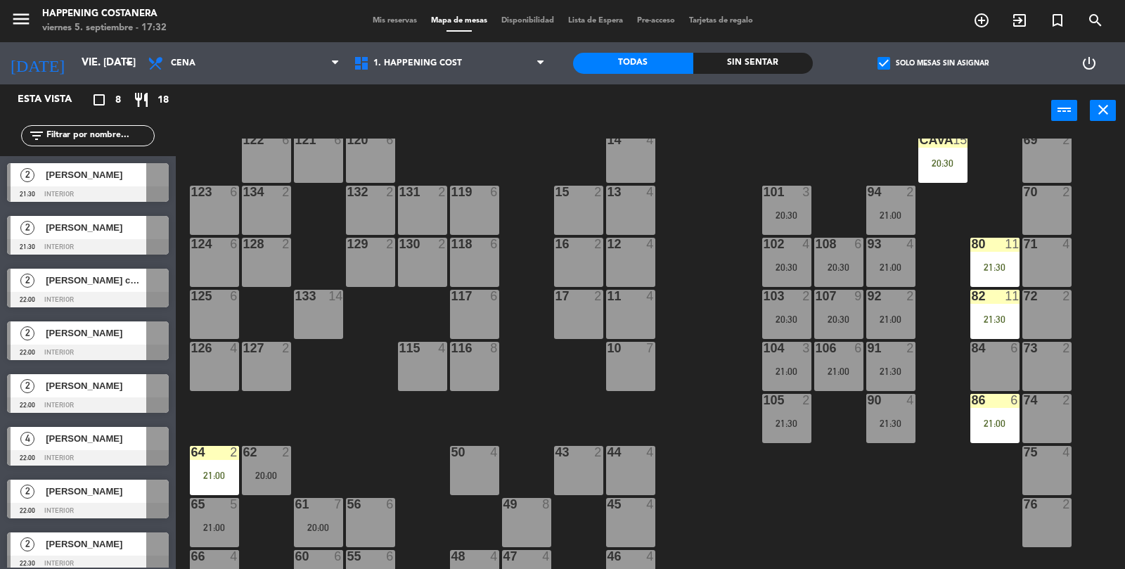
click at [94, 186] on div "[PERSON_NAME]" at bounding box center [95, 174] width 102 height 23
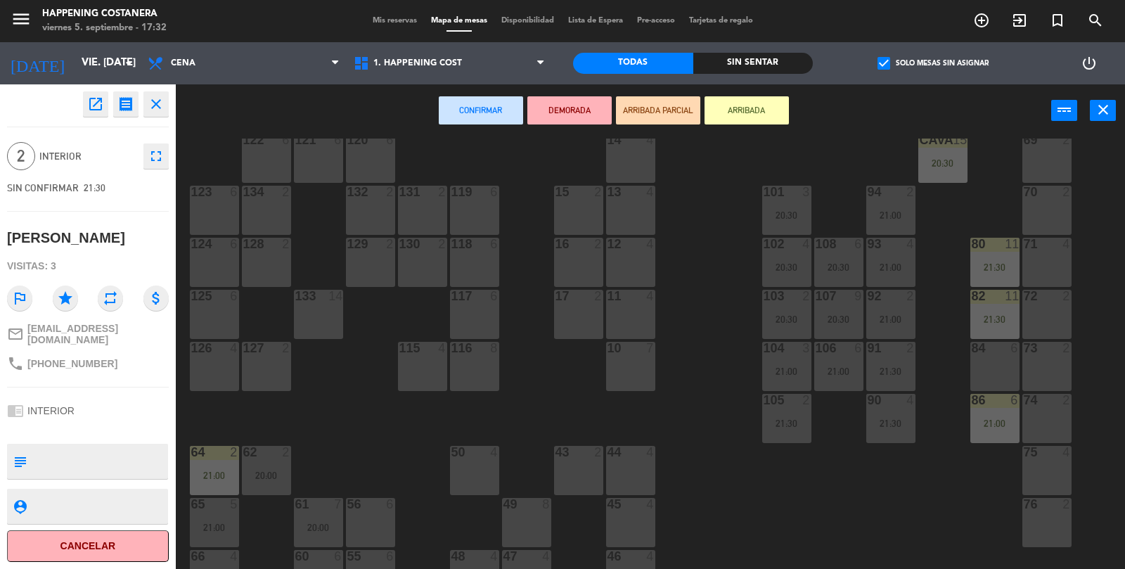
click at [1032, 161] on div "69 2" at bounding box center [1047, 158] width 49 height 49
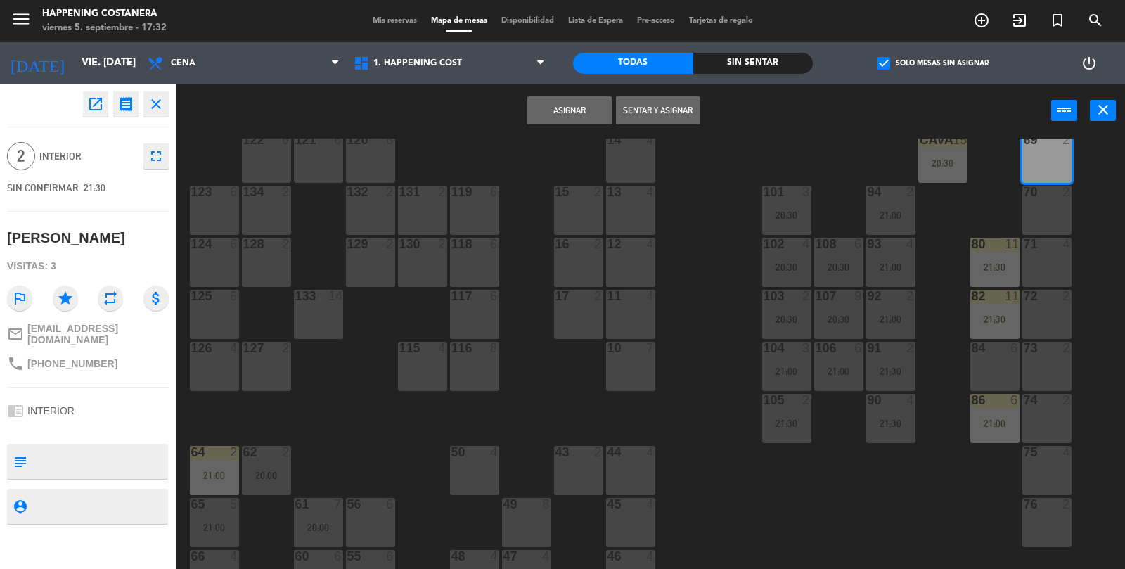
click at [1047, 217] on div "70 2" at bounding box center [1047, 210] width 49 height 49
click at [1052, 167] on div "69 2" at bounding box center [1047, 158] width 49 height 49
click at [570, 113] on button "Asignar" at bounding box center [570, 110] width 84 height 28
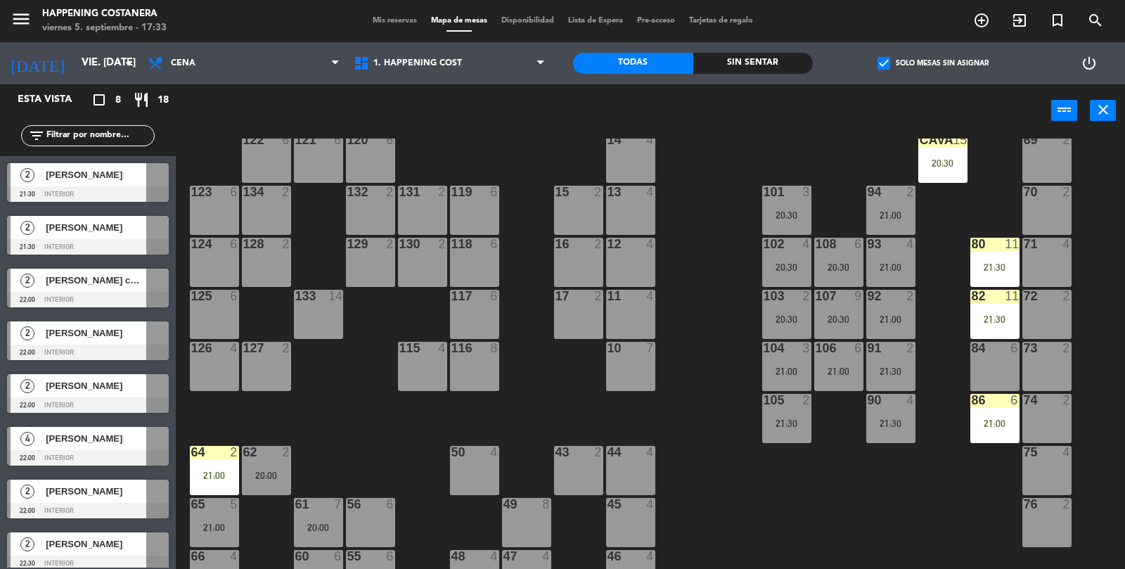
click at [110, 246] on div at bounding box center [88, 246] width 162 height 15
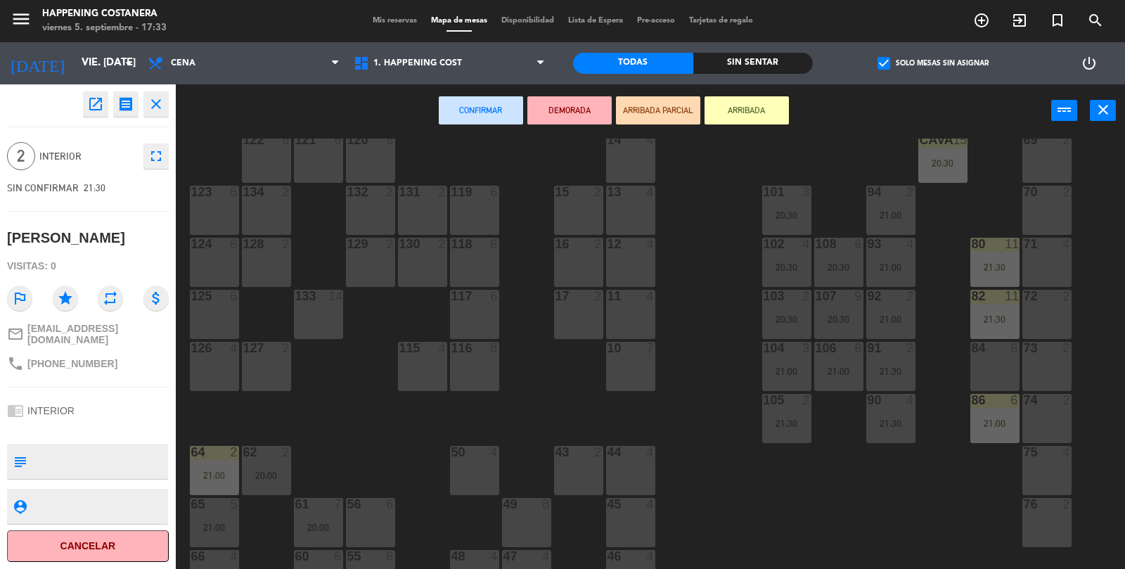
click at [1052, 317] on div "72 2" at bounding box center [1047, 314] width 49 height 49
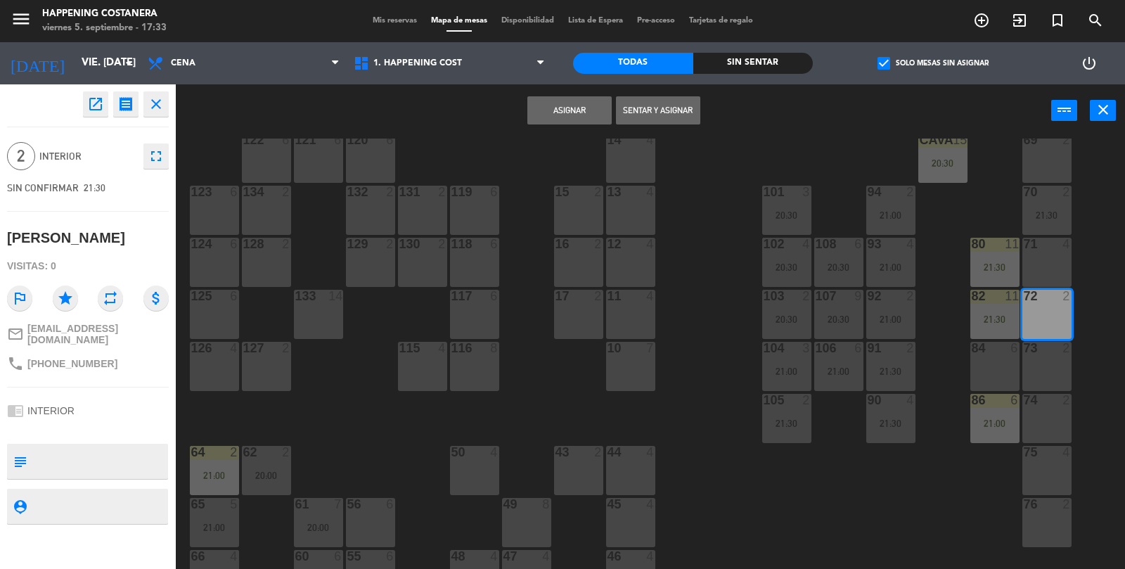
click at [570, 100] on button "Asignar" at bounding box center [570, 110] width 84 height 28
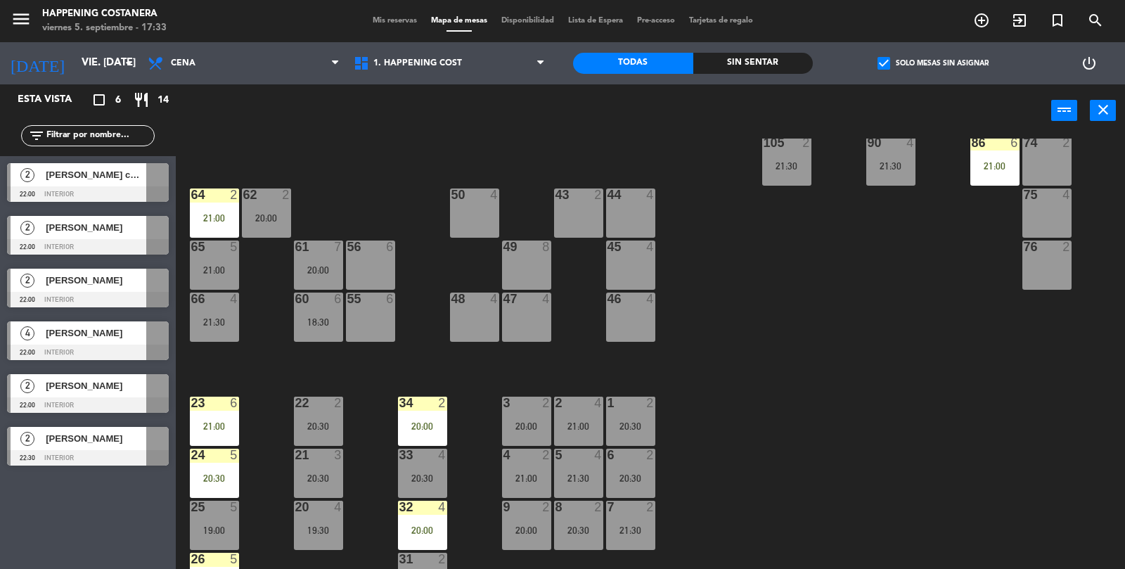
scroll to position [371, 0]
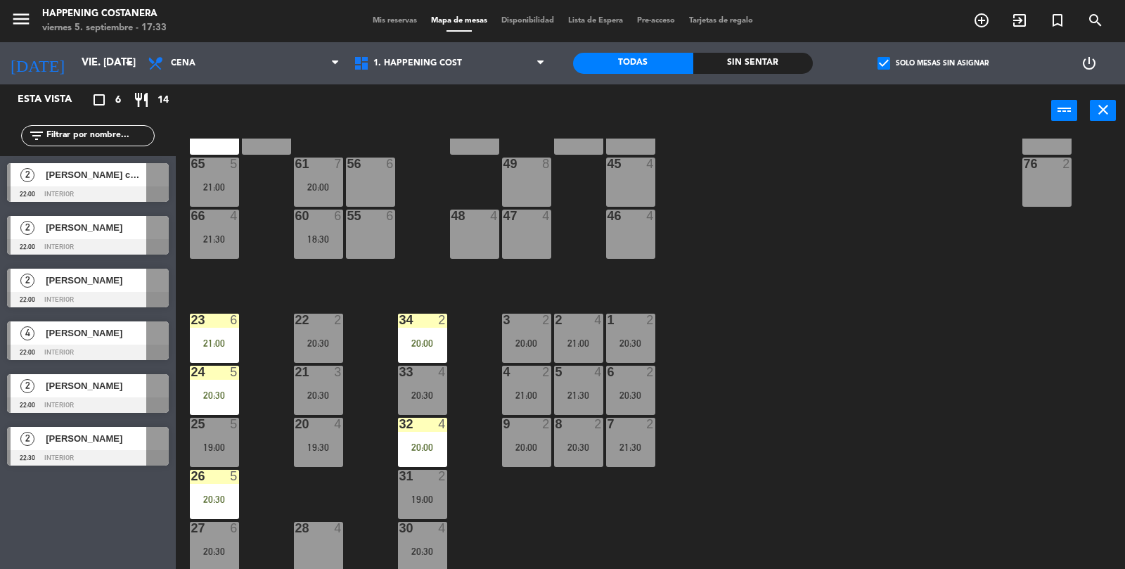
click at [401, 23] on span "Mis reservas" at bounding box center [395, 21] width 58 height 8
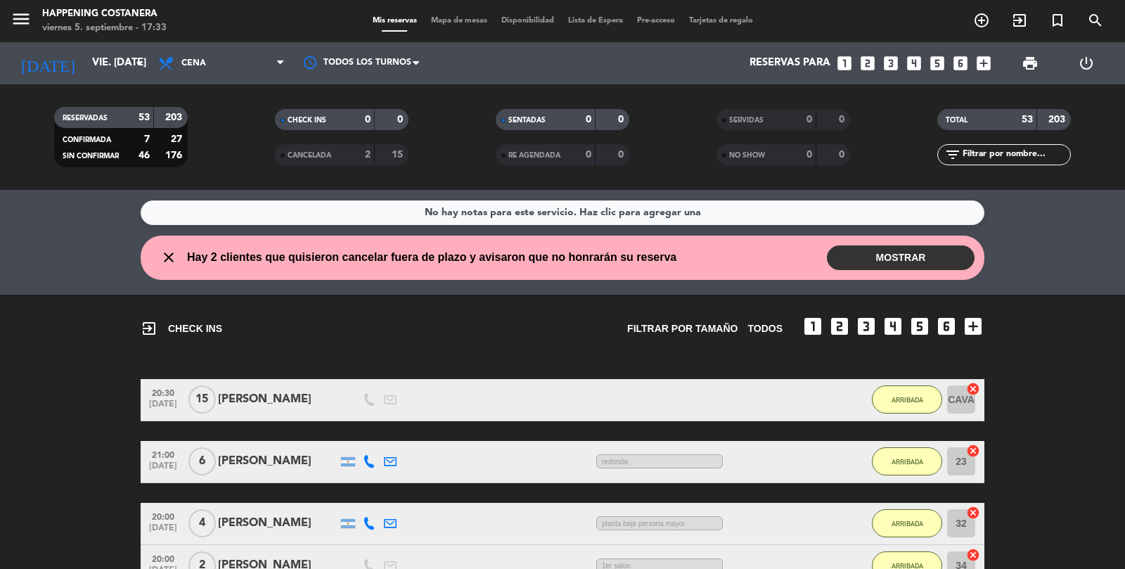
click at [916, 266] on button "MOSTRAR" at bounding box center [901, 257] width 148 height 25
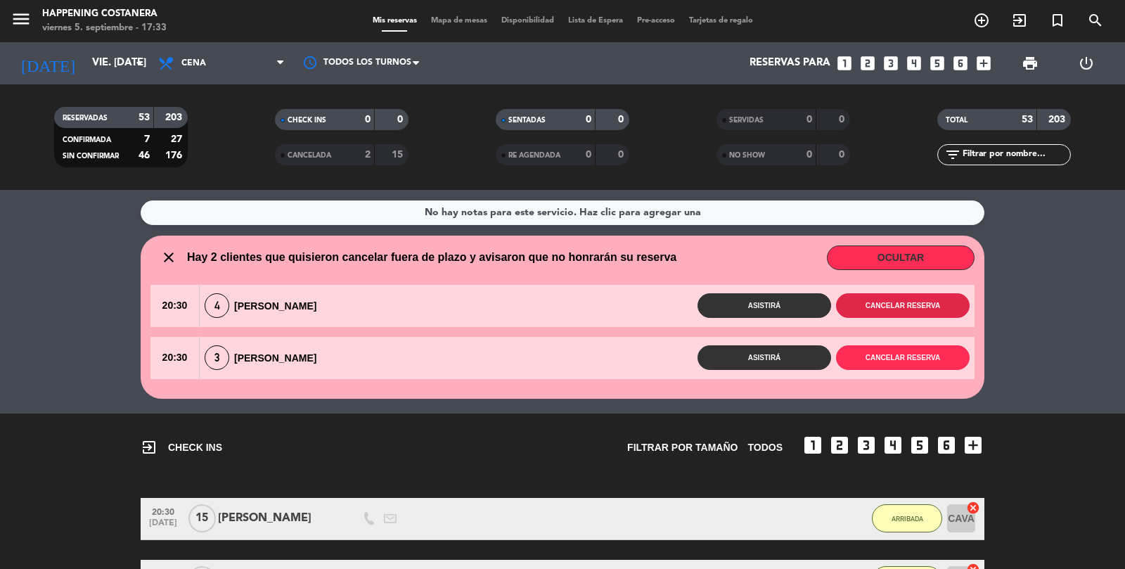
click at [906, 315] on button "Cancelar reserva" at bounding box center [903, 305] width 134 height 25
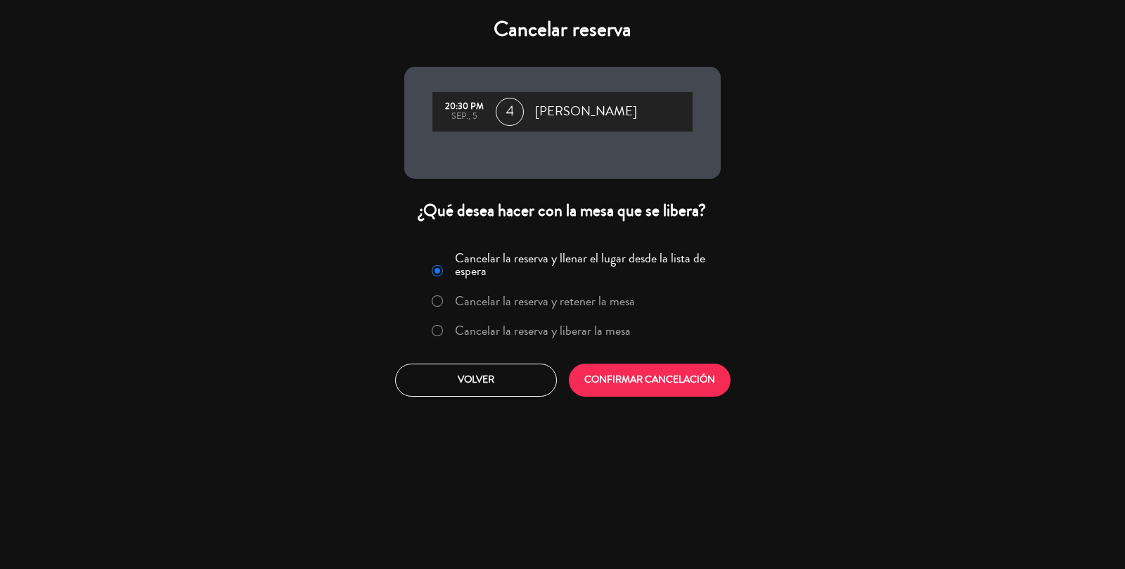
click at [524, 355] on div "Cancelar la reserva y llenar el lugar desde la lista de espera Cancelar la rese…" at bounding box center [563, 321] width 338 height 170
click at [698, 382] on button "CONFIRMAR CANCELACIÓN" at bounding box center [650, 380] width 162 height 33
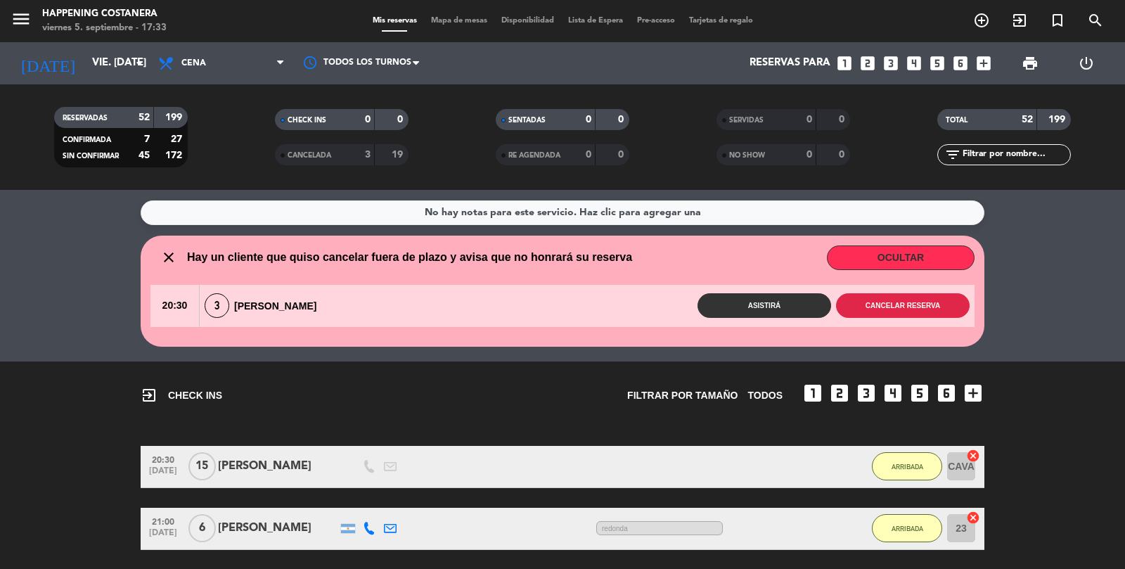
click at [915, 305] on button "Cancelar reserva" at bounding box center [903, 305] width 134 height 25
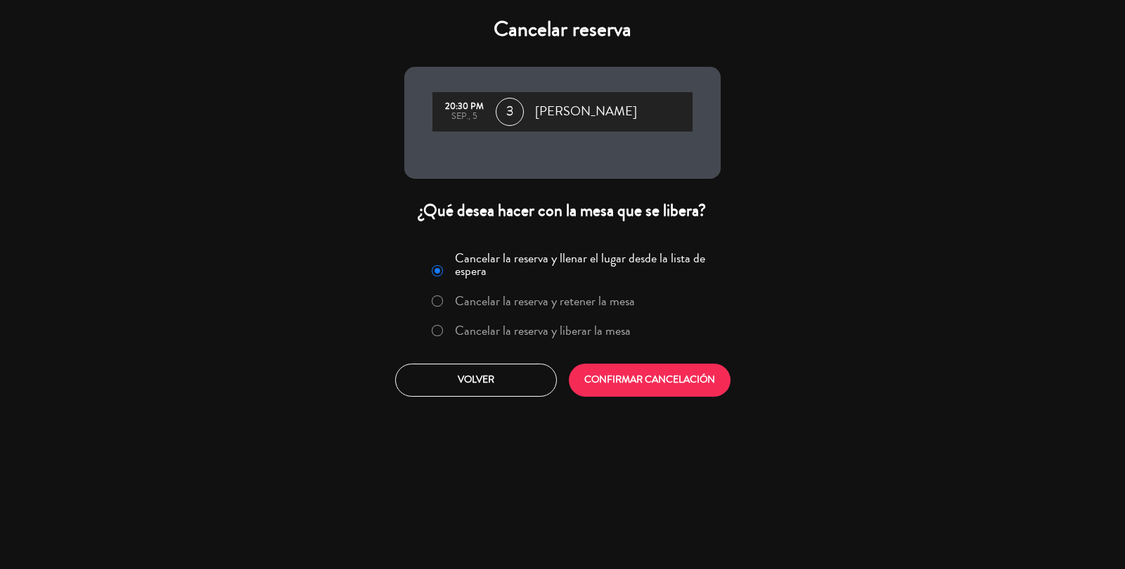
click at [678, 390] on button "CONFIRMAR CANCELACIÓN" at bounding box center [650, 380] width 162 height 33
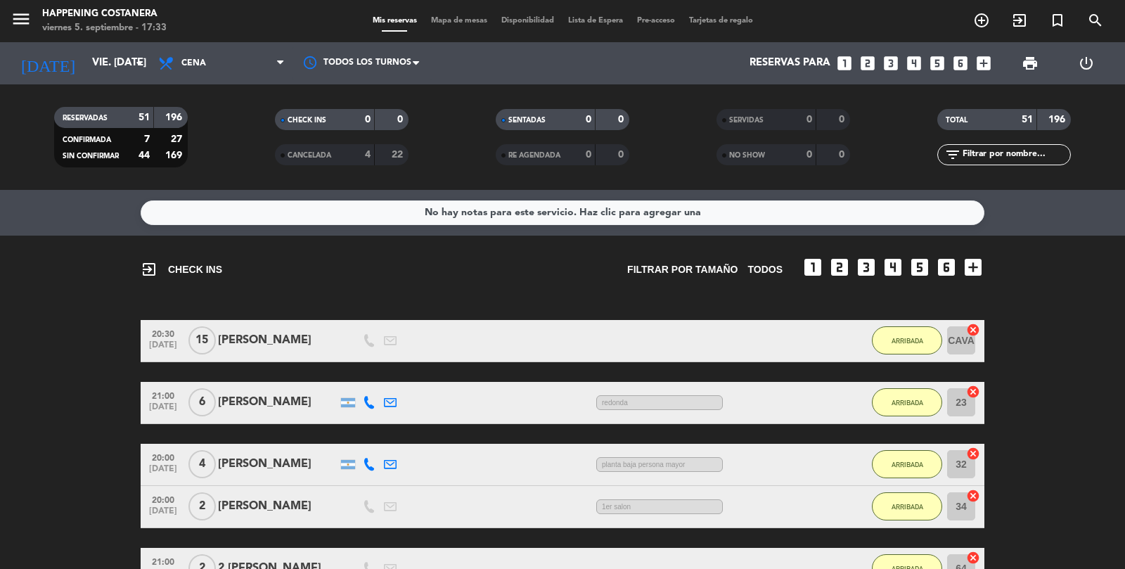
click at [453, 17] on span "Mapa de mesas" at bounding box center [459, 21] width 70 height 8
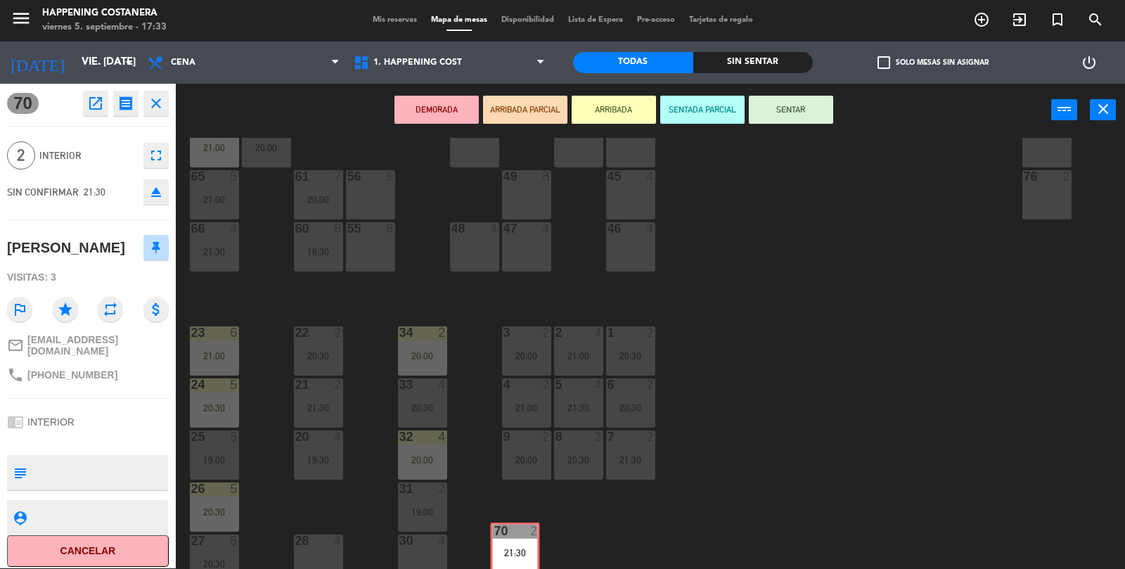
scroll to position [371, 0]
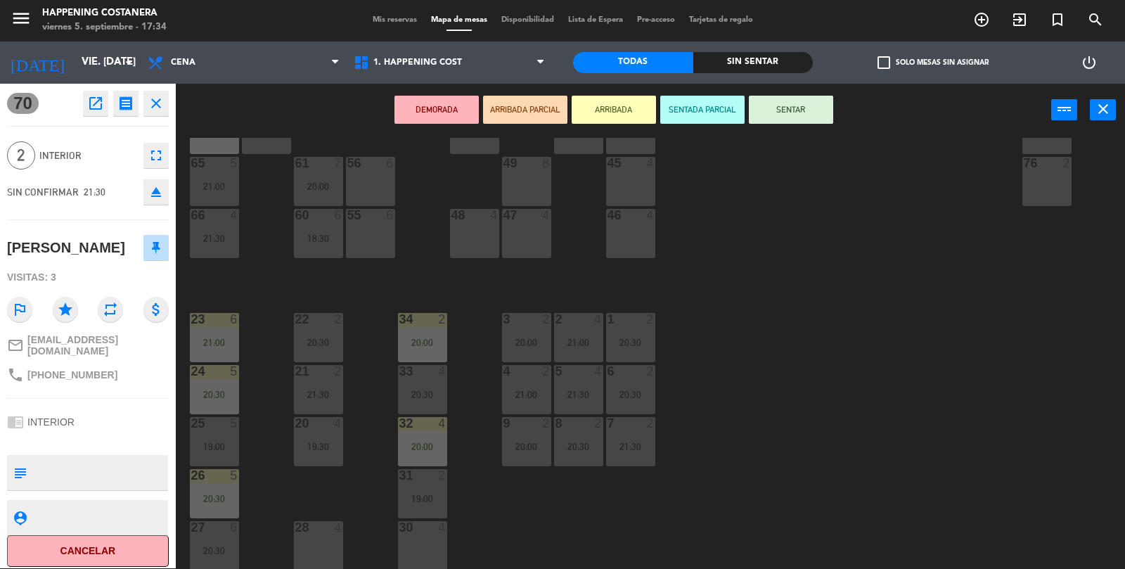
click at [428, 555] on div "30 4" at bounding box center [422, 545] width 49 height 49
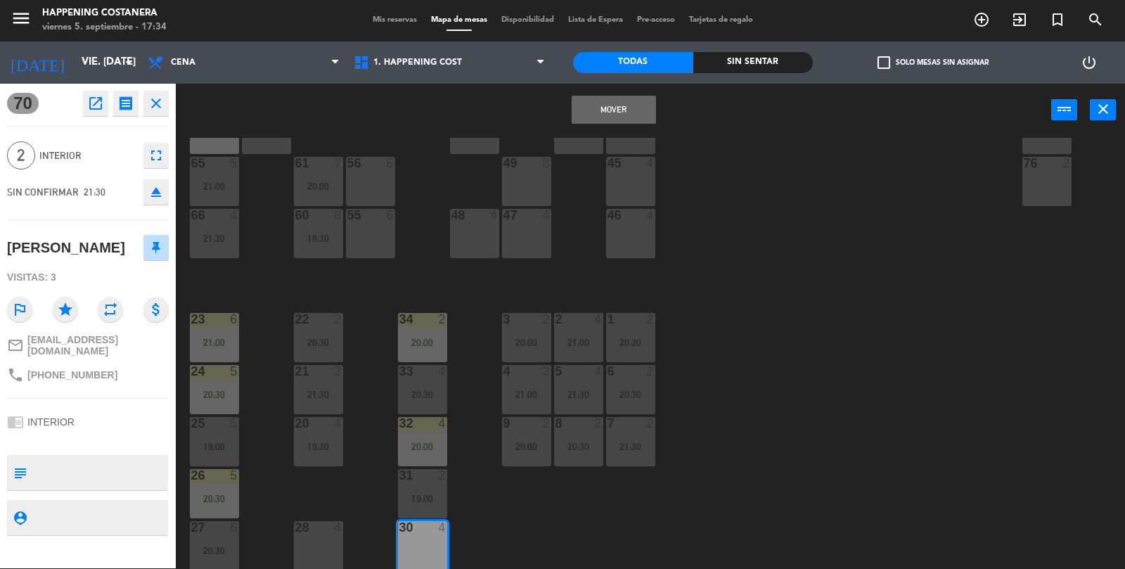
click at [625, 113] on button "Mover" at bounding box center [614, 110] width 84 height 28
